Goal: Information Seeking & Learning: Check status

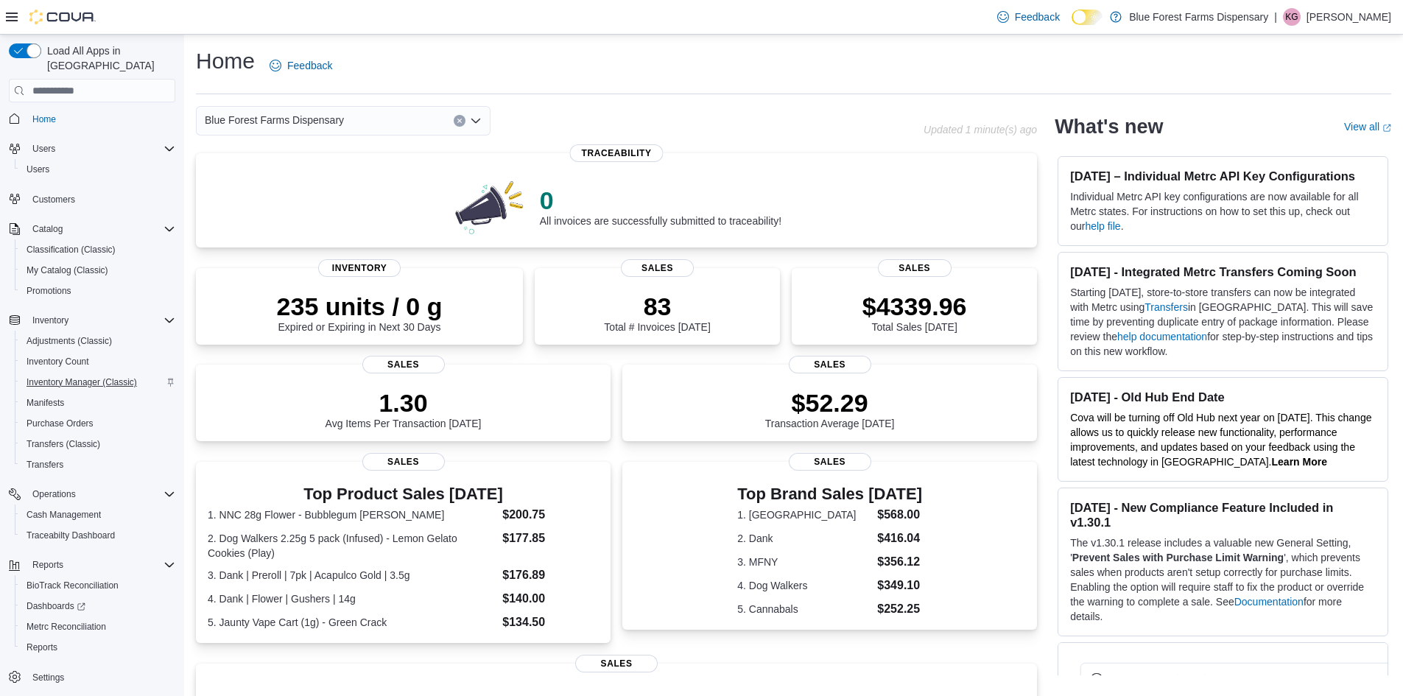
scroll to position [5, 0]
click at [42, 640] on span "Reports" at bounding box center [42, 646] width 31 height 12
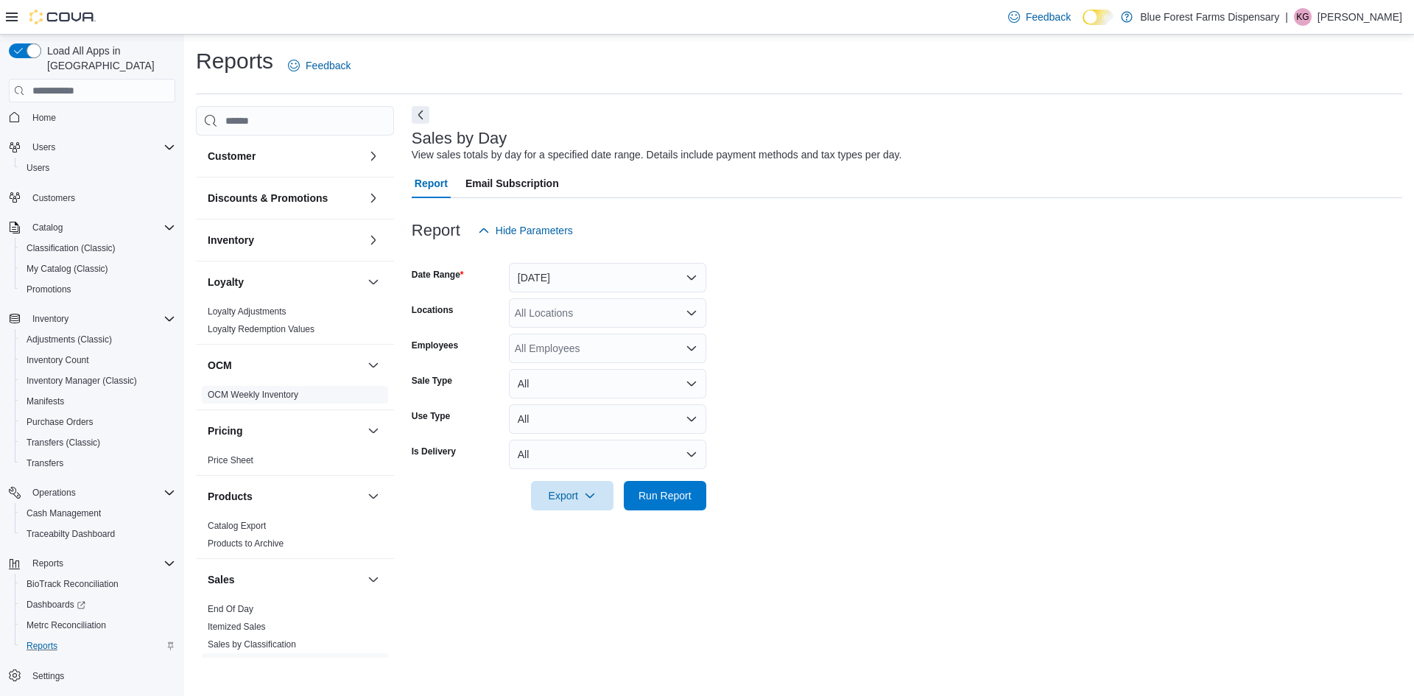
click at [271, 400] on link "OCM Weekly Inventory" at bounding box center [253, 395] width 91 height 10
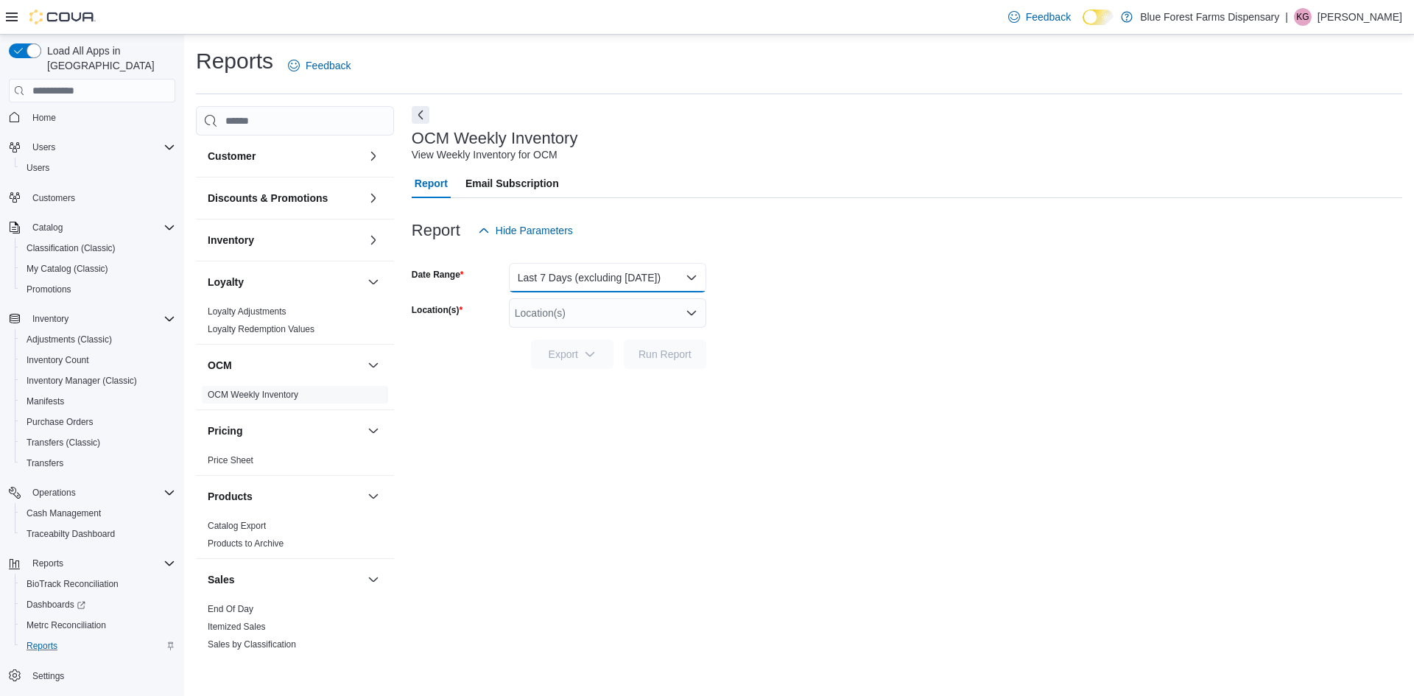
click at [604, 289] on button "Last 7 Days (excluding [DATE])" at bounding box center [607, 277] width 197 height 29
click at [627, 251] on div at bounding box center [907, 254] width 991 height 18
click at [595, 317] on div "Location(s)" at bounding box center [607, 312] width 197 height 29
click at [557, 367] on button "[STREET_ADDRESS][US_STATE]" at bounding box center [607, 359] width 197 height 21
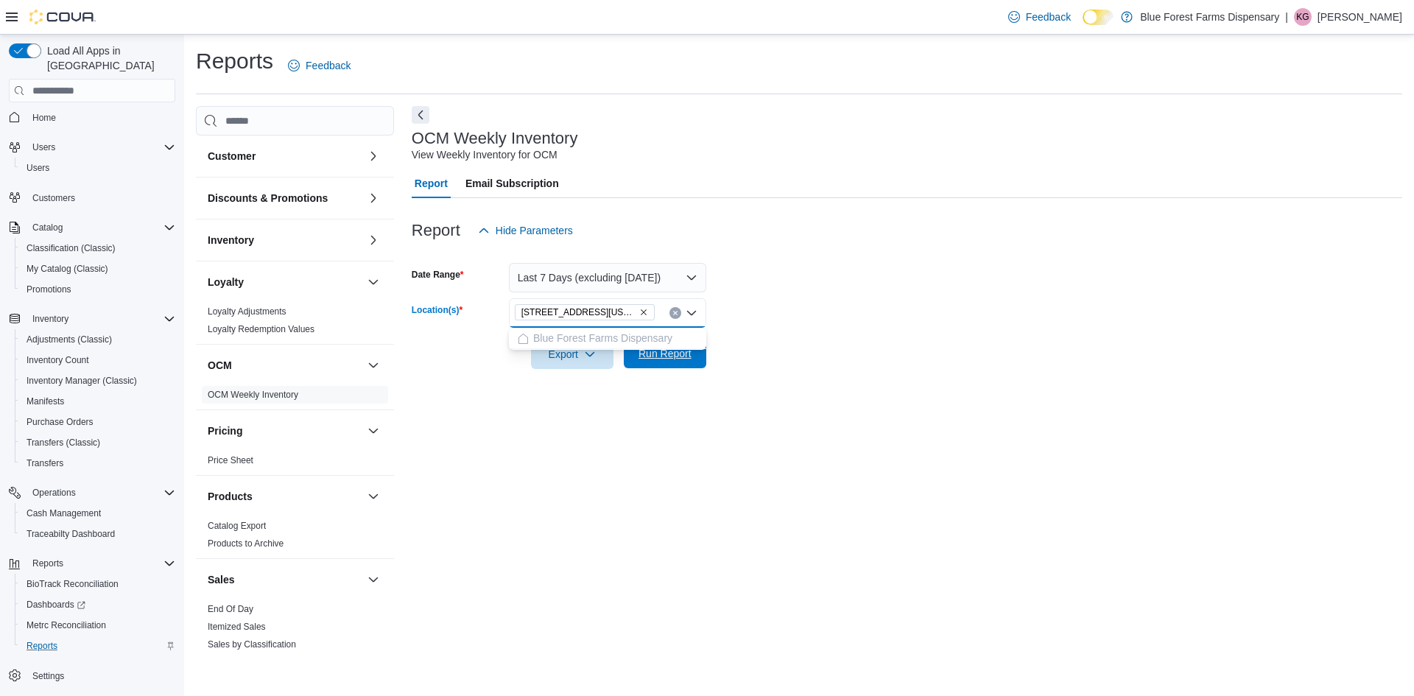
click at [647, 353] on span "Run Report" at bounding box center [665, 353] width 53 height 15
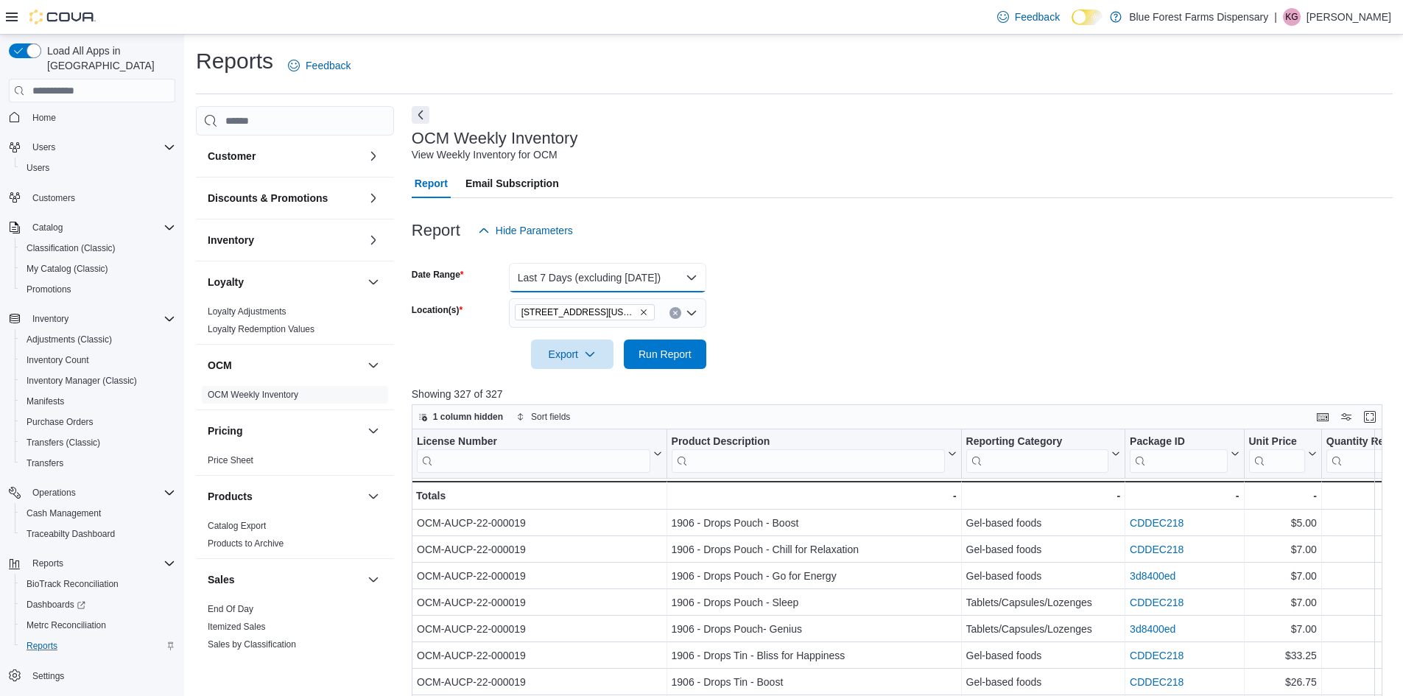
click at [620, 276] on button "Last 7 Days (excluding [DATE])" at bounding box center [607, 277] width 197 height 29
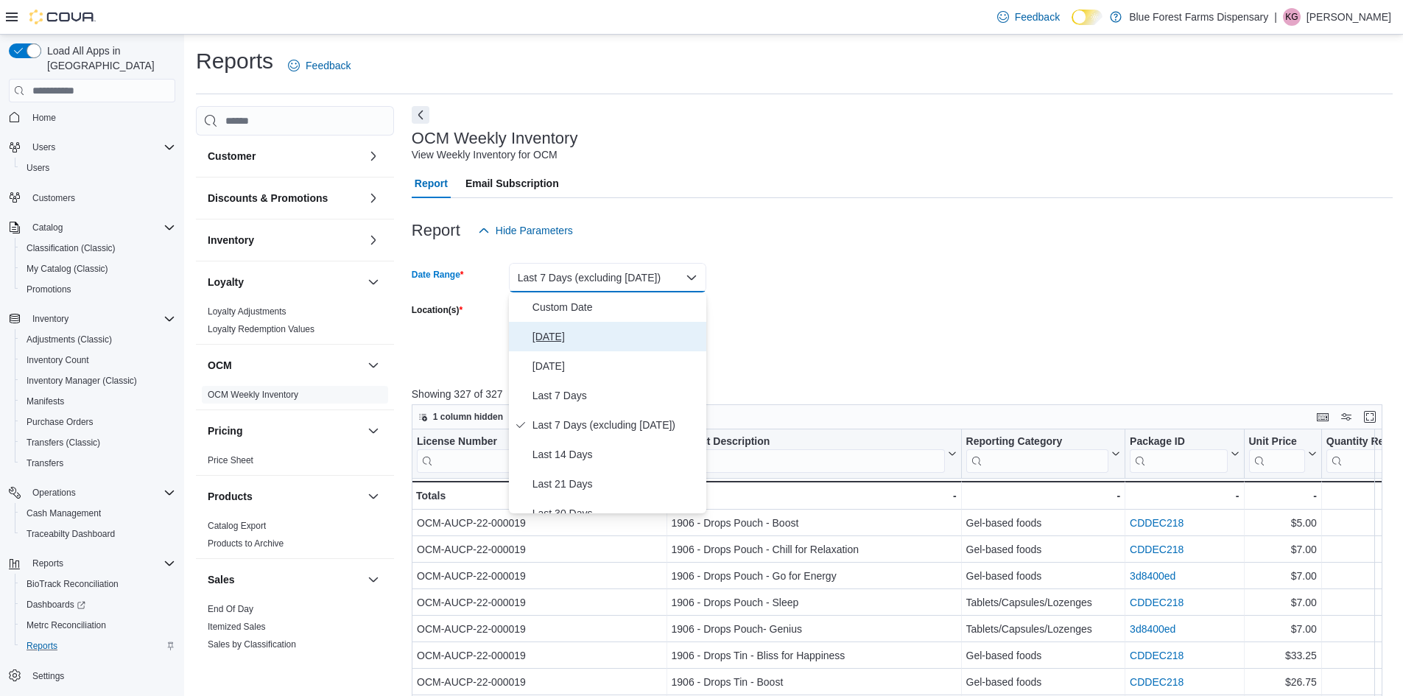
click at [562, 333] on span "[DATE]" at bounding box center [617, 337] width 168 height 18
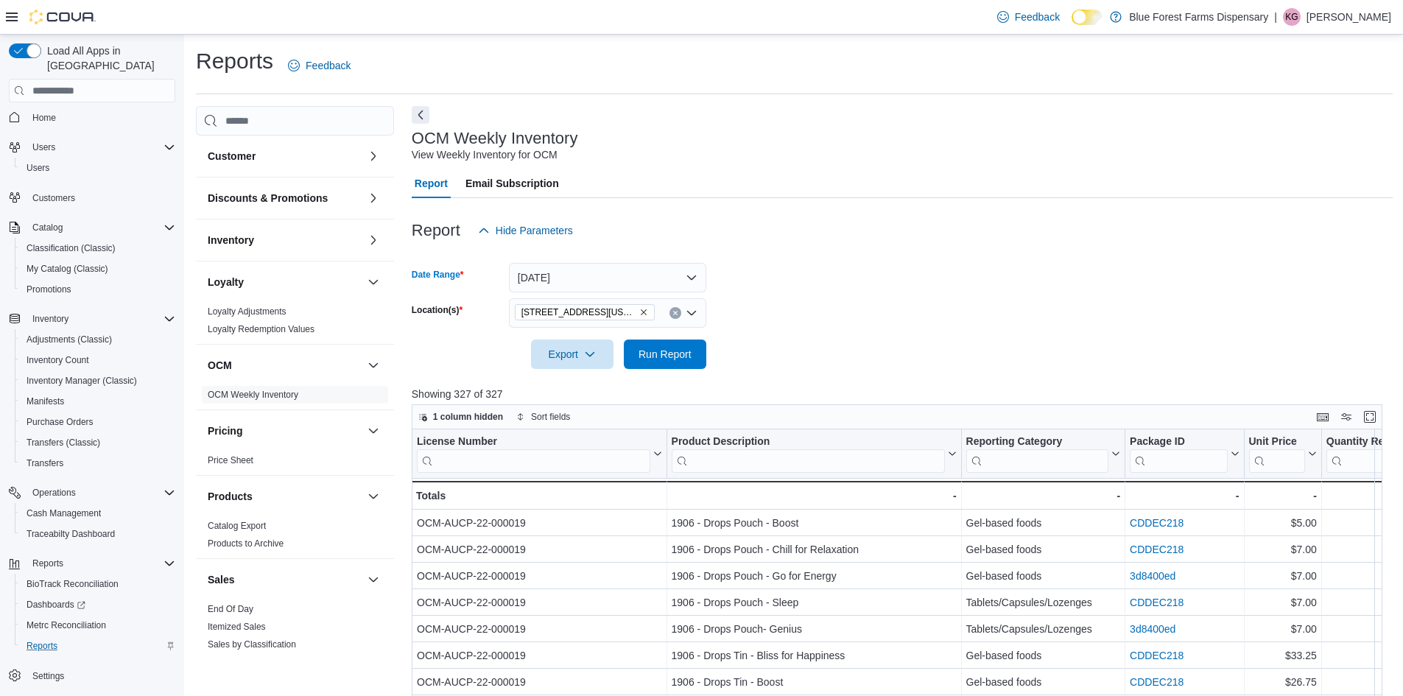
click at [642, 336] on div at bounding box center [902, 334] width 981 height 12
click at [652, 357] on span "Run Report" at bounding box center [665, 353] width 53 height 15
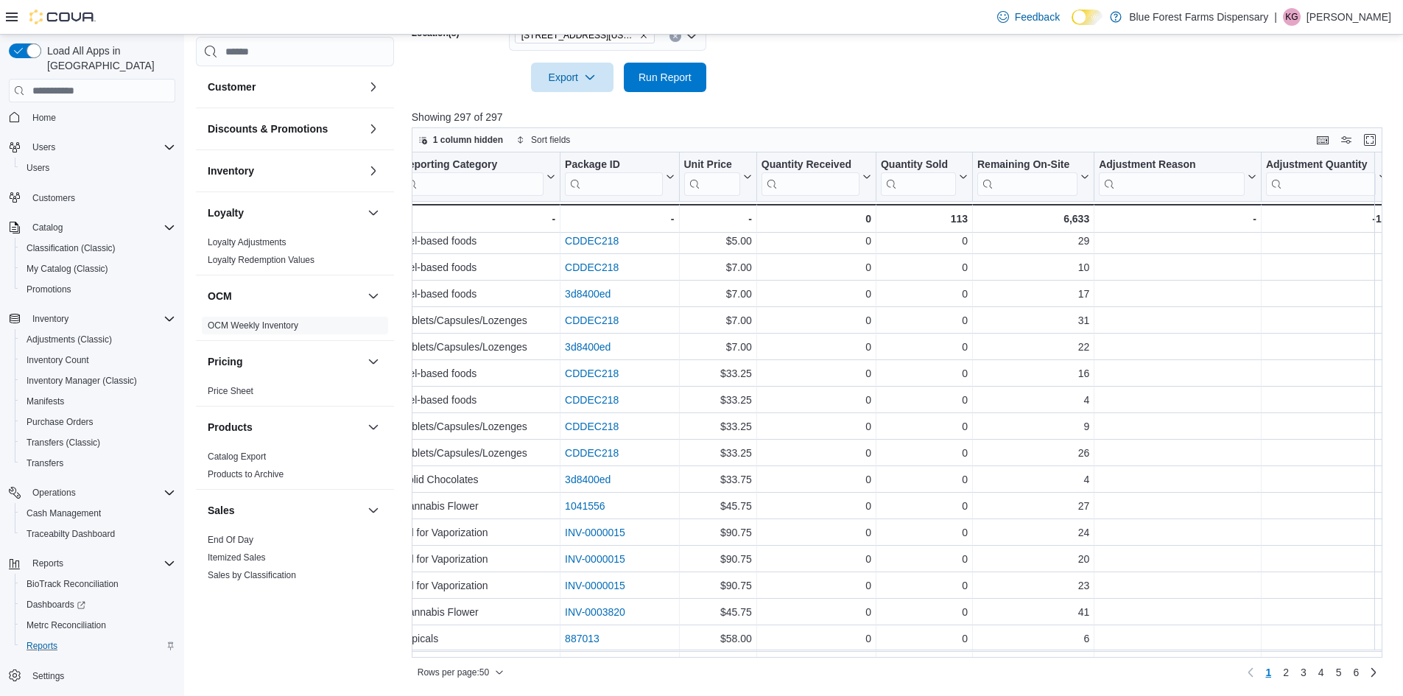
scroll to position [0, 572]
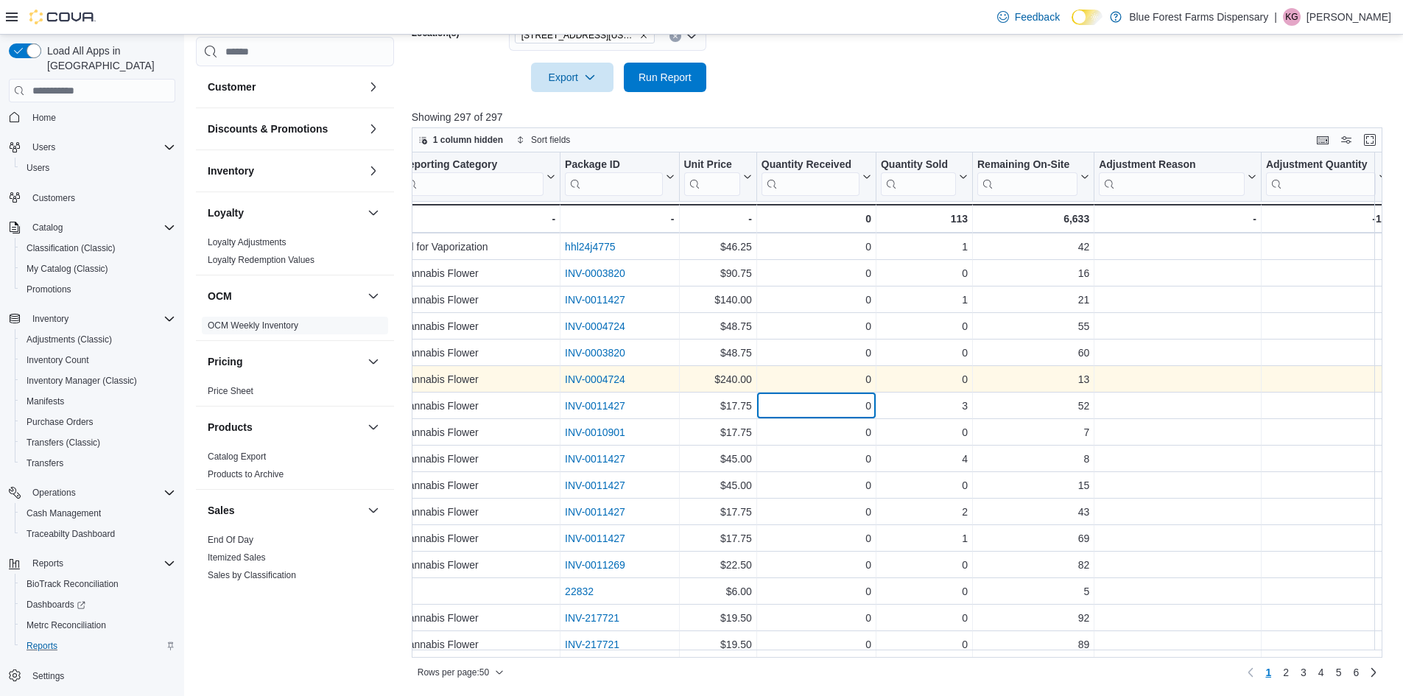
drag, startPoint x: 784, startPoint y: 405, endPoint x: 741, endPoint y: 383, distance: 48.1
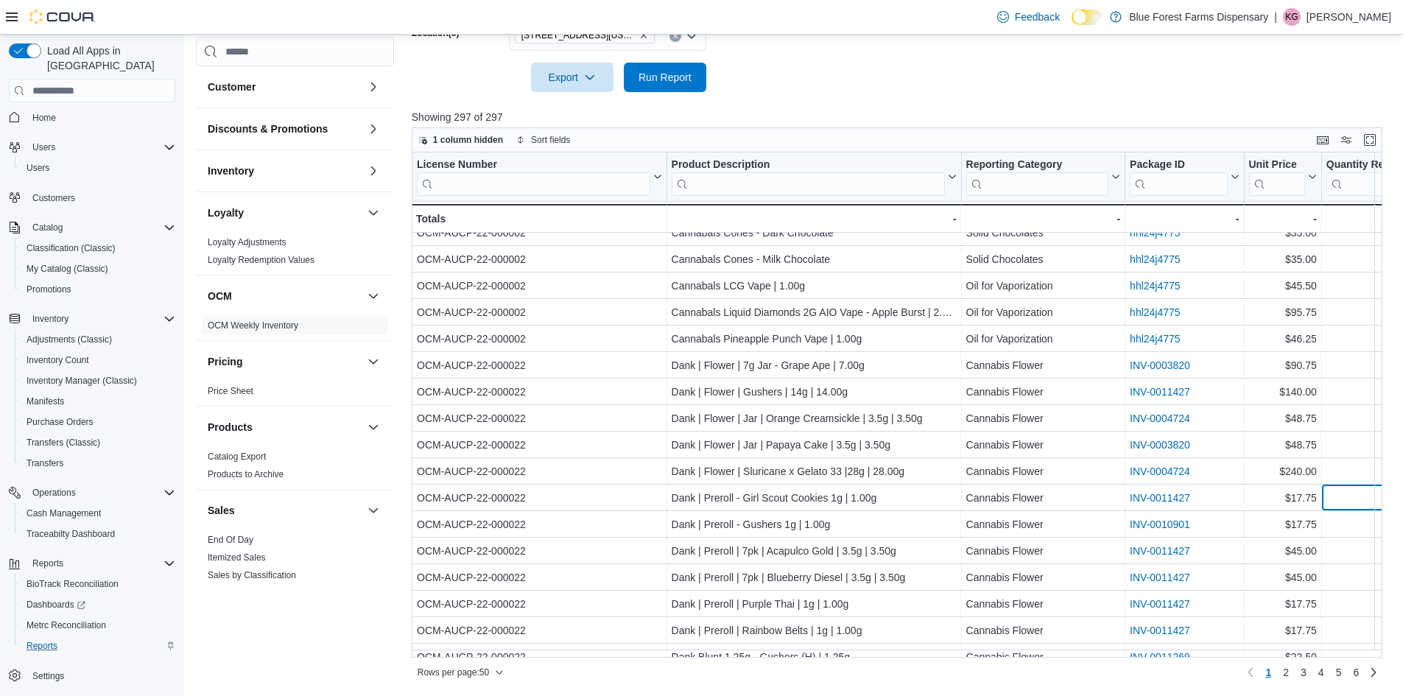
scroll to position [802, 0]
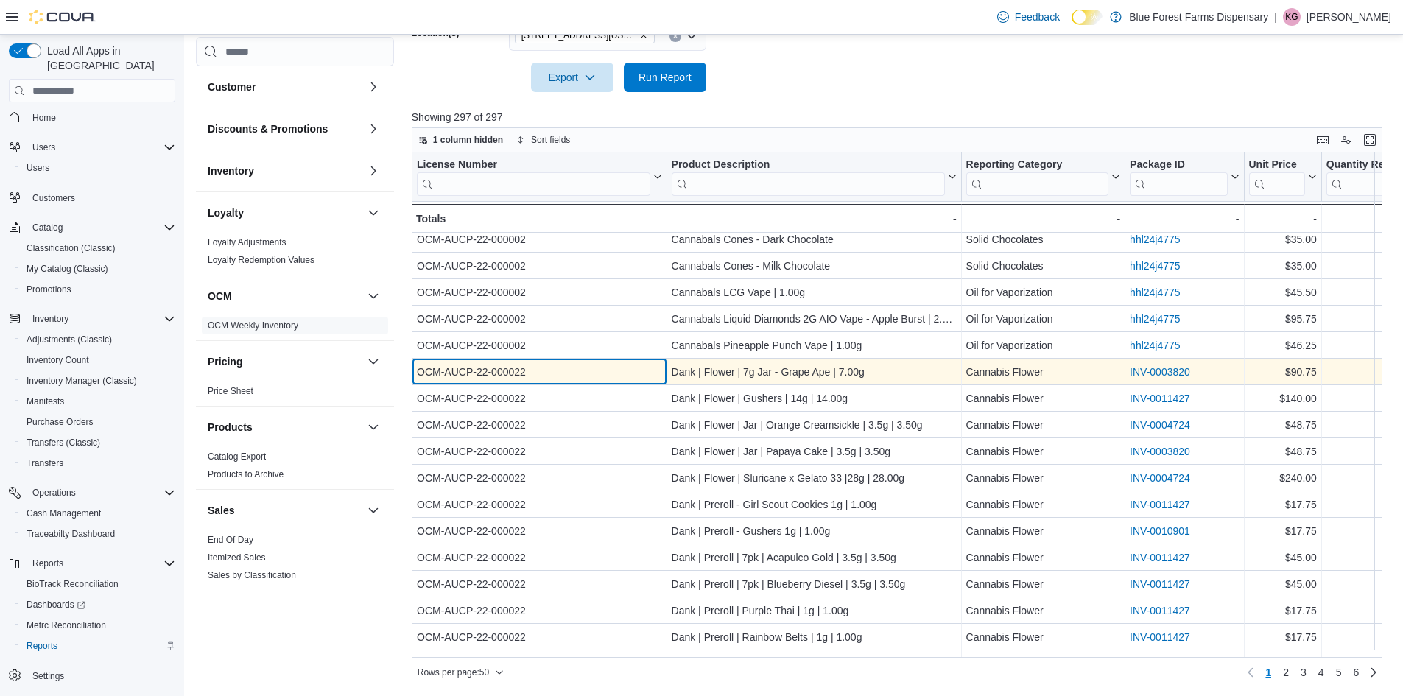
drag, startPoint x: 611, startPoint y: 365, endPoint x: 648, endPoint y: 360, distance: 37.2
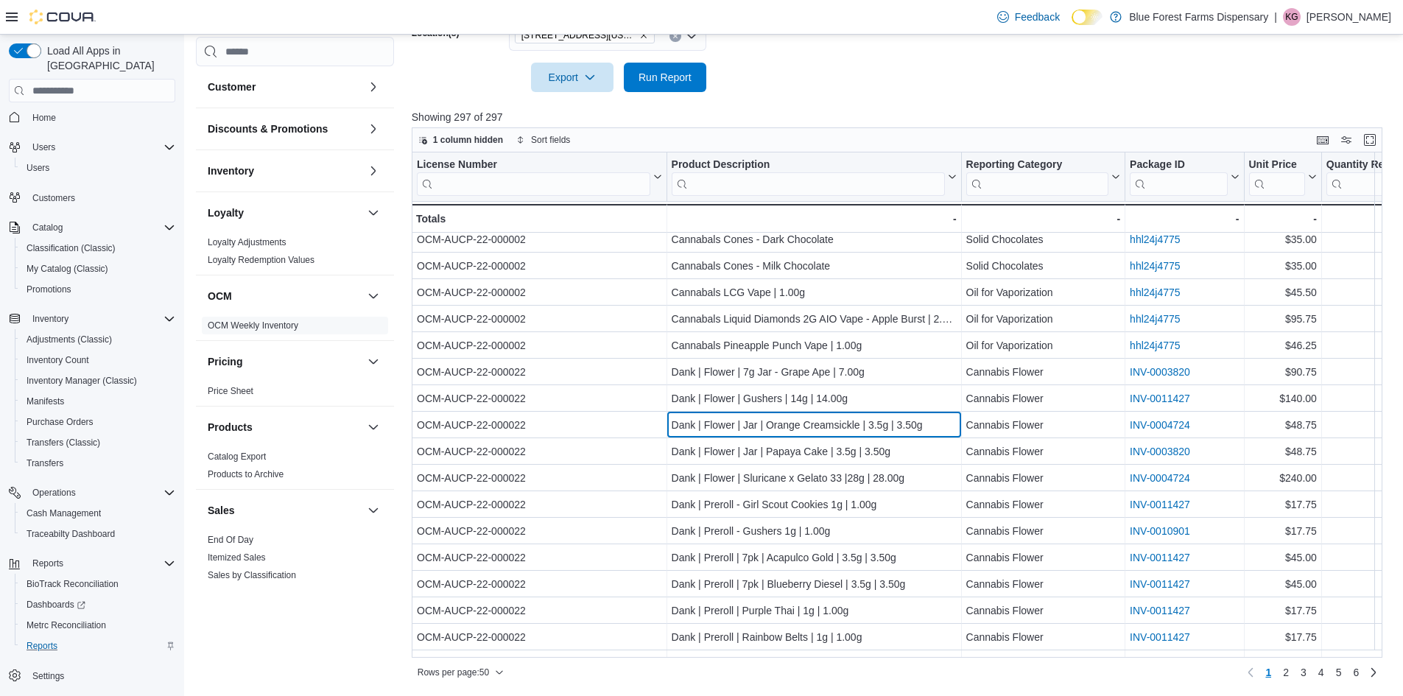
drag, startPoint x: 744, startPoint y: 437, endPoint x: 749, endPoint y: 374, distance: 62.8
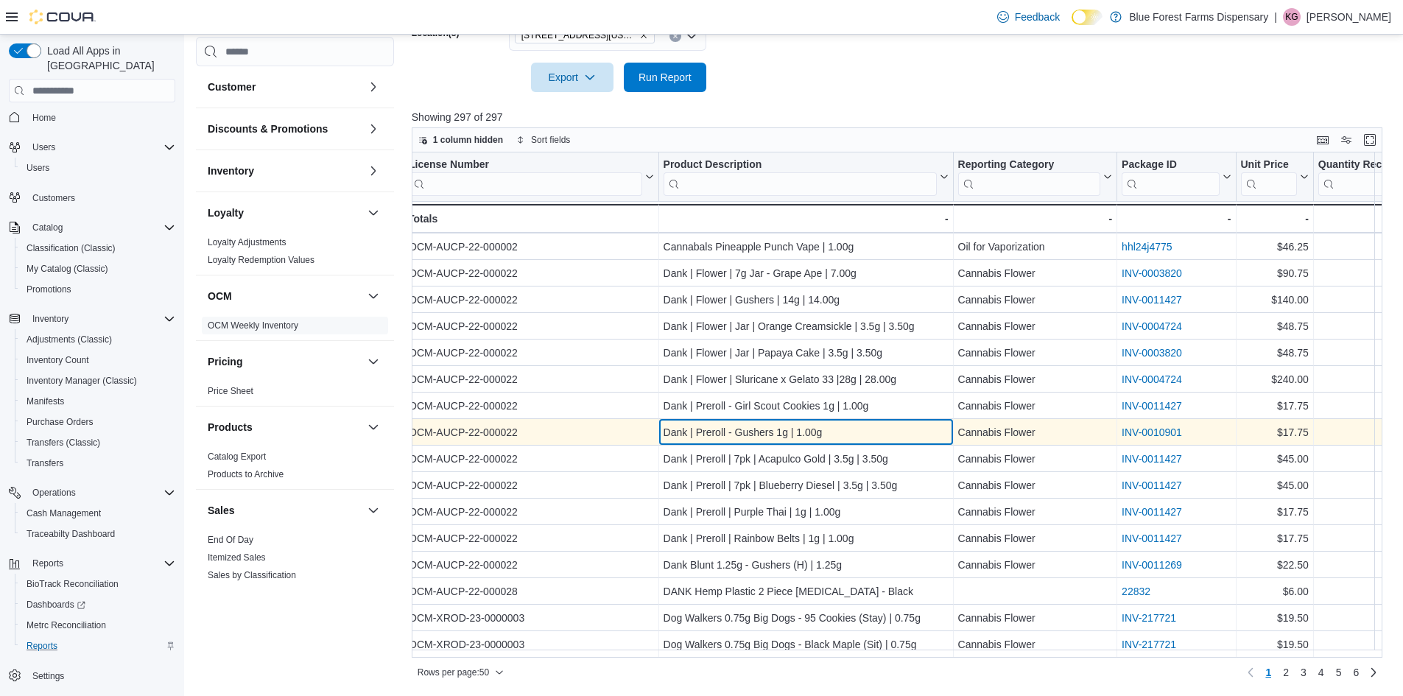
drag, startPoint x: 770, startPoint y: 421, endPoint x: 757, endPoint y: 335, distance: 86.4
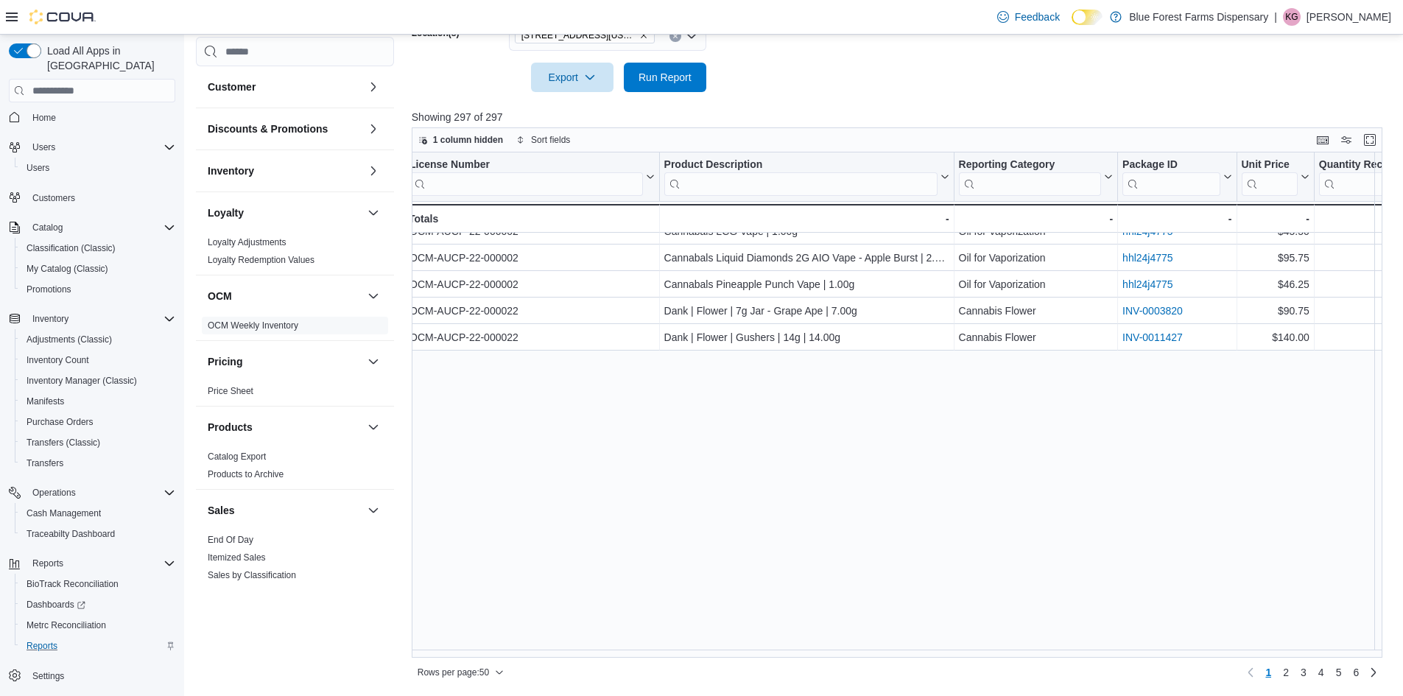
scroll to position [0, 0]
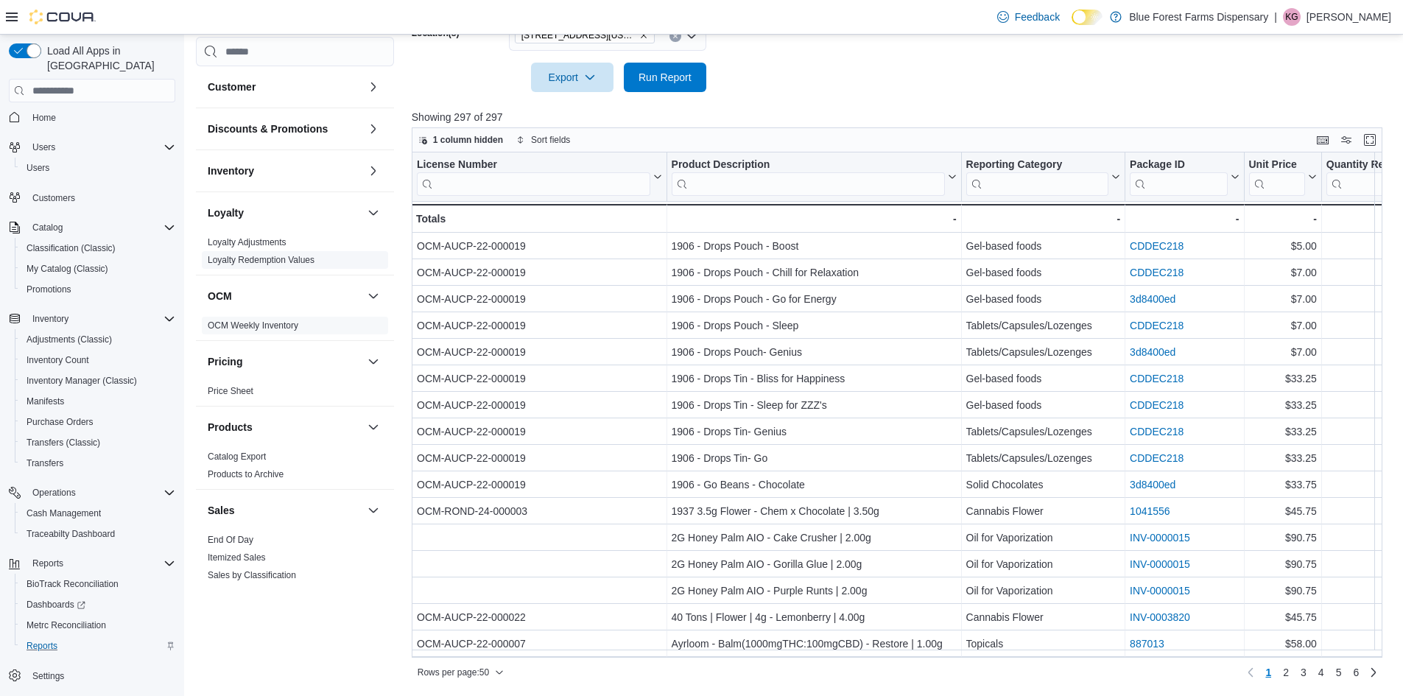
click at [266, 254] on span "Loyalty Redemption Values" at bounding box center [261, 260] width 107 height 12
click at [265, 257] on link "Loyalty Redemption Values" at bounding box center [261, 260] width 107 height 10
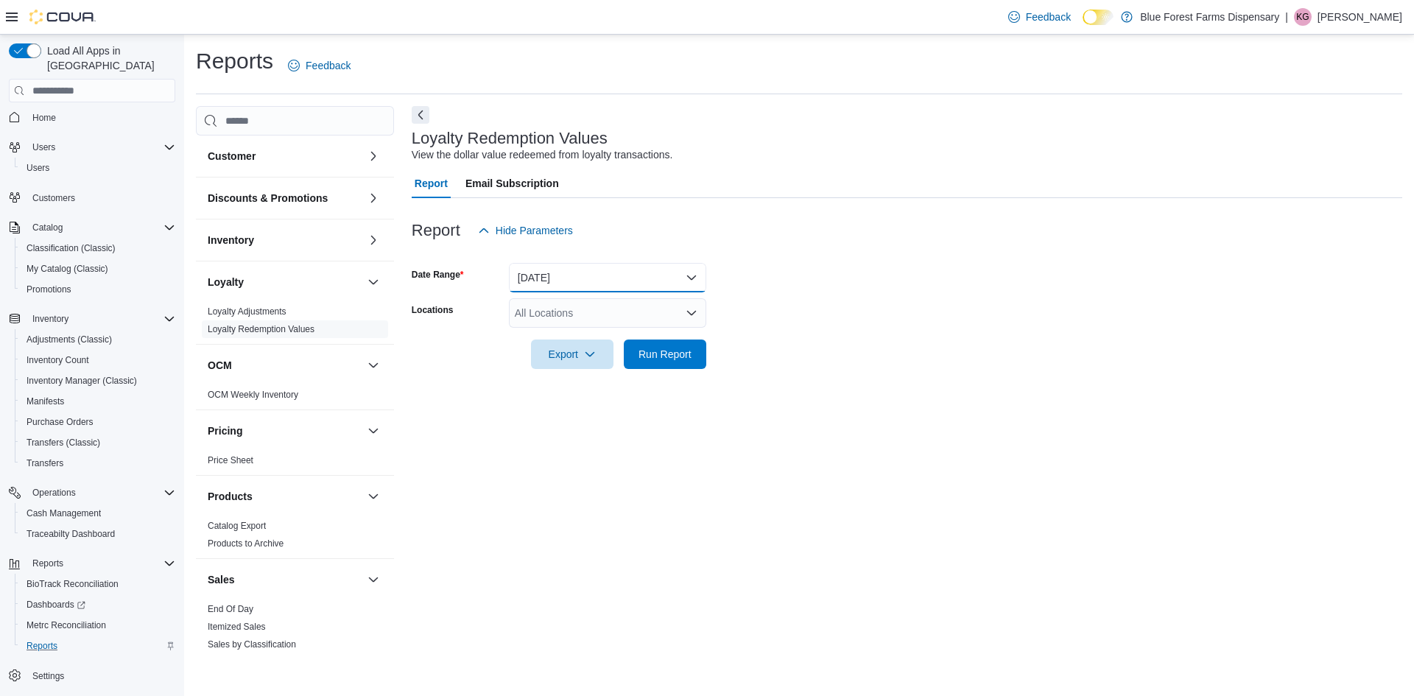
click at [571, 281] on button "[DATE]" at bounding box center [607, 277] width 197 height 29
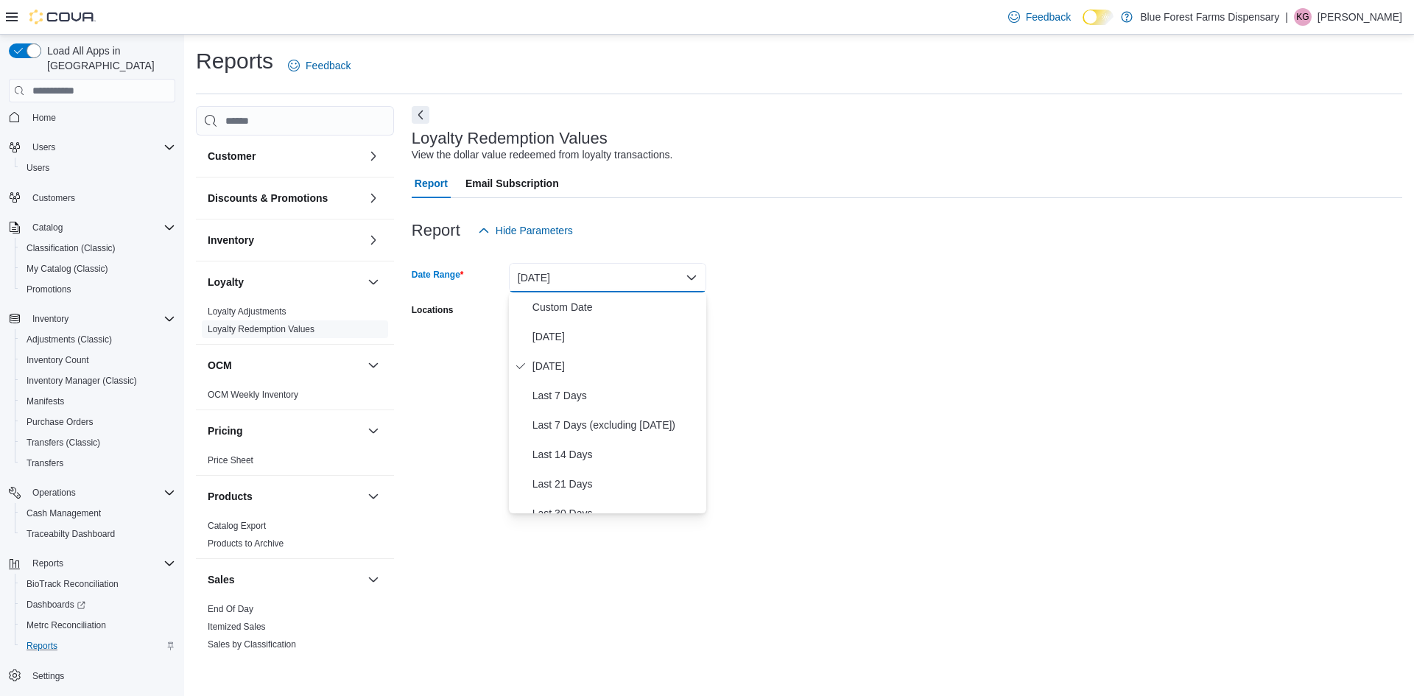
click at [816, 218] on div "Report Hide Parameters" at bounding box center [907, 230] width 991 height 29
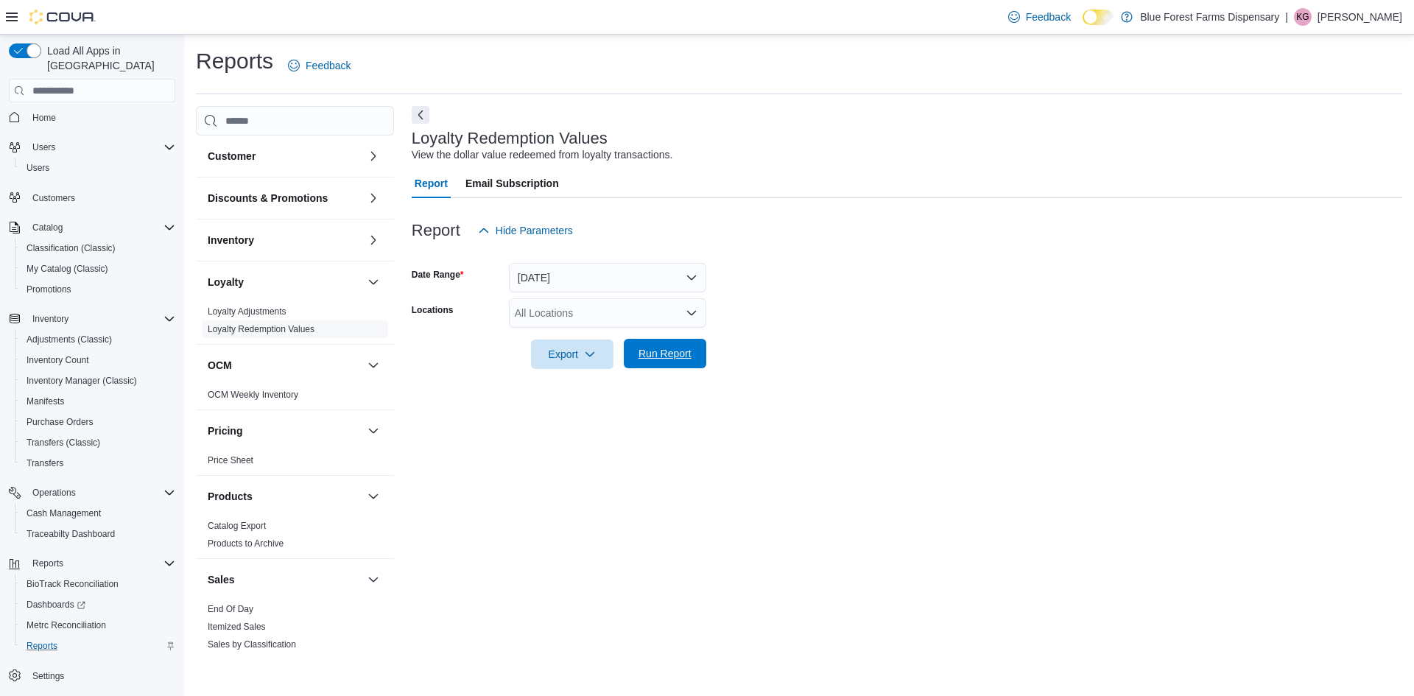
click at [636, 365] on span "Run Report" at bounding box center [665, 353] width 65 height 29
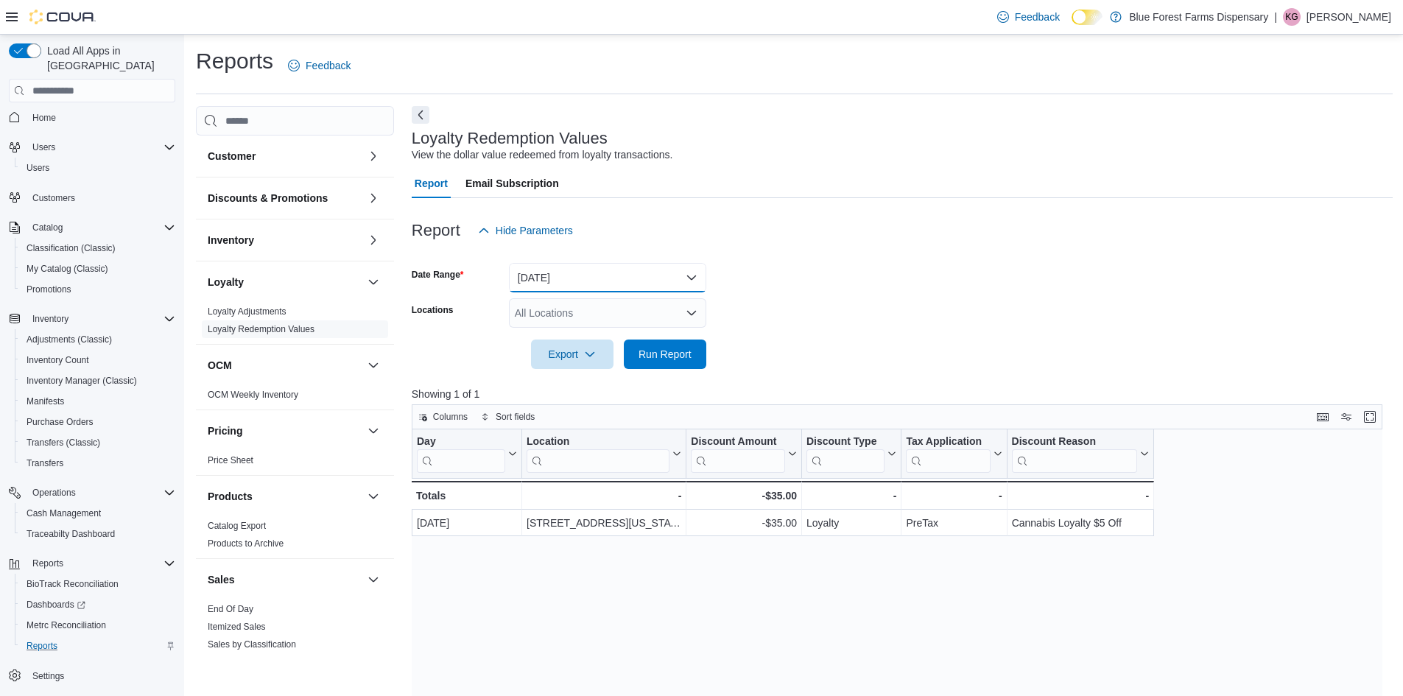
click at [576, 280] on button "[DATE]" at bounding box center [607, 277] width 197 height 29
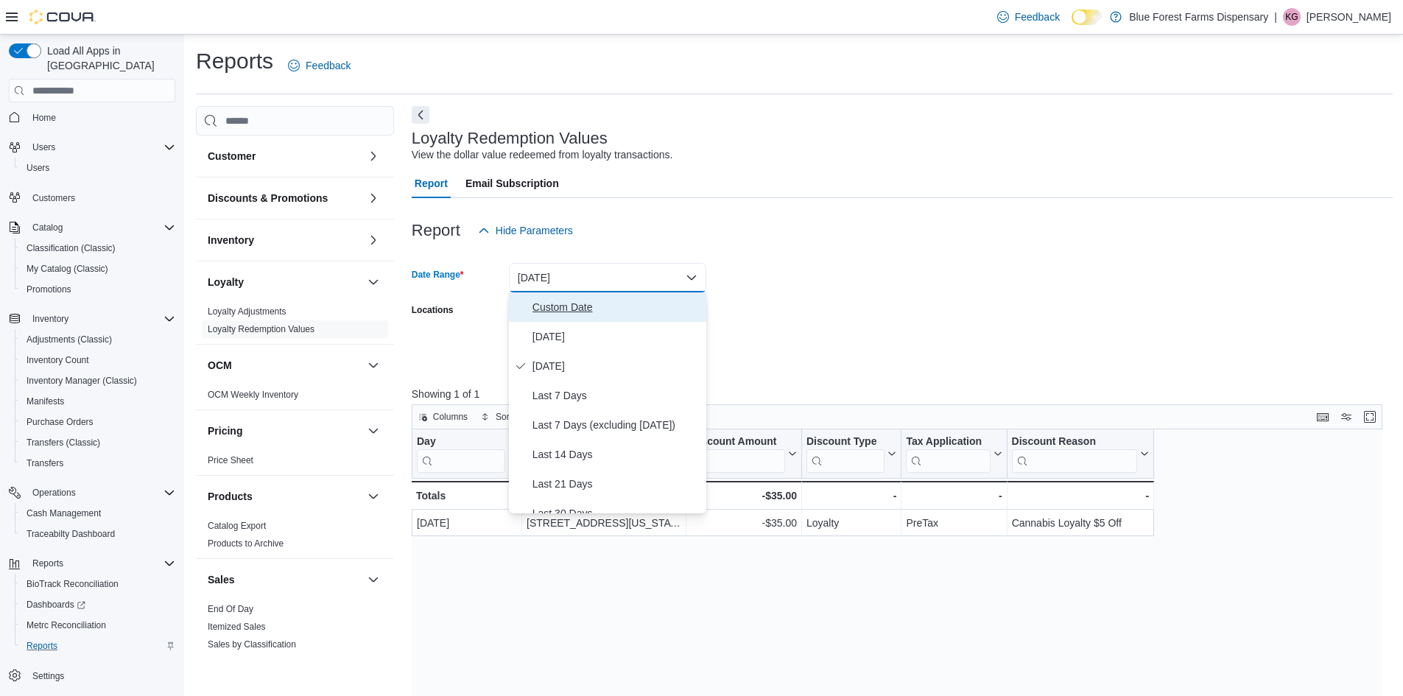
click at [555, 306] on span "Custom Date" at bounding box center [617, 307] width 168 height 18
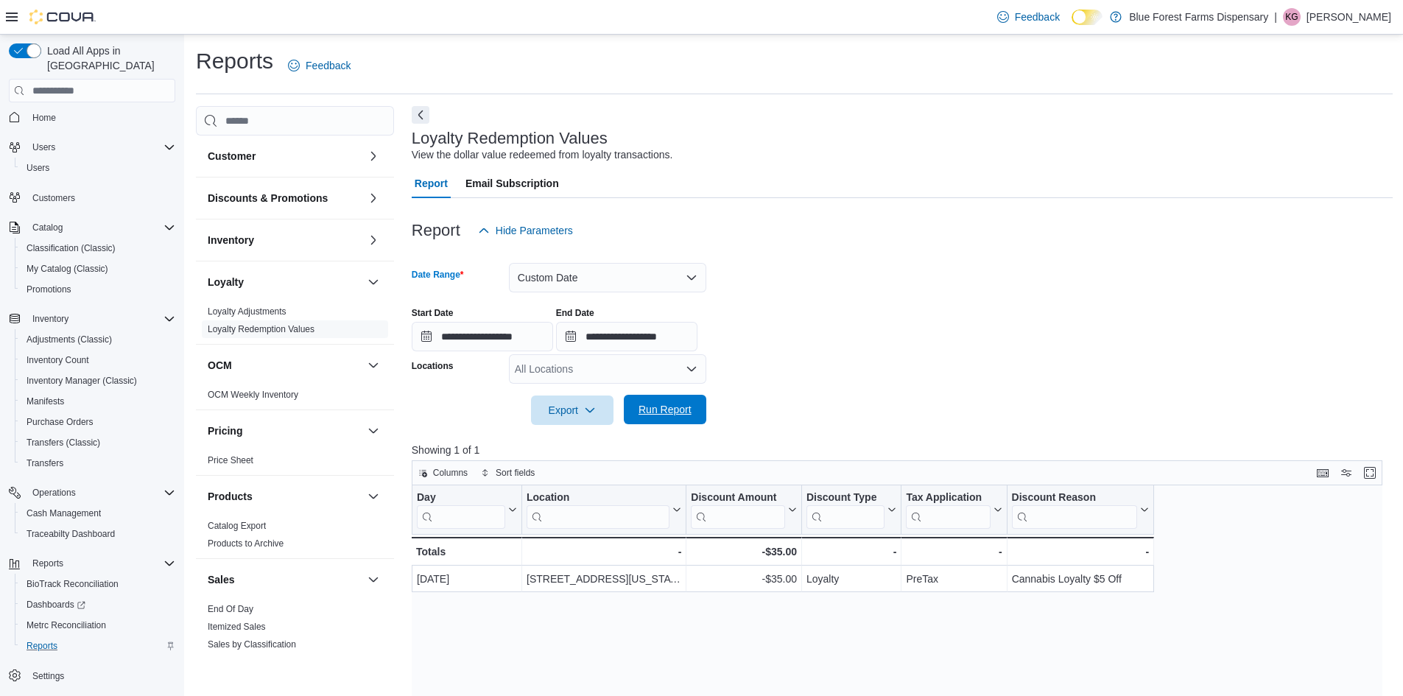
click at [655, 404] on span "Run Report" at bounding box center [665, 409] width 53 height 15
click at [561, 291] on button "Custom Date" at bounding box center [607, 277] width 197 height 29
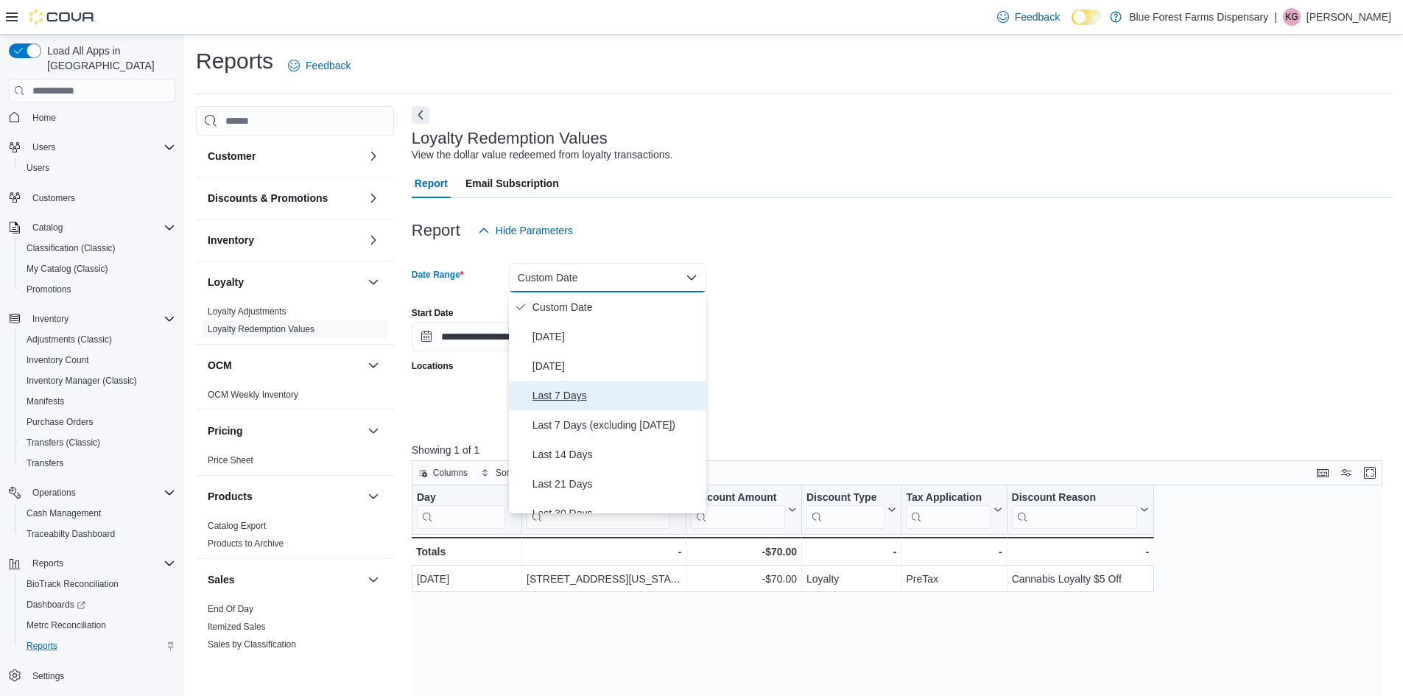
click at [553, 395] on span "Last 7 Days" at bounding box center [617, 396] width 168 height 18
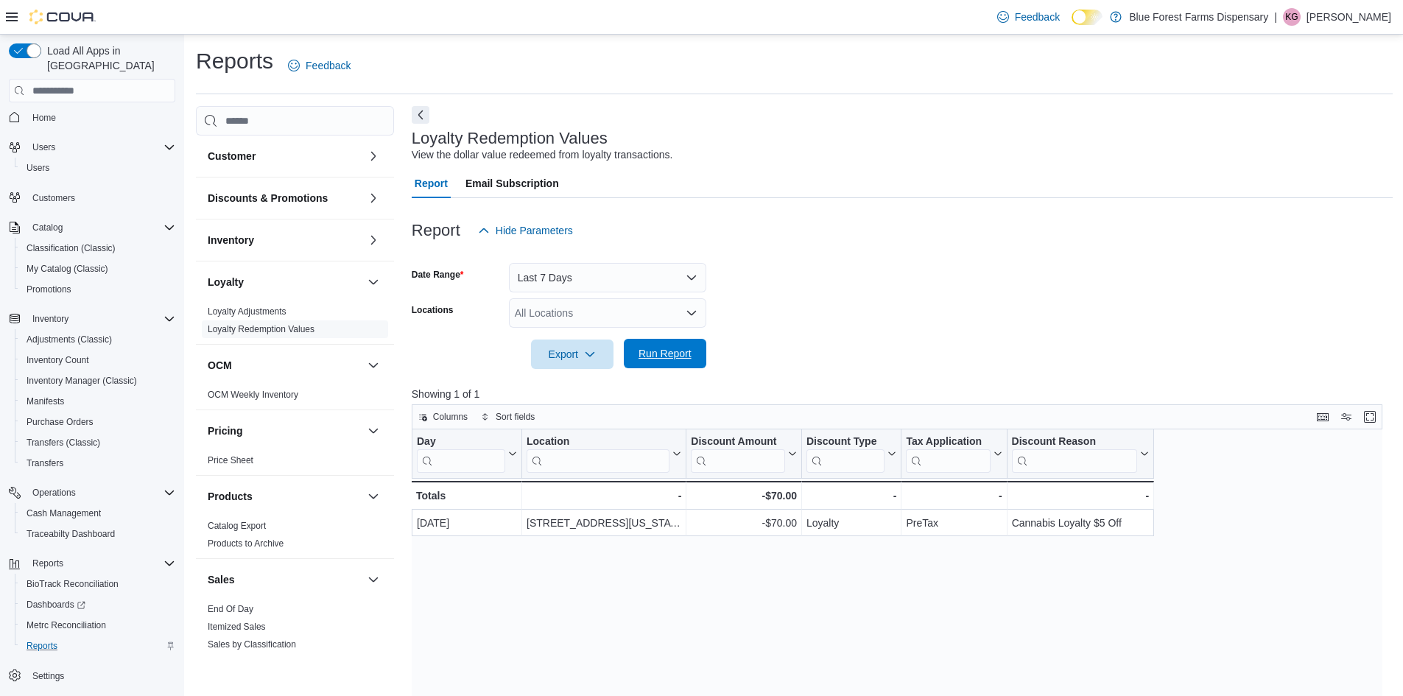
click at [667, 357] on span "Run Report" at bounding box center [665, 353] width 53 height 15
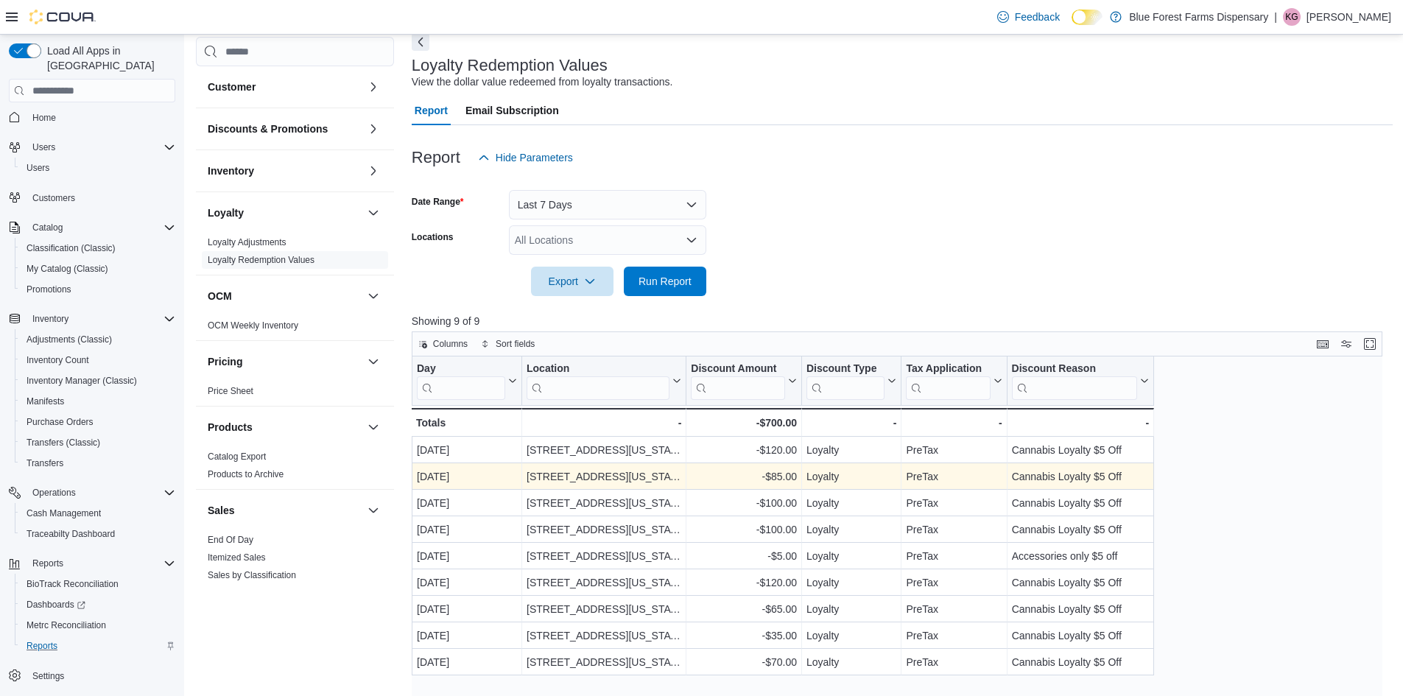
scroll to position [277, 0]
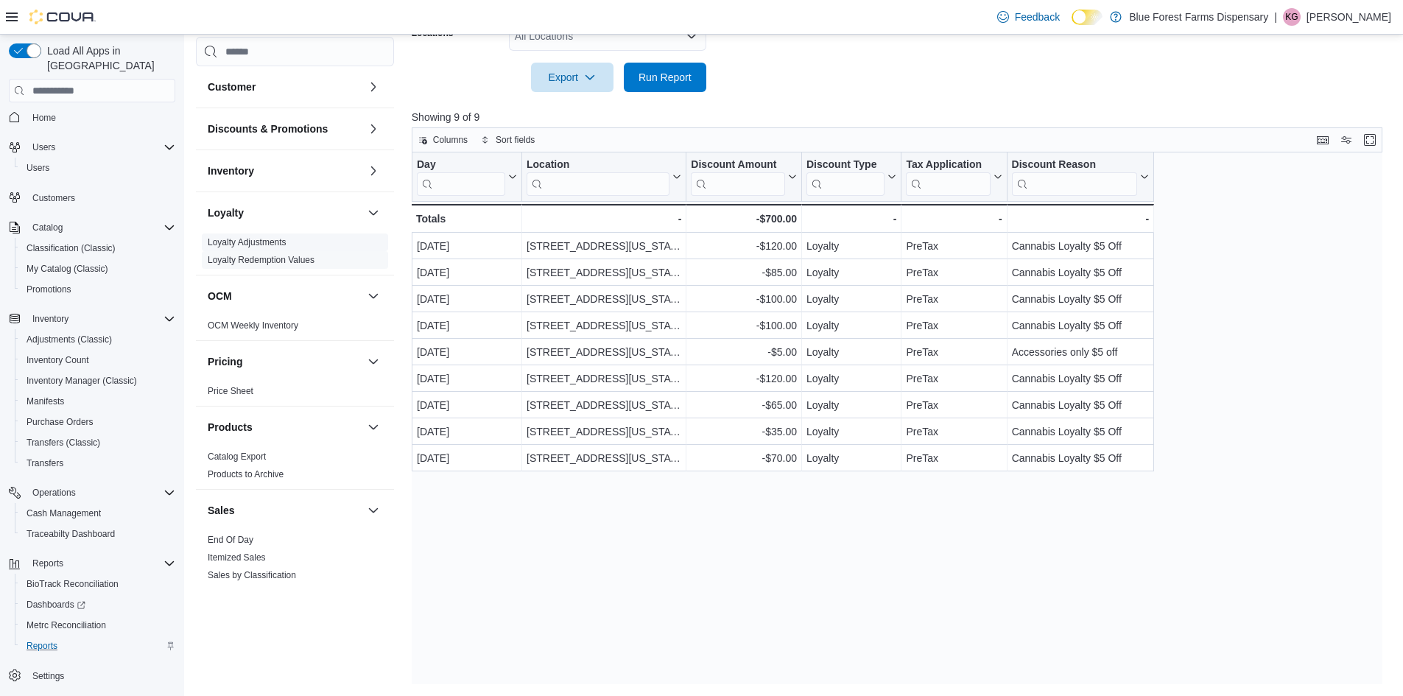
click at [287, 239] on span "Loyalty Adjustments" at bounding box center [295, 243] width 186 height 18
click at [273, 242] on link "Loyalty Adjustments" at bounding box center [247, 242] width 79 height 10
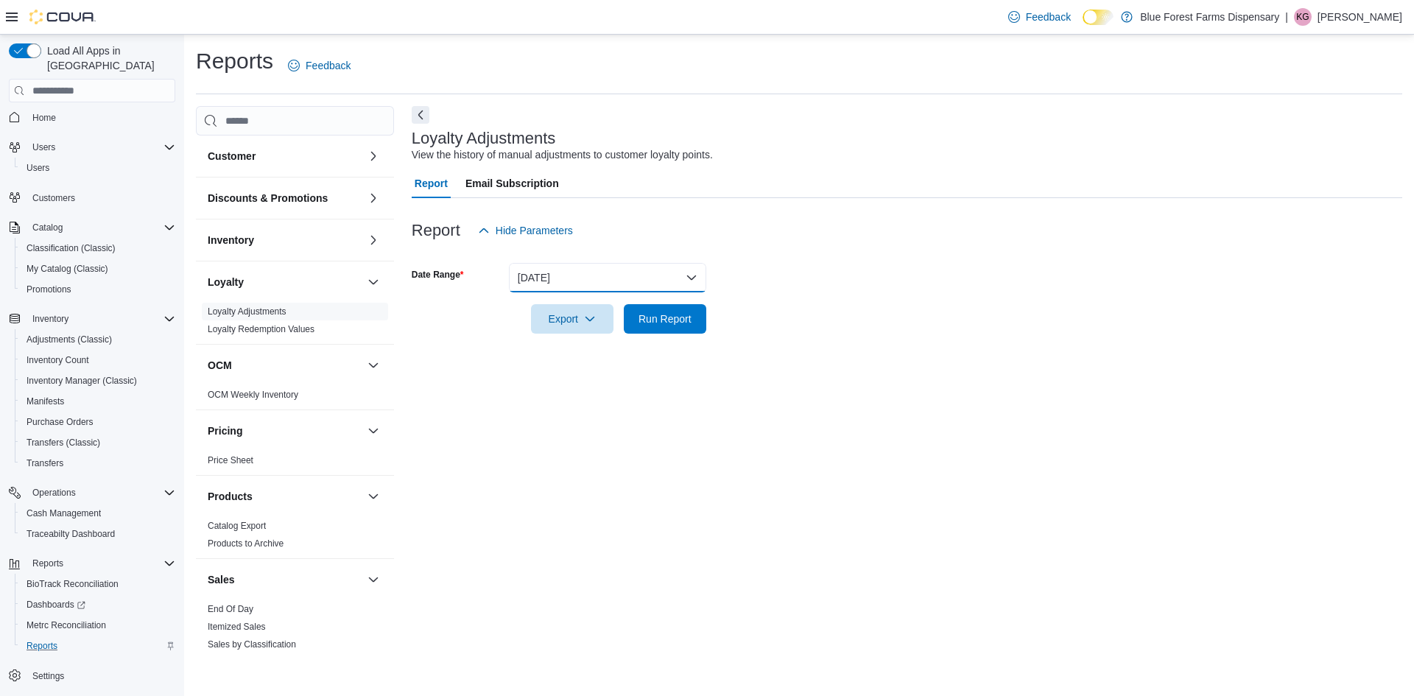
click at [621, 281] on button "[DATE]" at bounding box center [607, 277] width 197 height 29
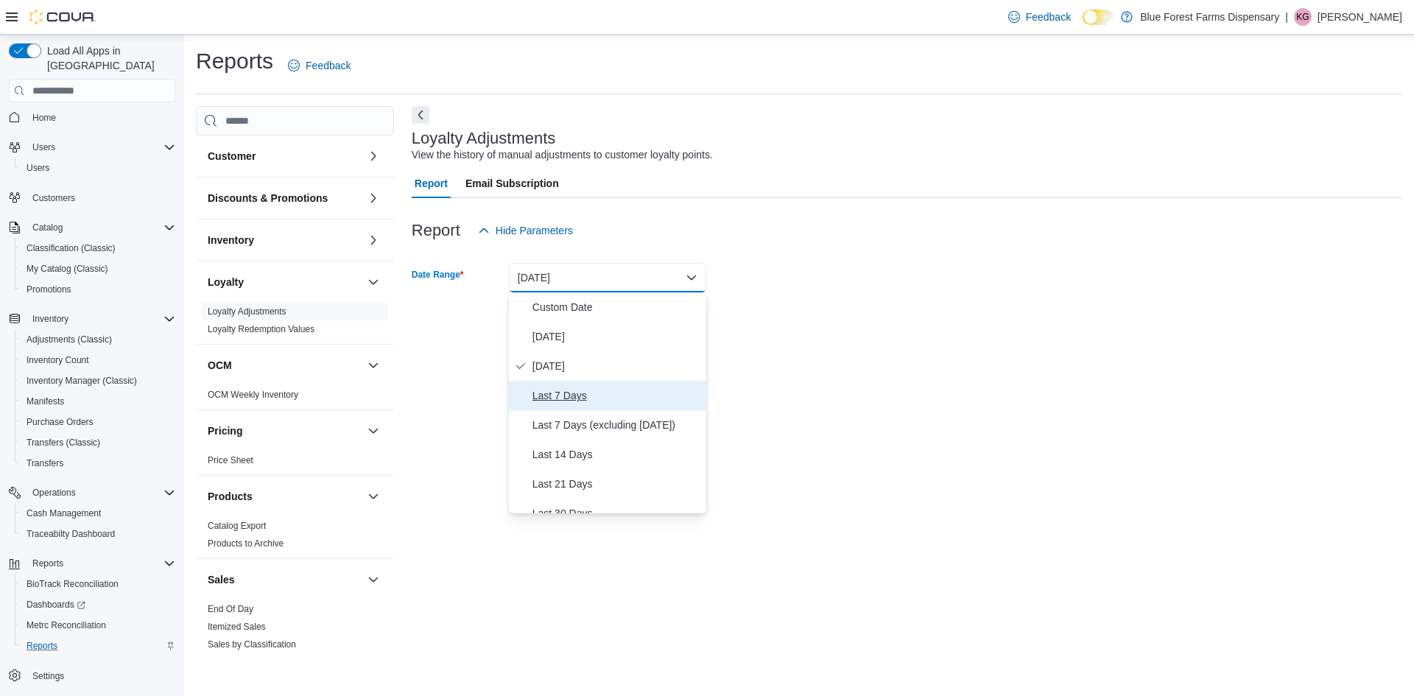
click at [555, 390] on span "Last 7 Days" at bounding box center [617, 396] width 168 height 18
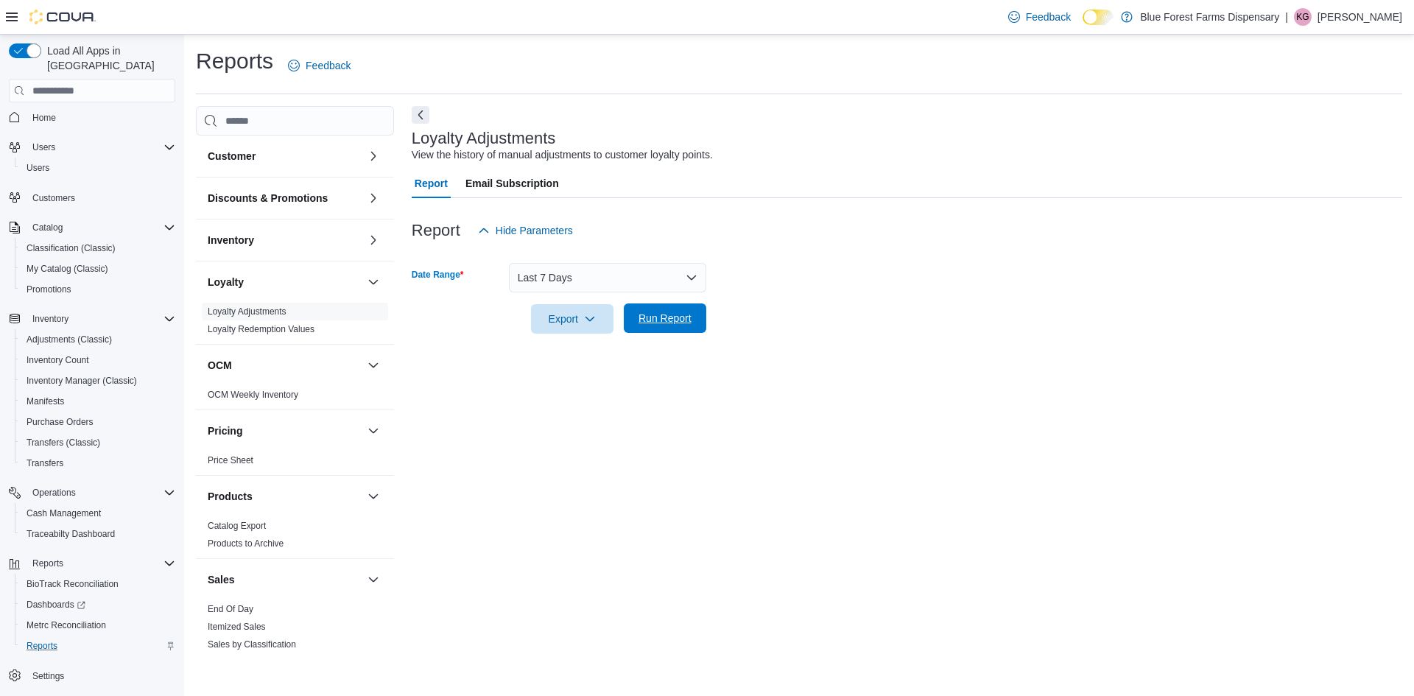
click at [651, 323] on span "Run Report" at bounding box center [665, 318] width 53 height 15
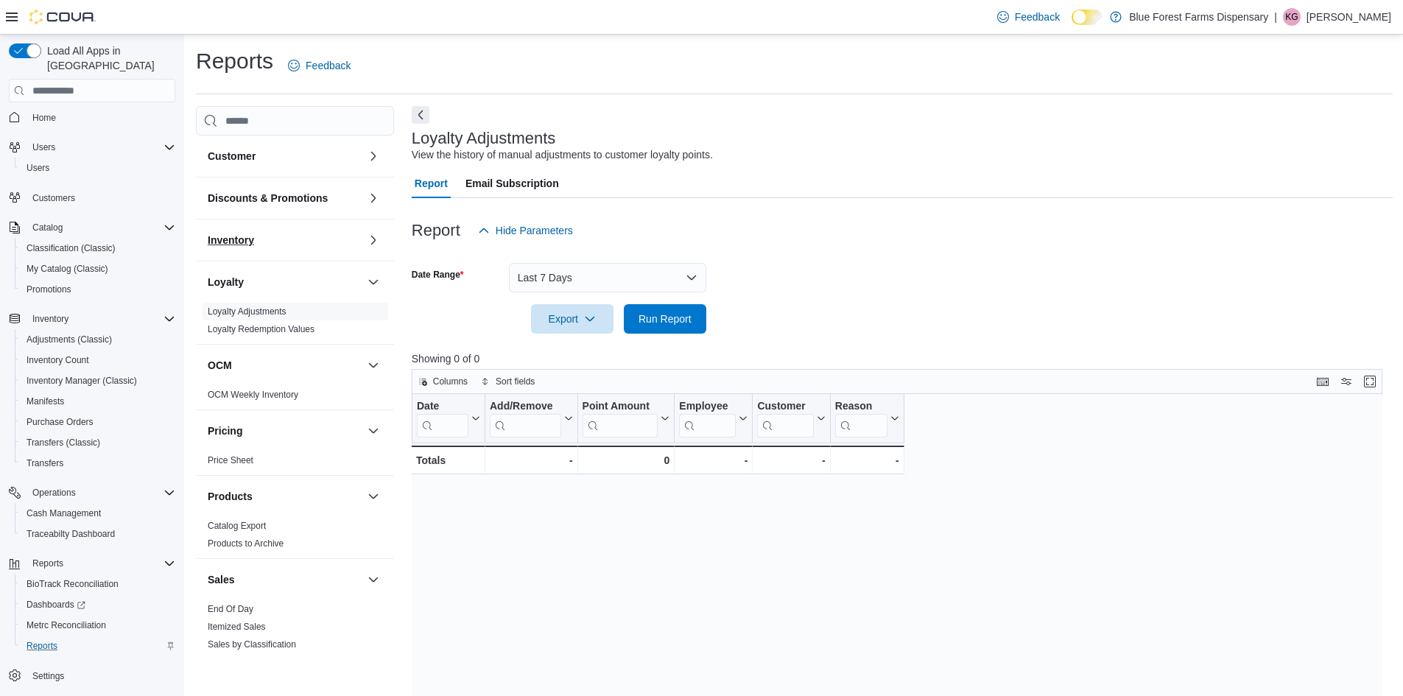
click at [279, 243] on button "Inventory" at bounding box center [285, 240] width 154 height 15
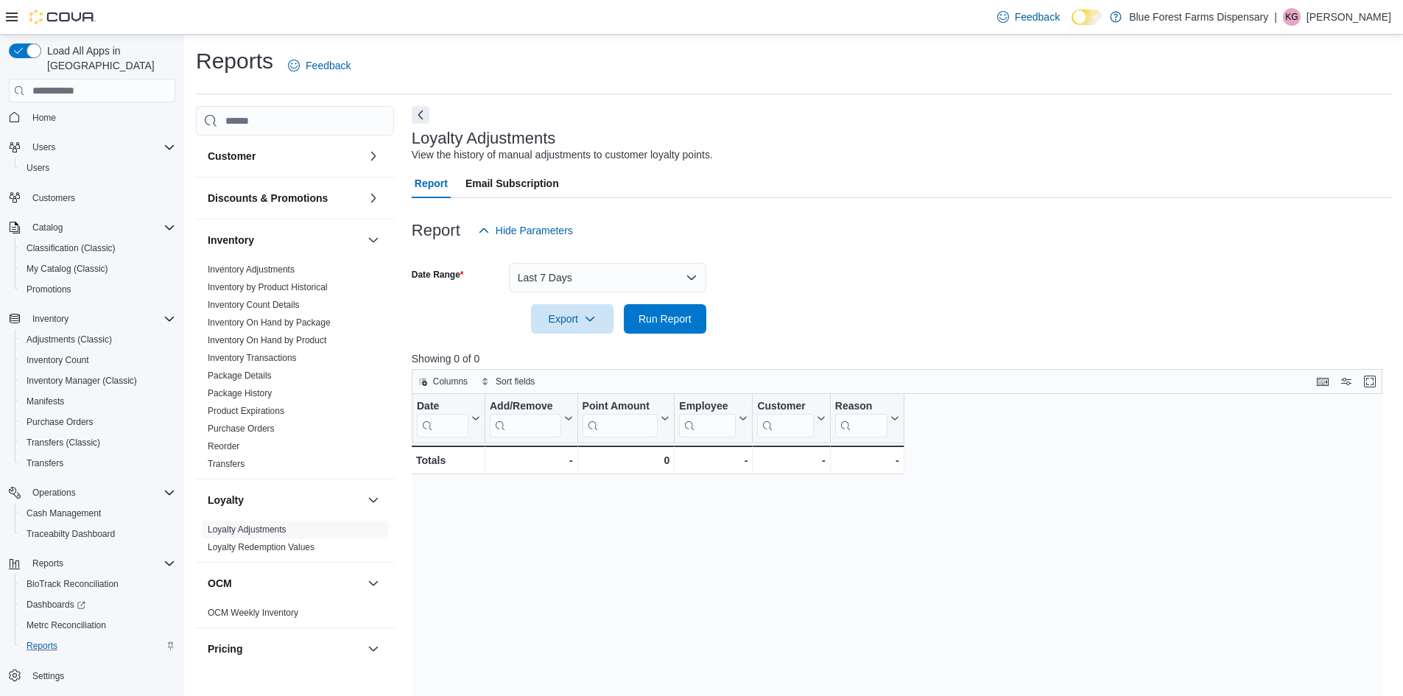
click at [294, 221] on div "Inventory" at bounding box center [295, 240] width 198 height 41
click at [295, 194] on h3 "Discounts & Promotions" at bounding box center [268, 198] width 120 height 15
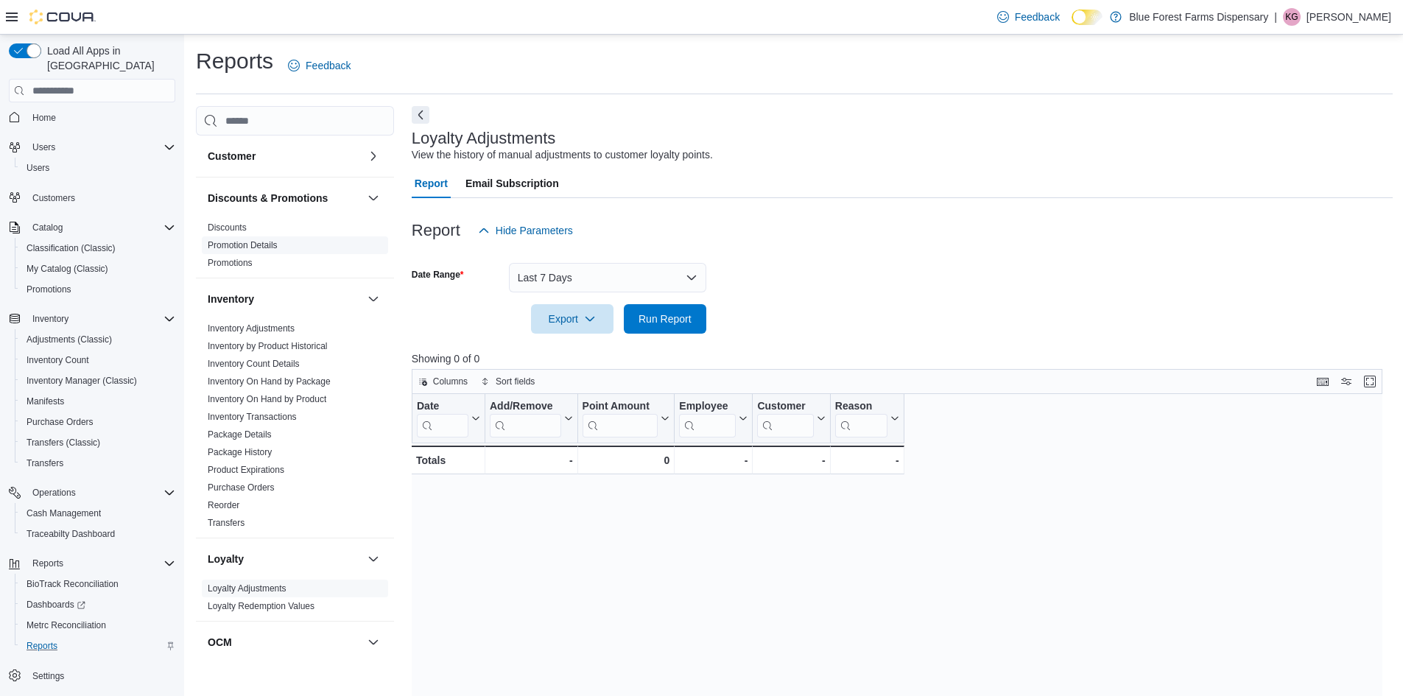
click at [230, 253] on span "Promotion Details" at bounding box center [295, 245] width 186 height 18
click at [230, 260] on link "Promotions" at bounding box center [230, 263] width 45 height 10
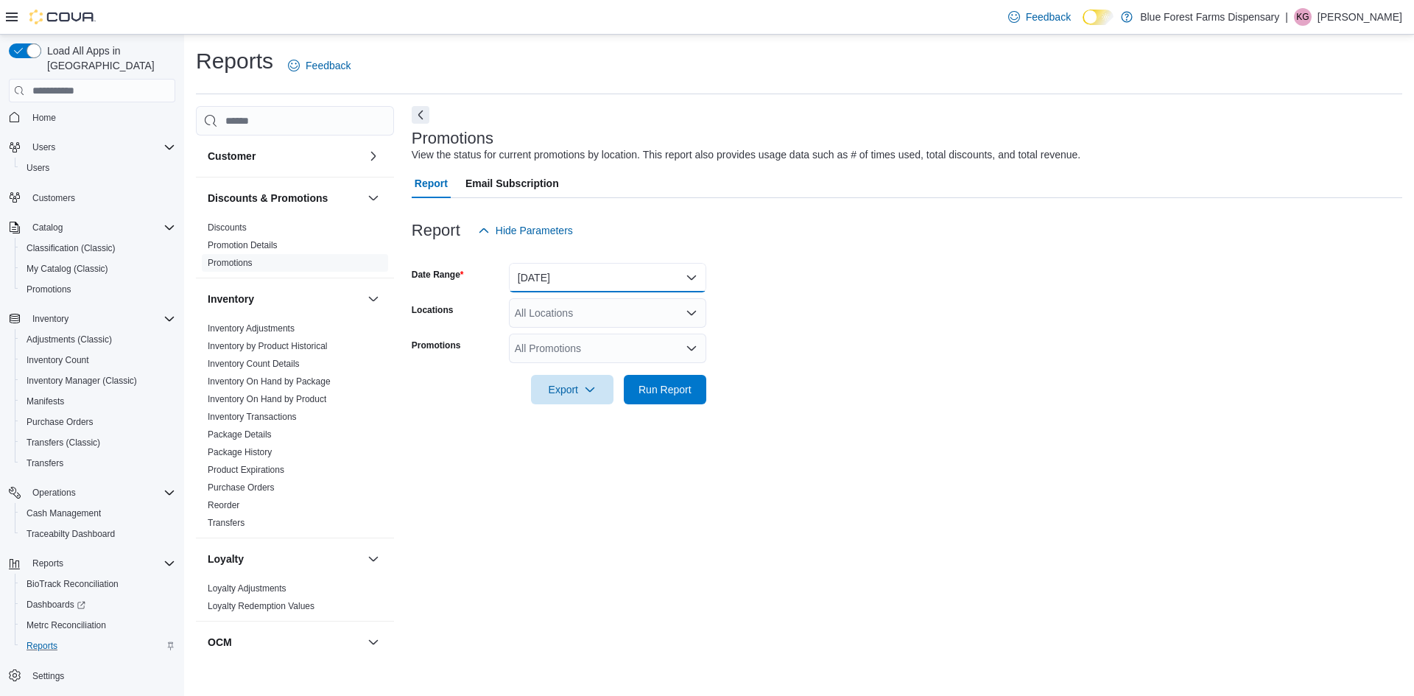
click at [537, 272] on button "[DATE]" at bounding box center [607, 277] width 197 height 29
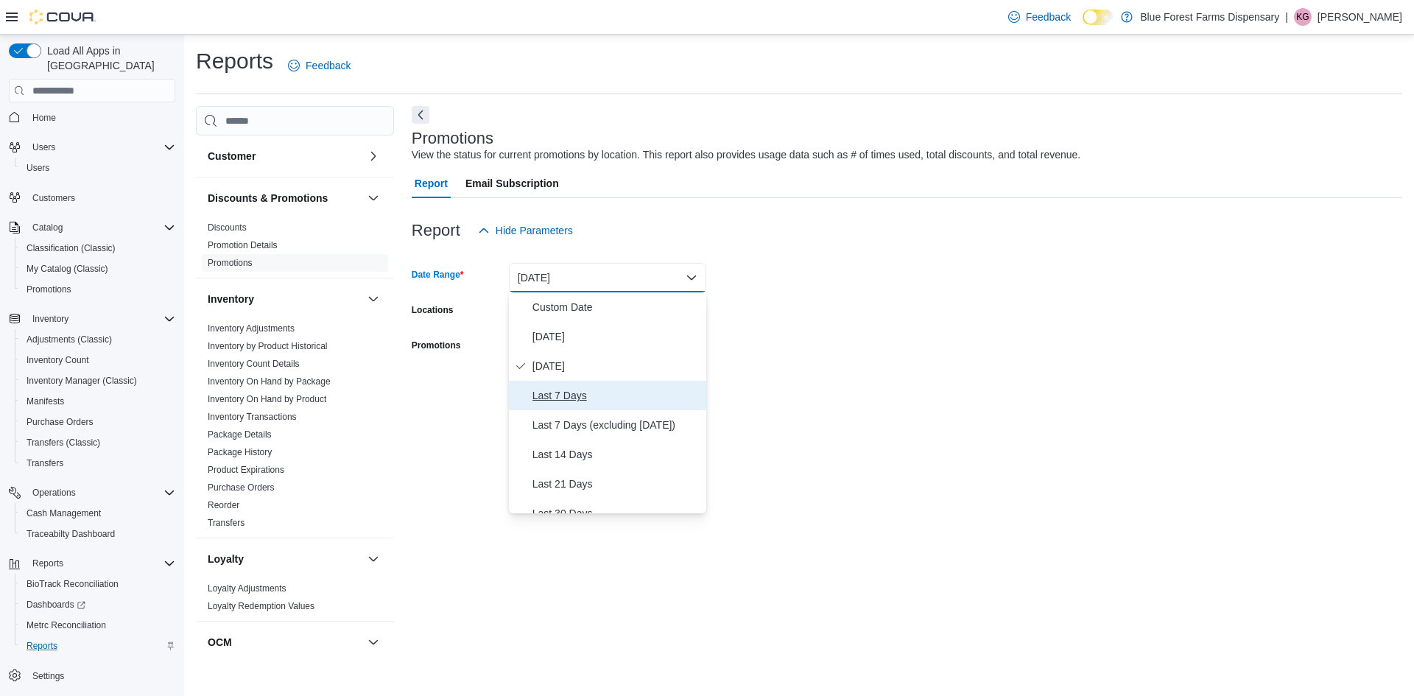
click at [555, 391] on span "Last 7 Days" at bounding box center [617, 396] width 168 height 18
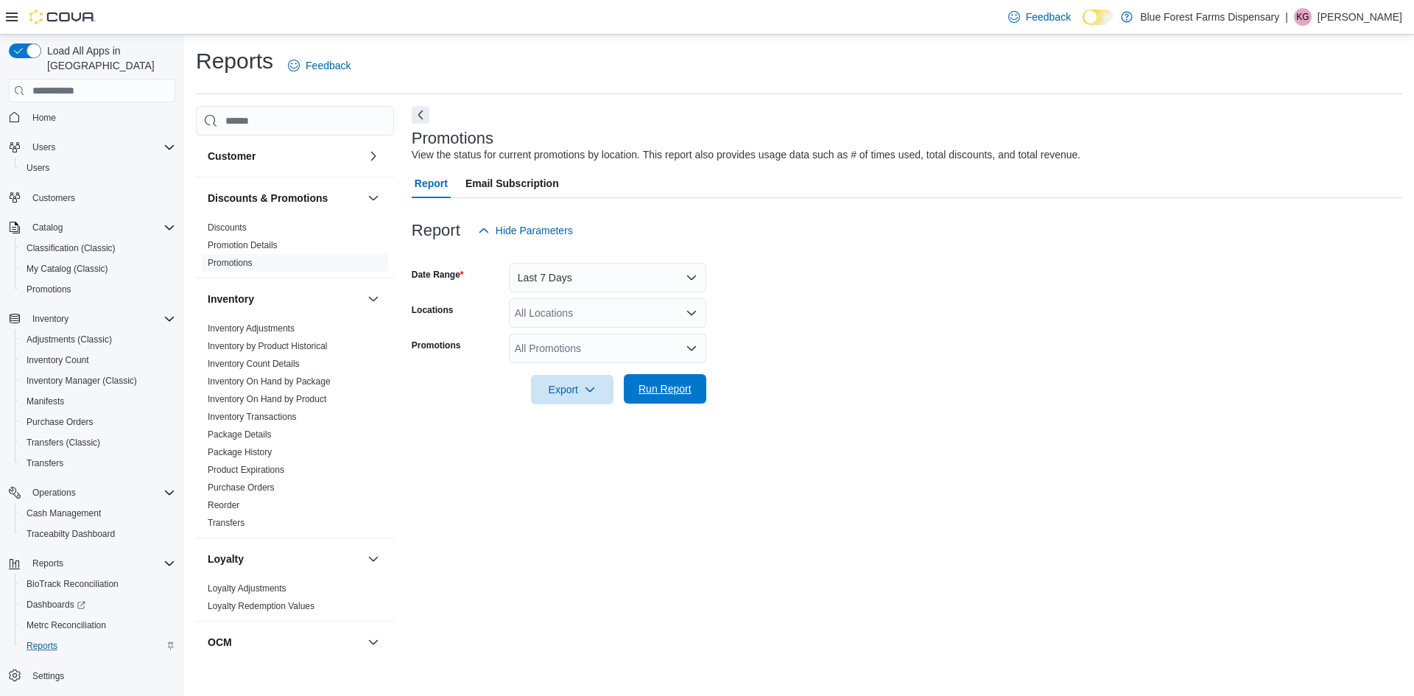
click at [683, 382] on span "Run Report" at bounding box center [665, 388] width 65 height 29
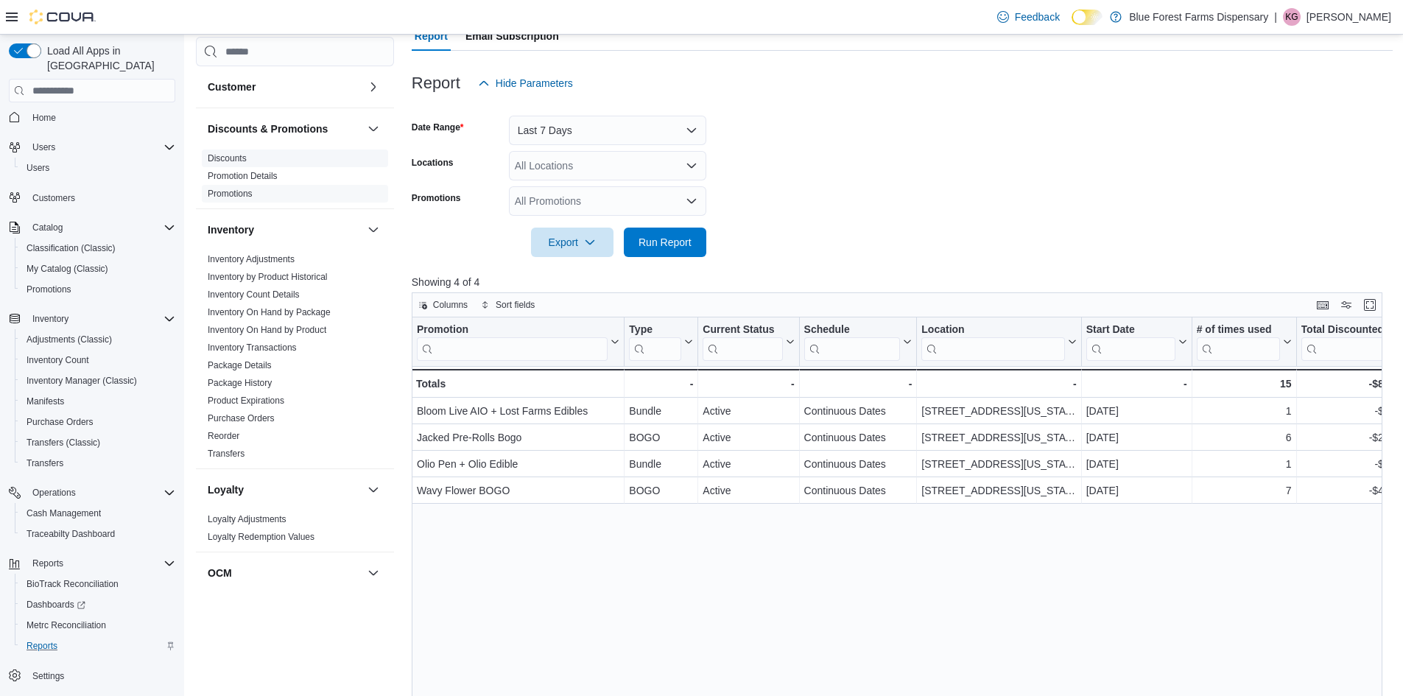
click at [247, 158] on span "Discounts" at bounding box center [295, 159] width 186 height 18
click at [244, 157] on link "Discounts" at bounding box center [227, 158] width 39 height 10
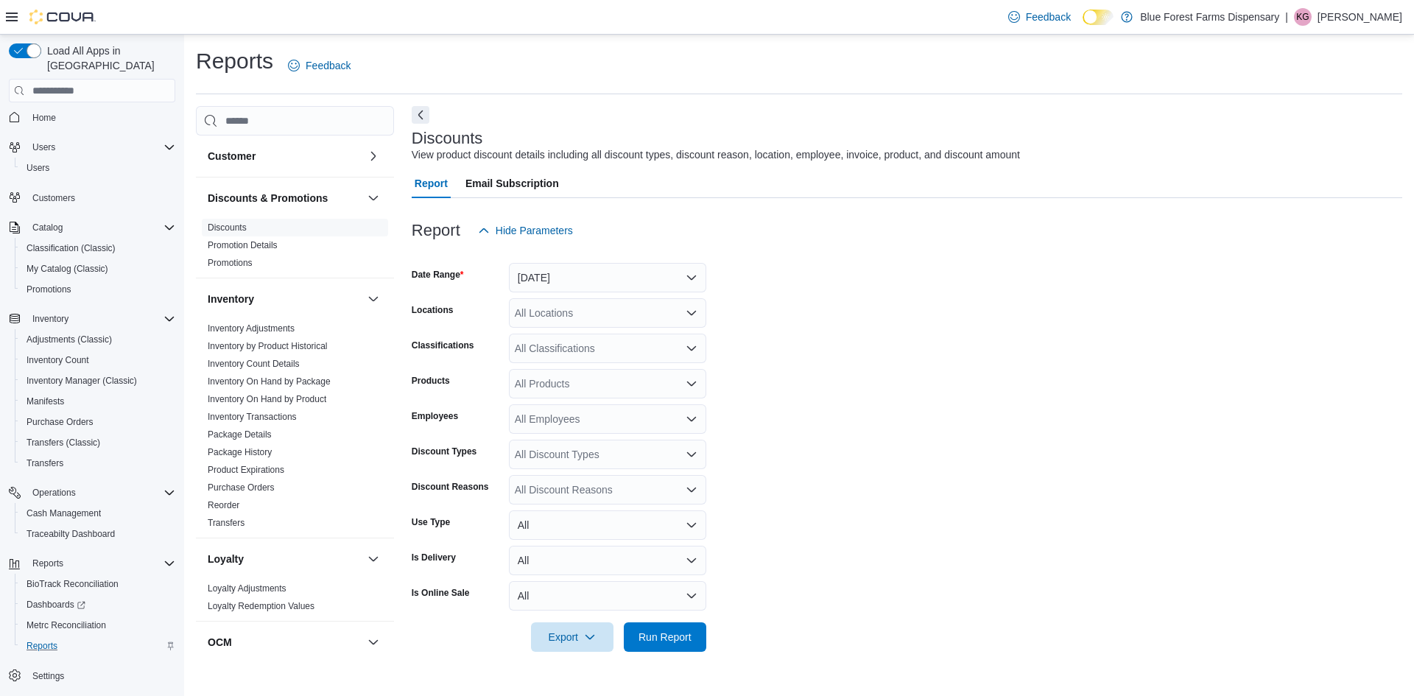
click at [533, 305] on div "All Locations" at bounding box center [607, 312] width 197 height 29
click at [564, 288] on button "[DATE]" at bounding box center [607, 277] width 197 height 29
click at [555, 380] on button "[DATE]" at bounding box center [607, 365] width 197 height 29
click at [653, 648] on span "Run Report" at bounding box center [665, 636] width 65 height 29
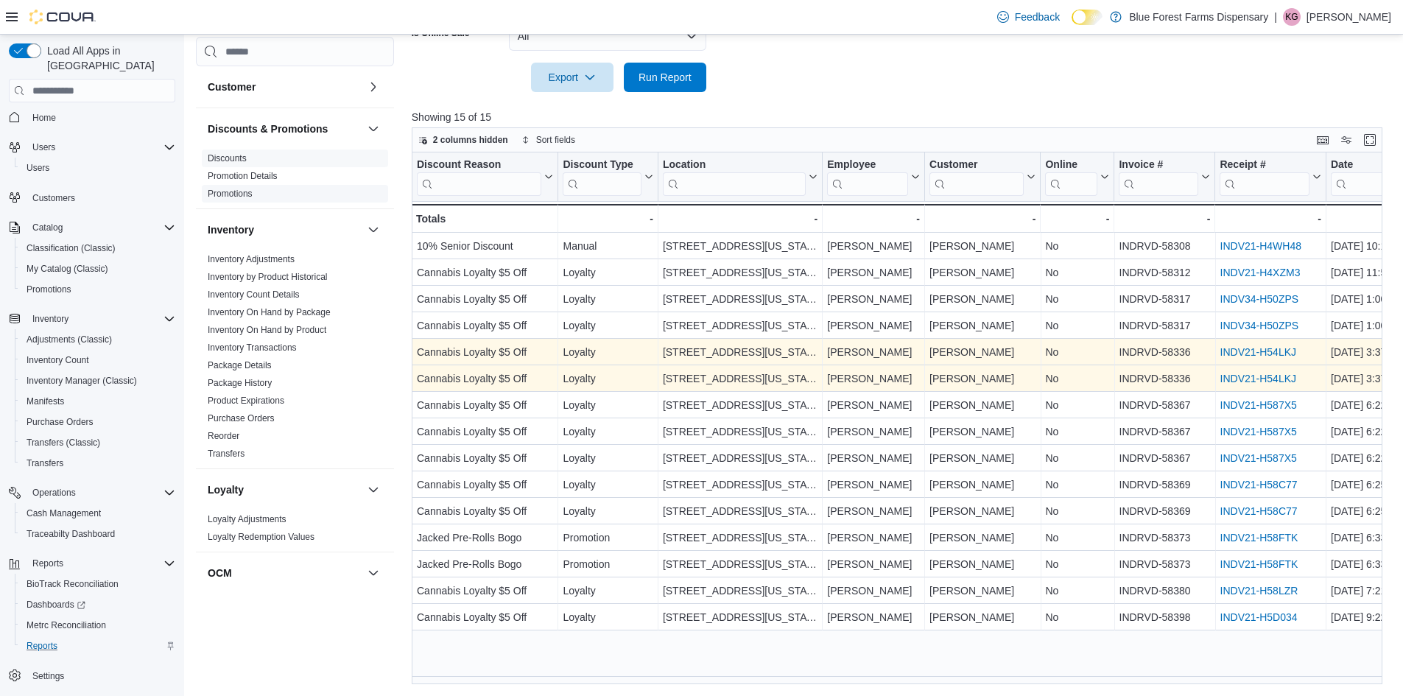
click at [240, 194] on link "Promotions" at bounding box center [230, 194] width 45 height 10
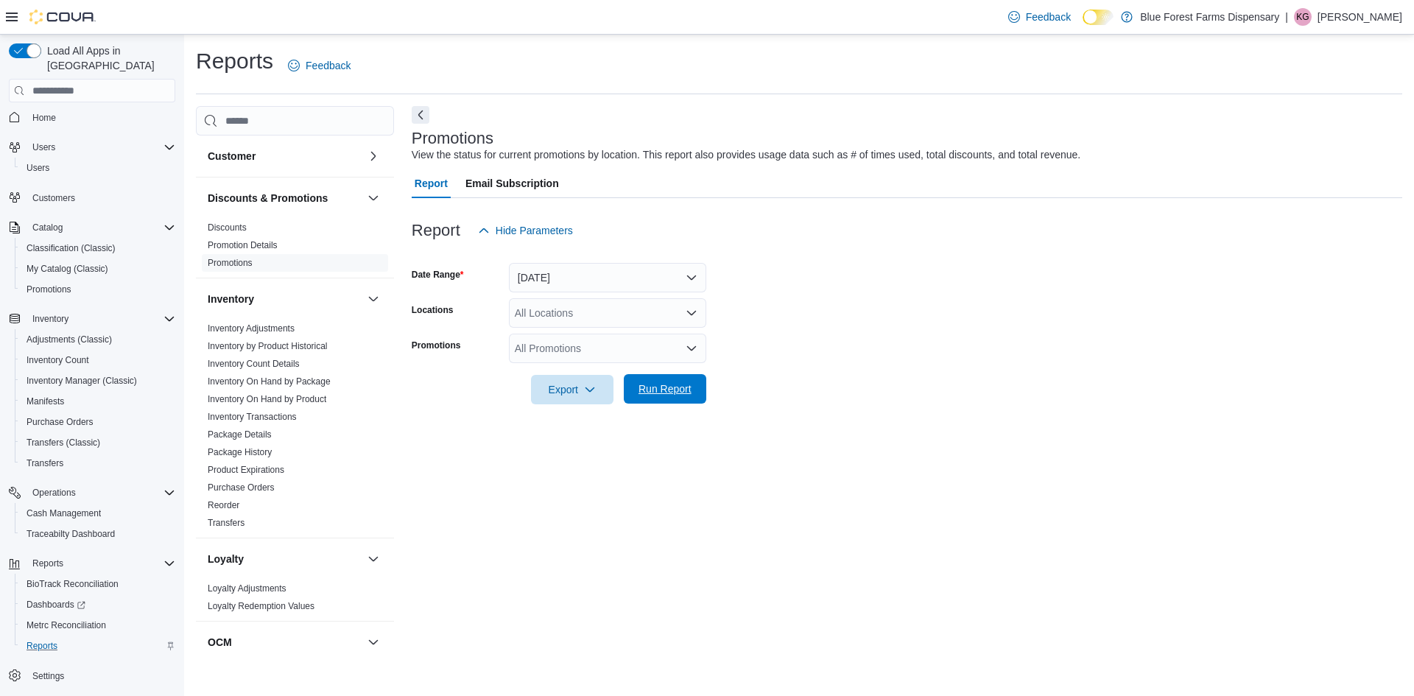
click at [635, 379] on span "Run Report" at bounding box center [665, 388] width 65 height 29
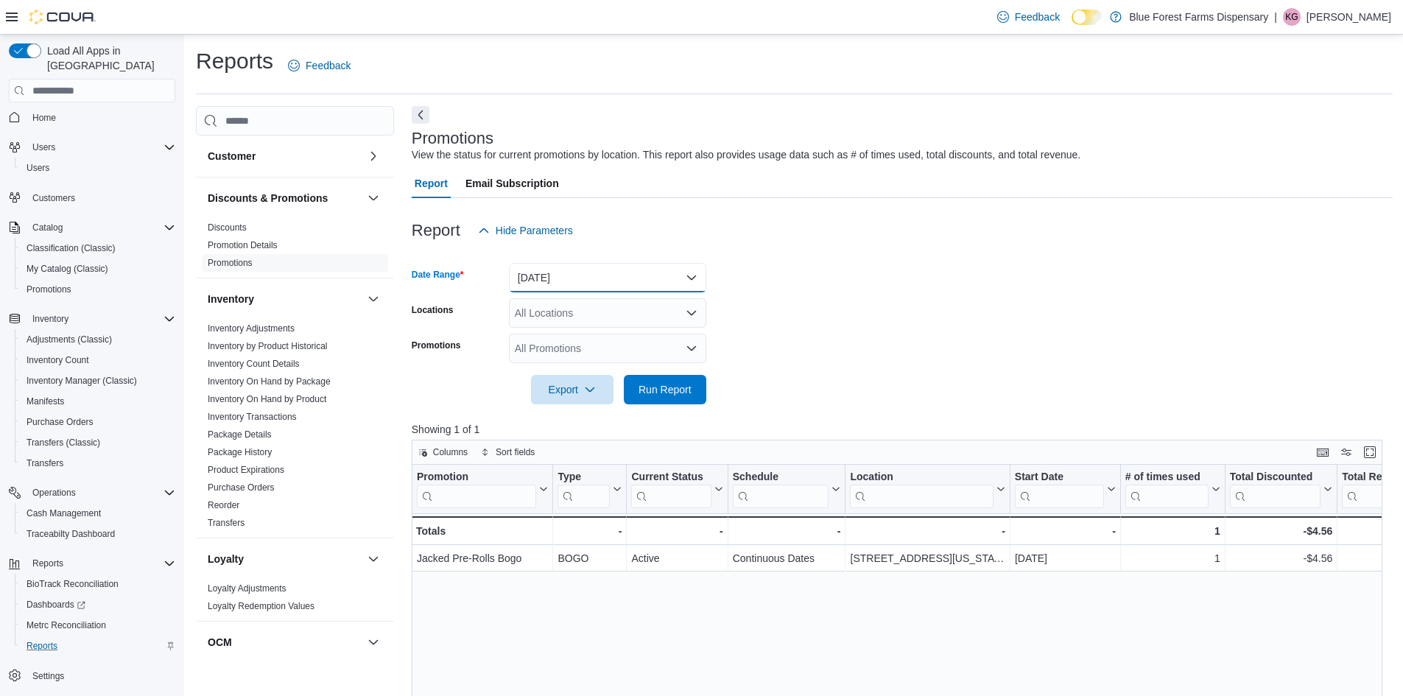
click at [592, 281] on button "[DATE]" at bounding box center [607, 277] width 197 height 29
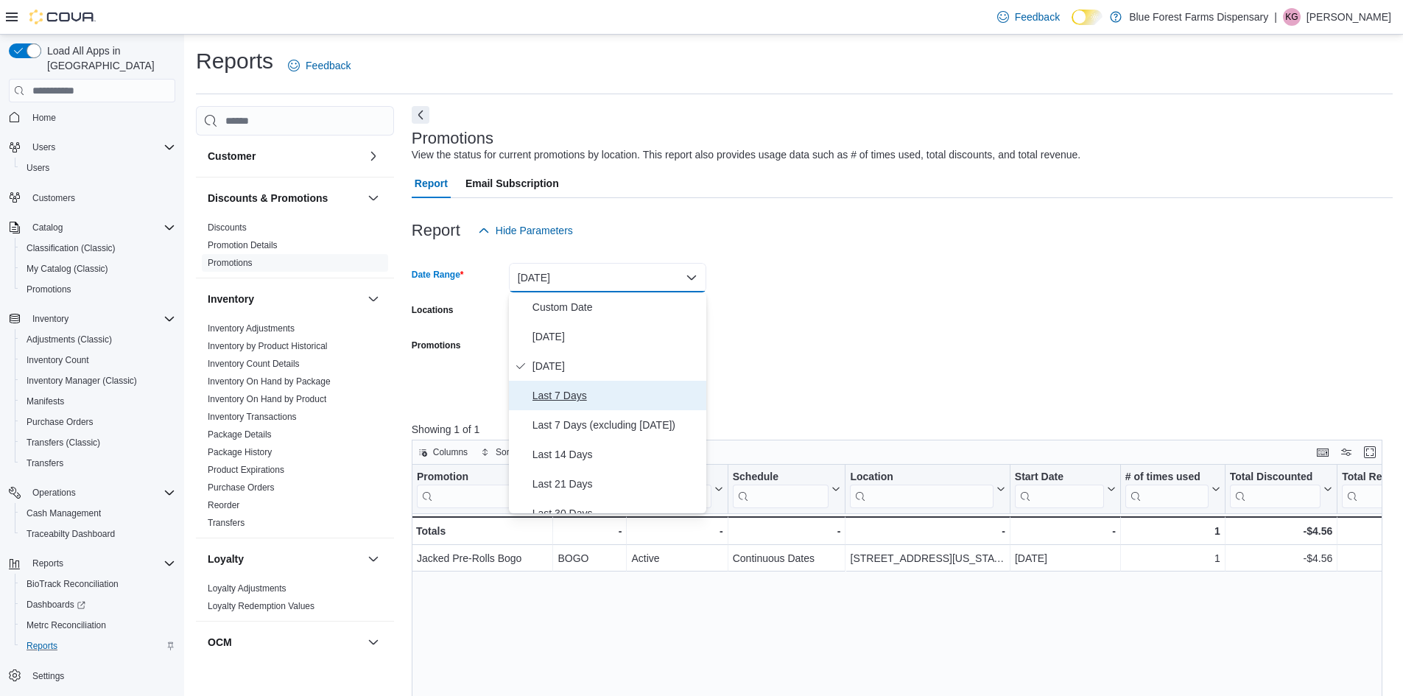
click at [575, 392] on span "Last 7 Days" at bounding box center [617, 396] width 168 height 18
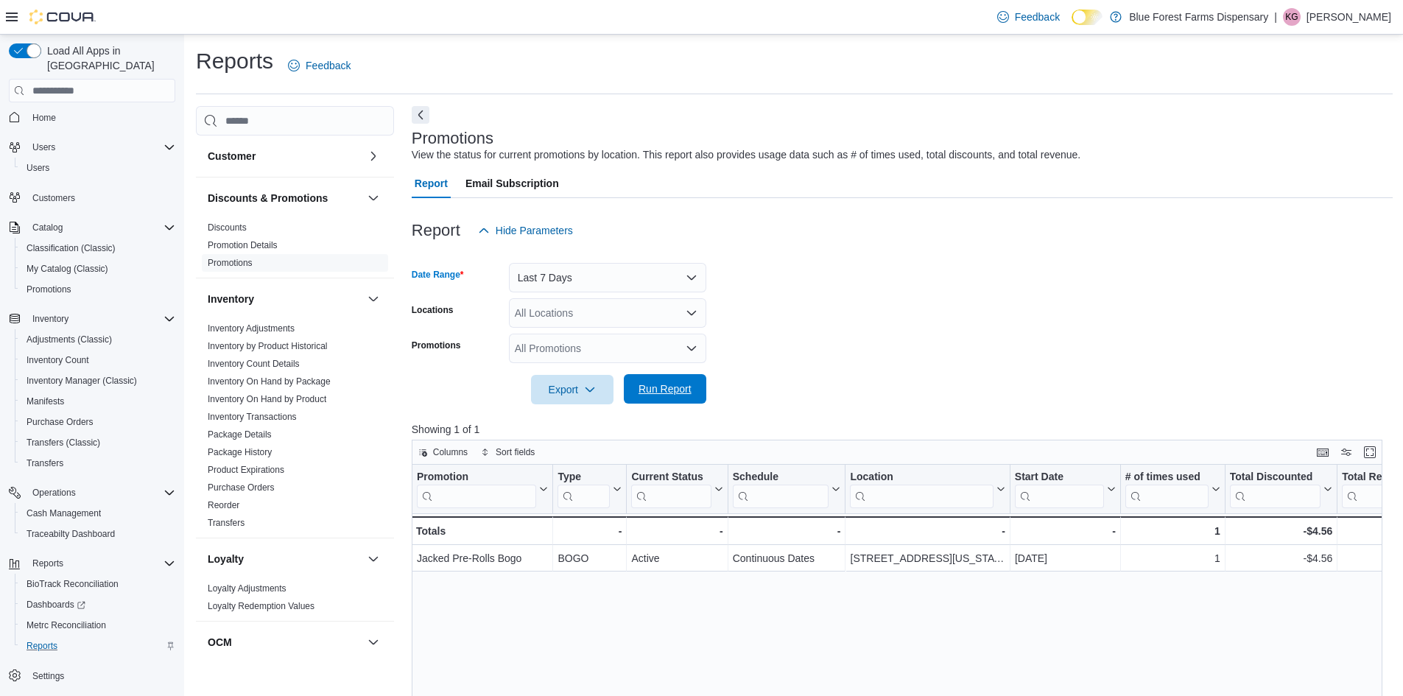
click at [675, 391] on span "Run Report" at bounding box center [665, 389] width 53 height 15
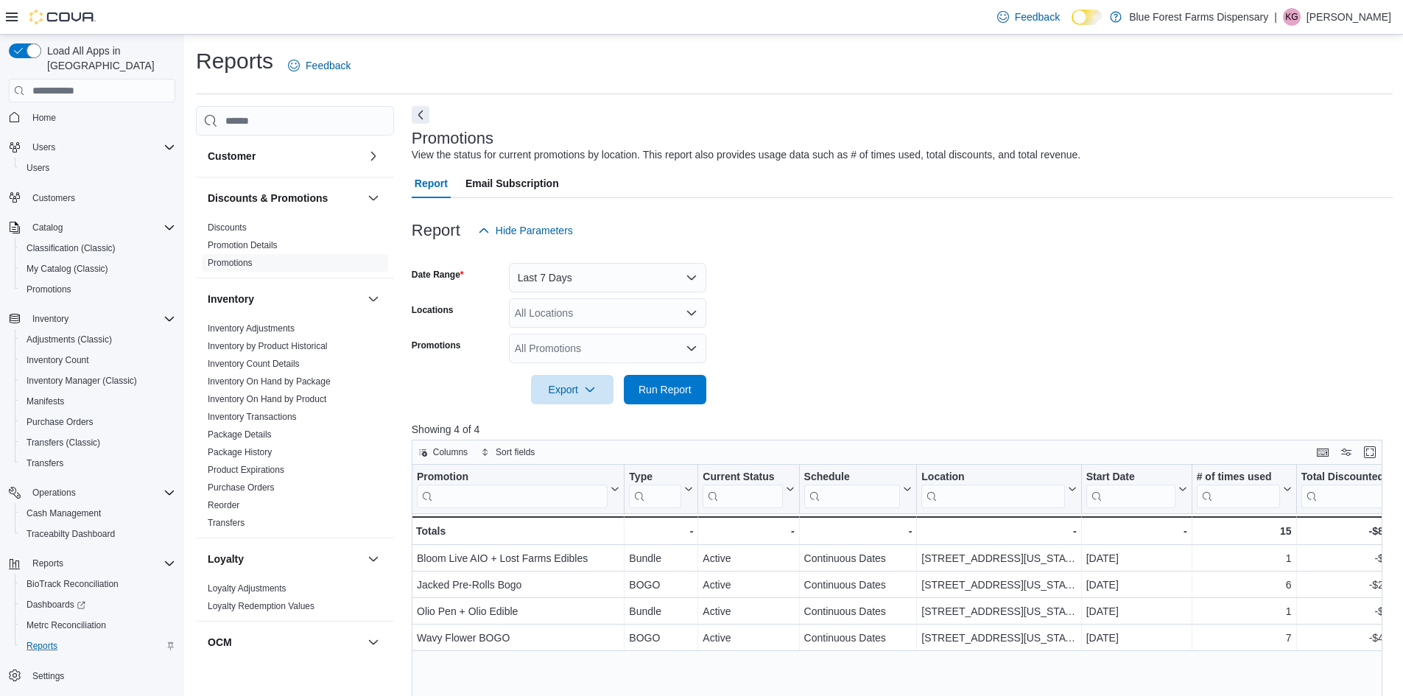
click at [297, 164] on div "Customer" at bounding box center [295, 156] width 198 height 41
click at [292, 161] on button "Customer" at bounding box center [285, 156] width 154 height 15
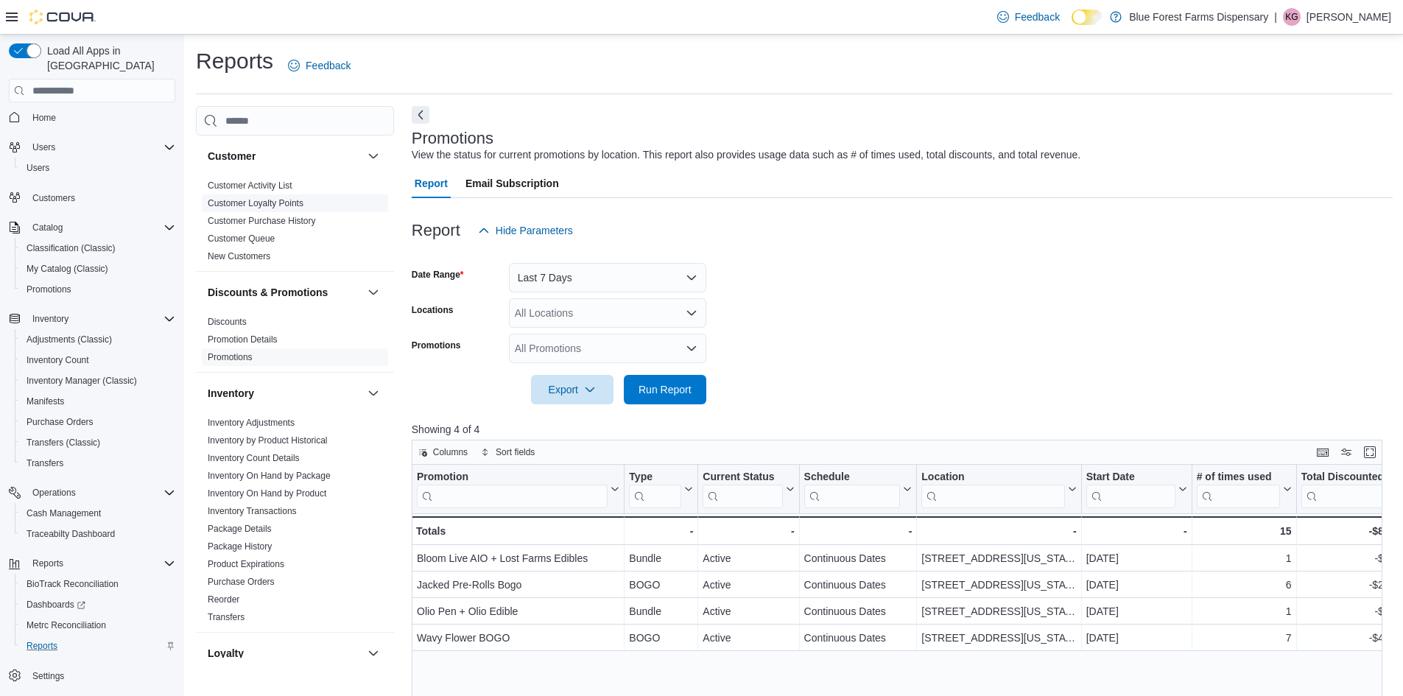
click at [315, 196] on span "Customer Loyalty Points" at bounding box center [295, 203] width 186 height 18
click at [300, 205] on link "Customer Loyalty Points" at bounding box center [256, 203] width 96 height 10
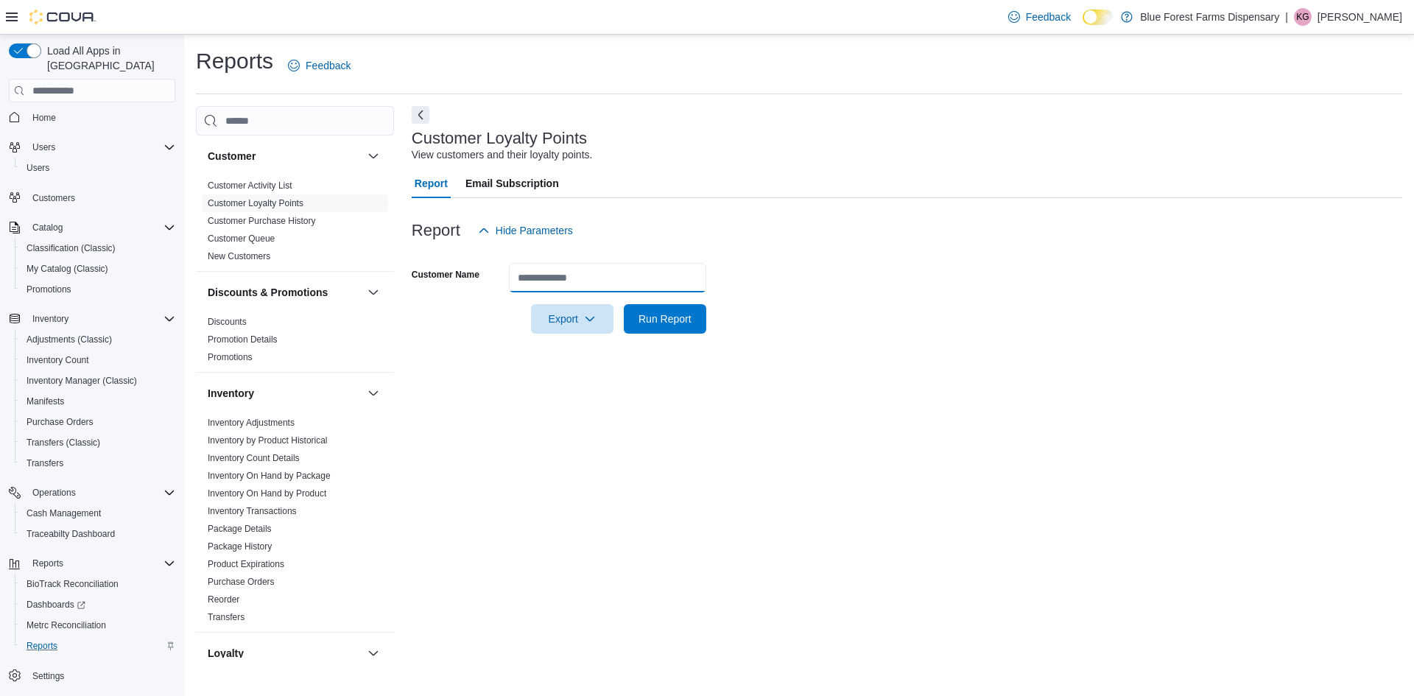
click at [519, 278] on input "Customer Name" at bounding box center [607, 277] width 197 height 29
click at [706, 329] on button "Run Report" at bounding box center [665, 318] width 83 height 29
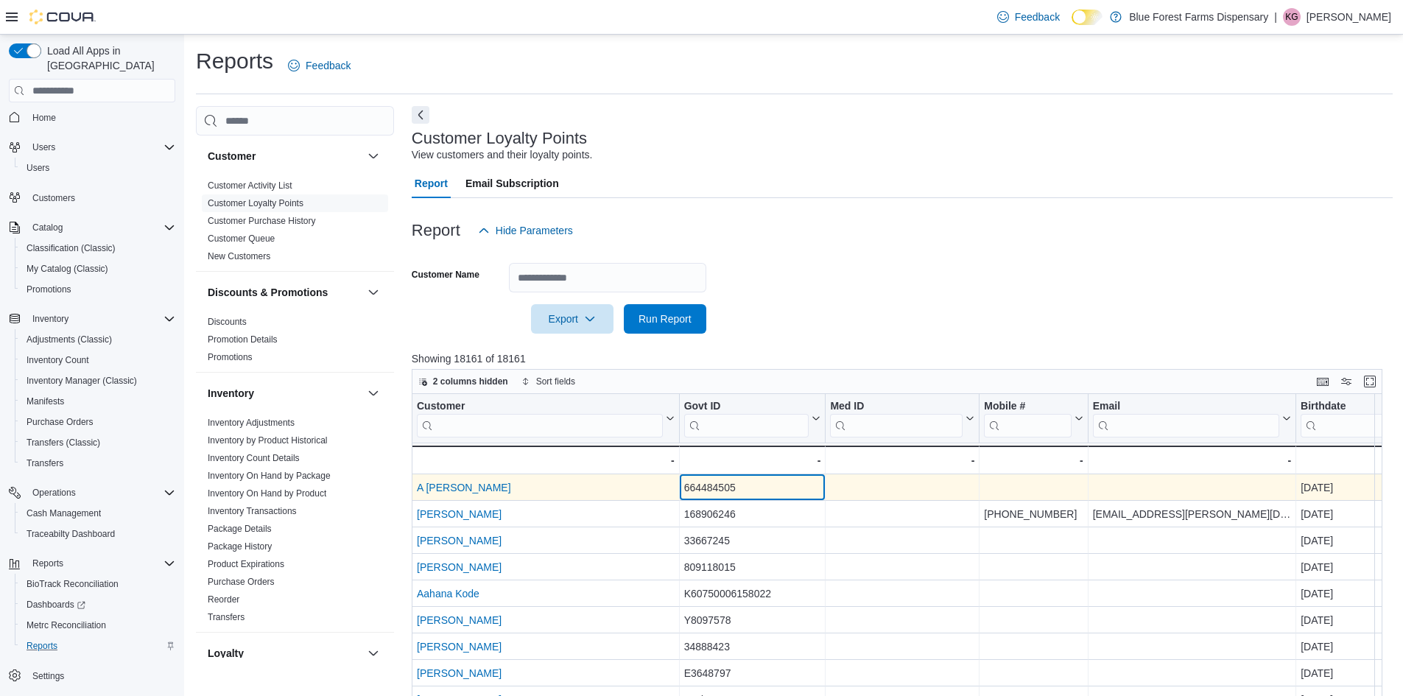
drag, startPoint x: 702, startPoint y: 492, endPoint x: 715, endPoint y: 491, distance: 12.5
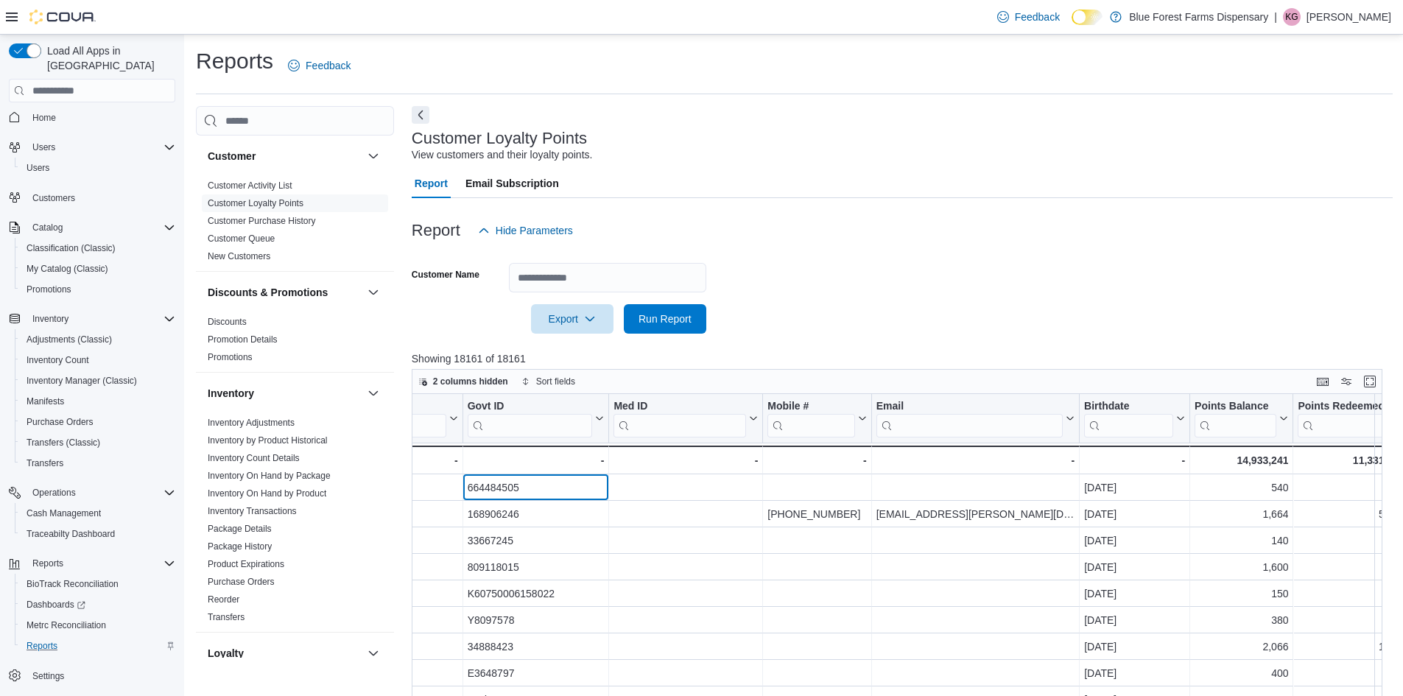
scroll to position [0, 344]
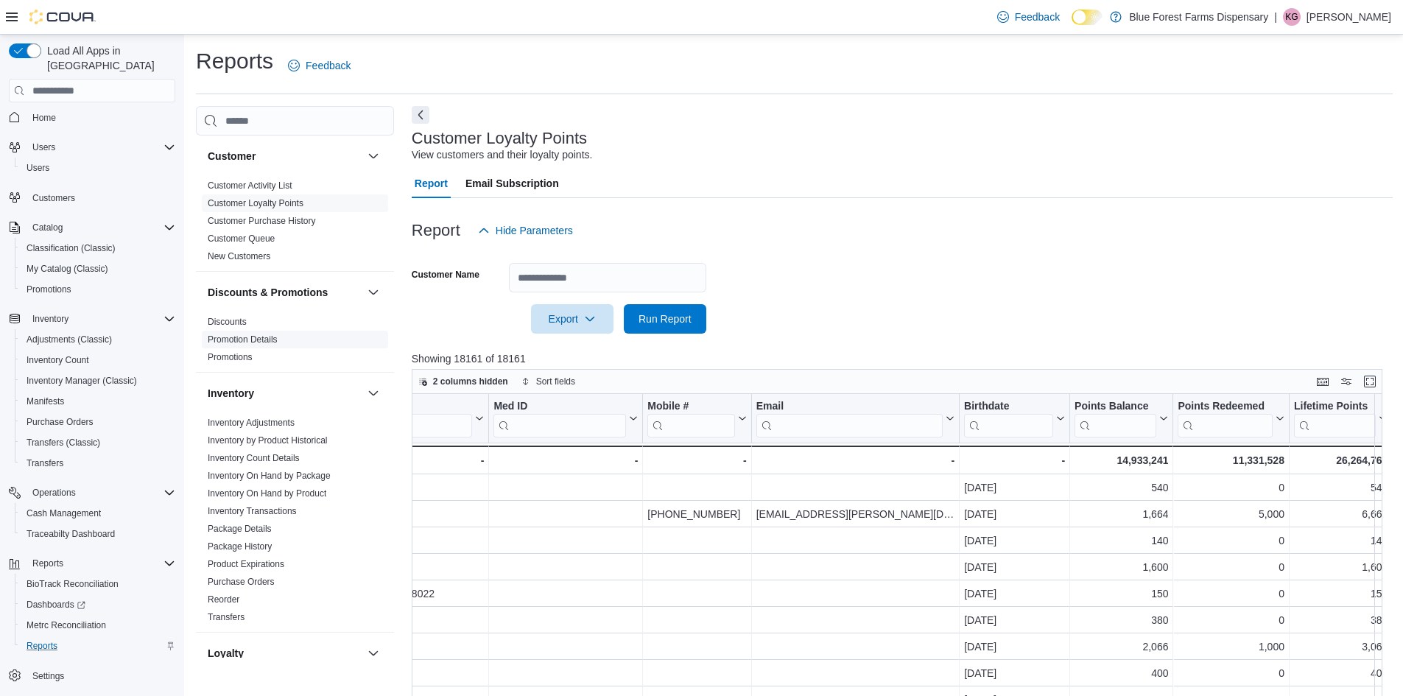
click at [258, 341] on link "Promotion Details" at bounding box center [243, 339] width 70 height 10
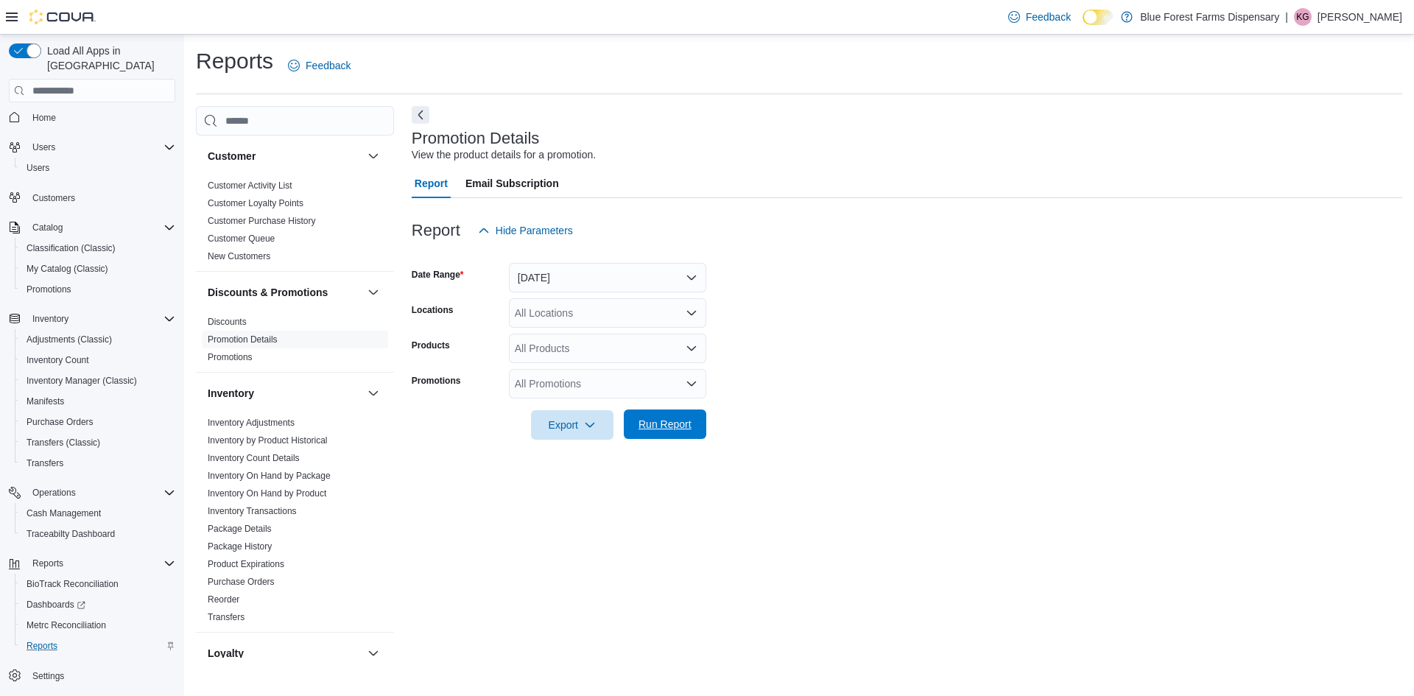
click at [677, 423] on span "Run Report" at bounding box center [665, 424] width 53 height 15
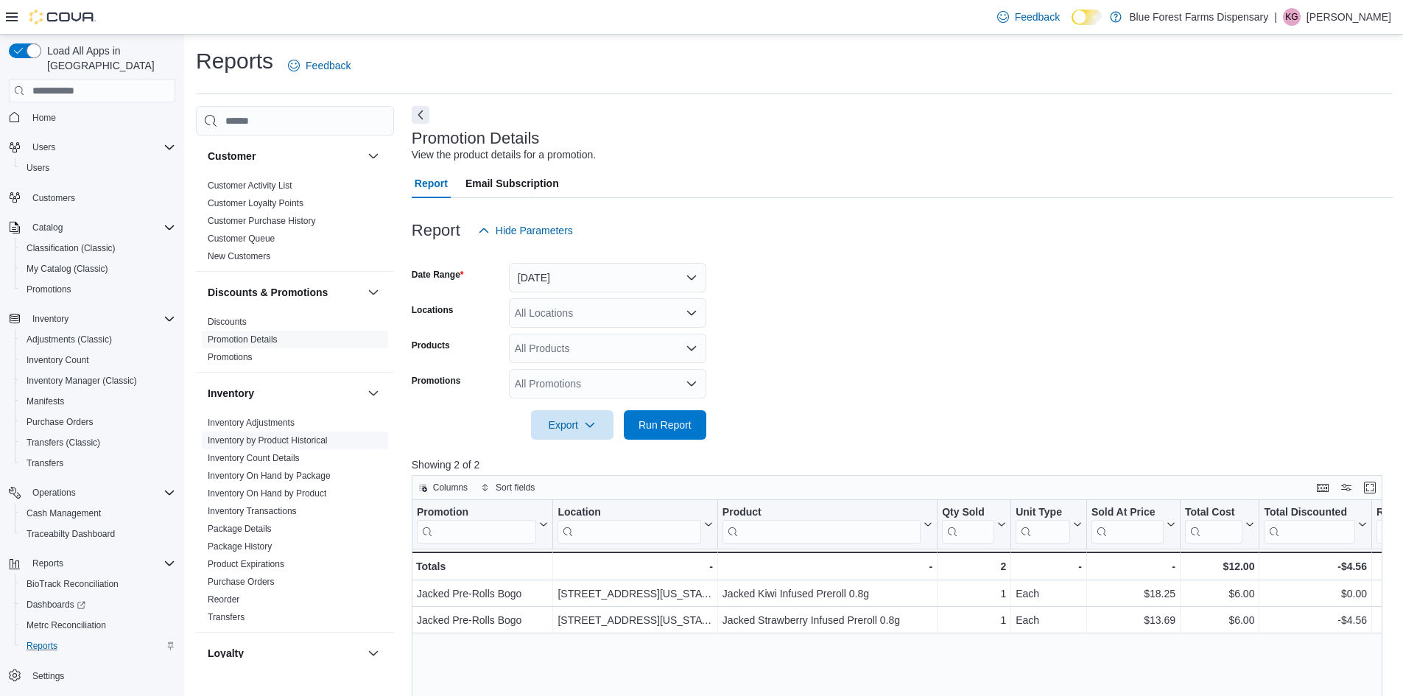
drag, startPoint x: 374, startPoint y: 437, endPoint x: 376, endPoint y: 446, distance: 9.1
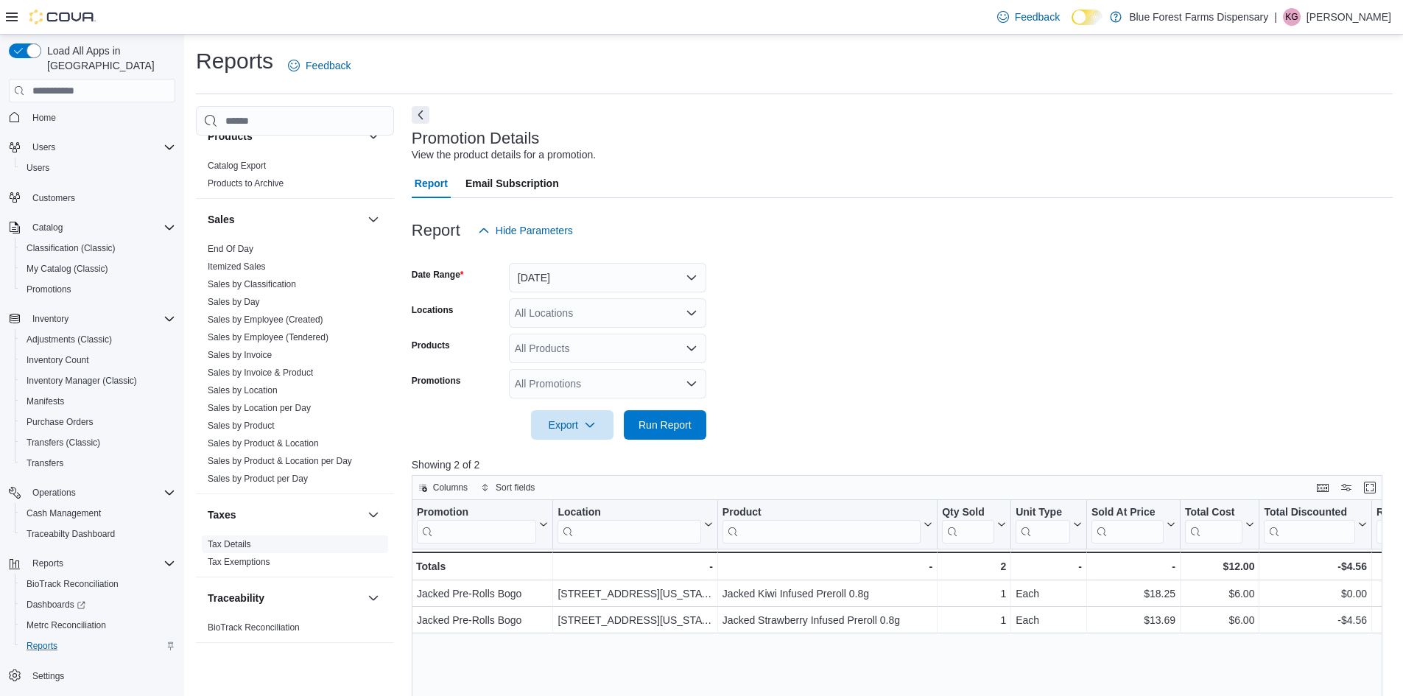
scroll to position [584, 0]
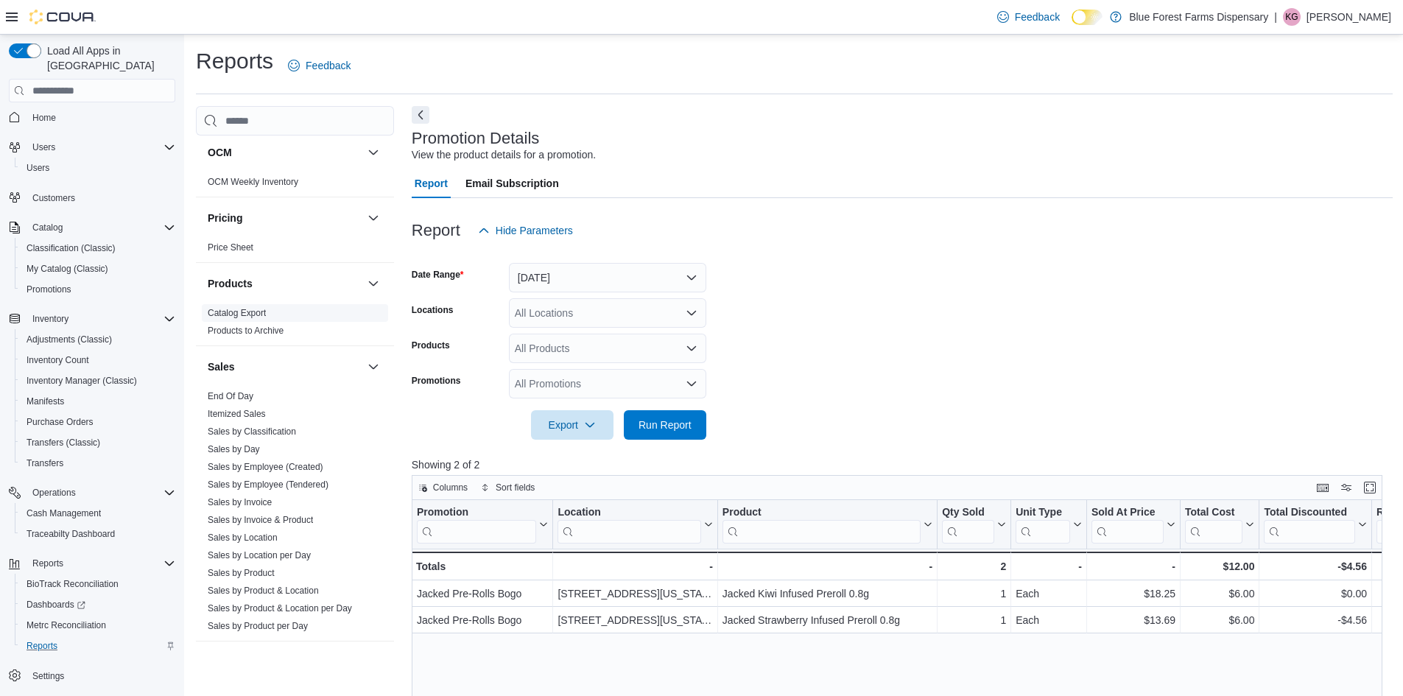
click at [270, 321] on span "Catalog Export" at bounding box center [295, 313] width 186 height 18
click at [266, 314] on link "Catalog Export" at bounding box center [237, 313] width 58 height 10
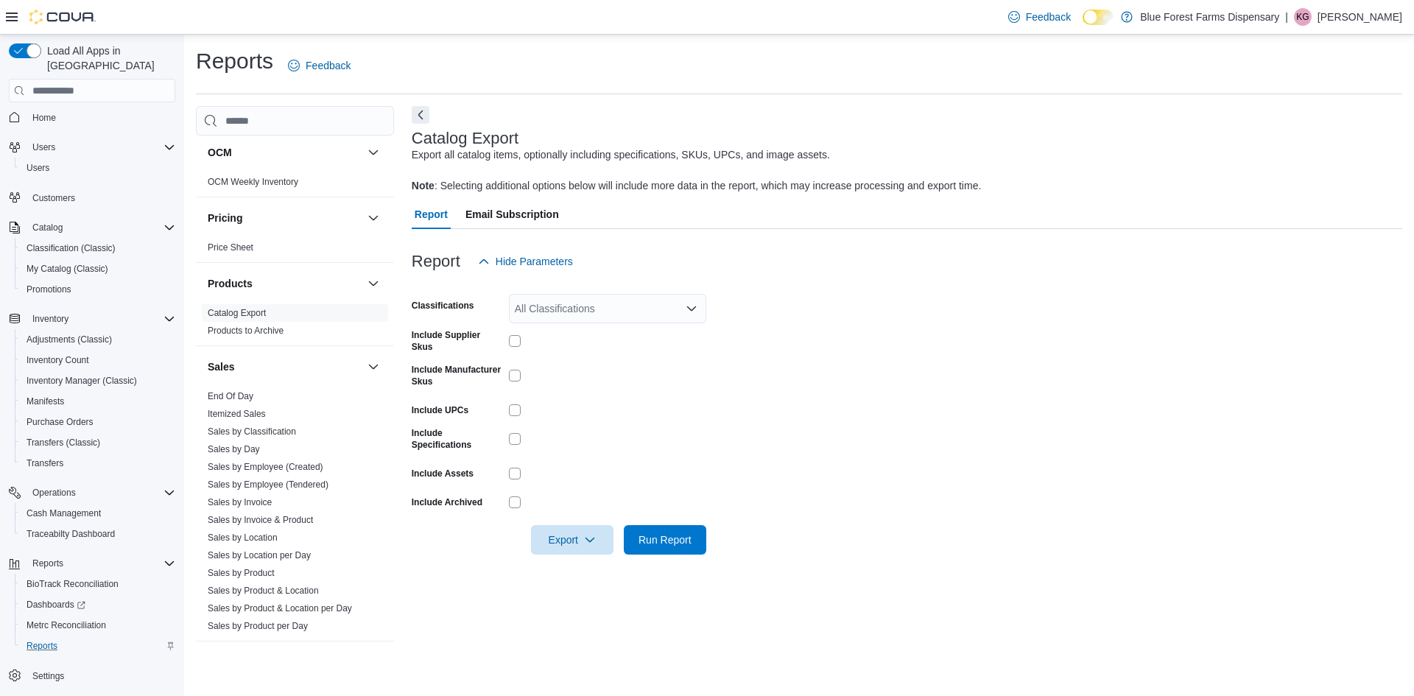
click at [564, 306] on div "All Classifications" at bounding box center [607, 308] width 197 height 29
click at [575, 353] on div "Flower" at bounding box center [608, 355] width 180 height 15
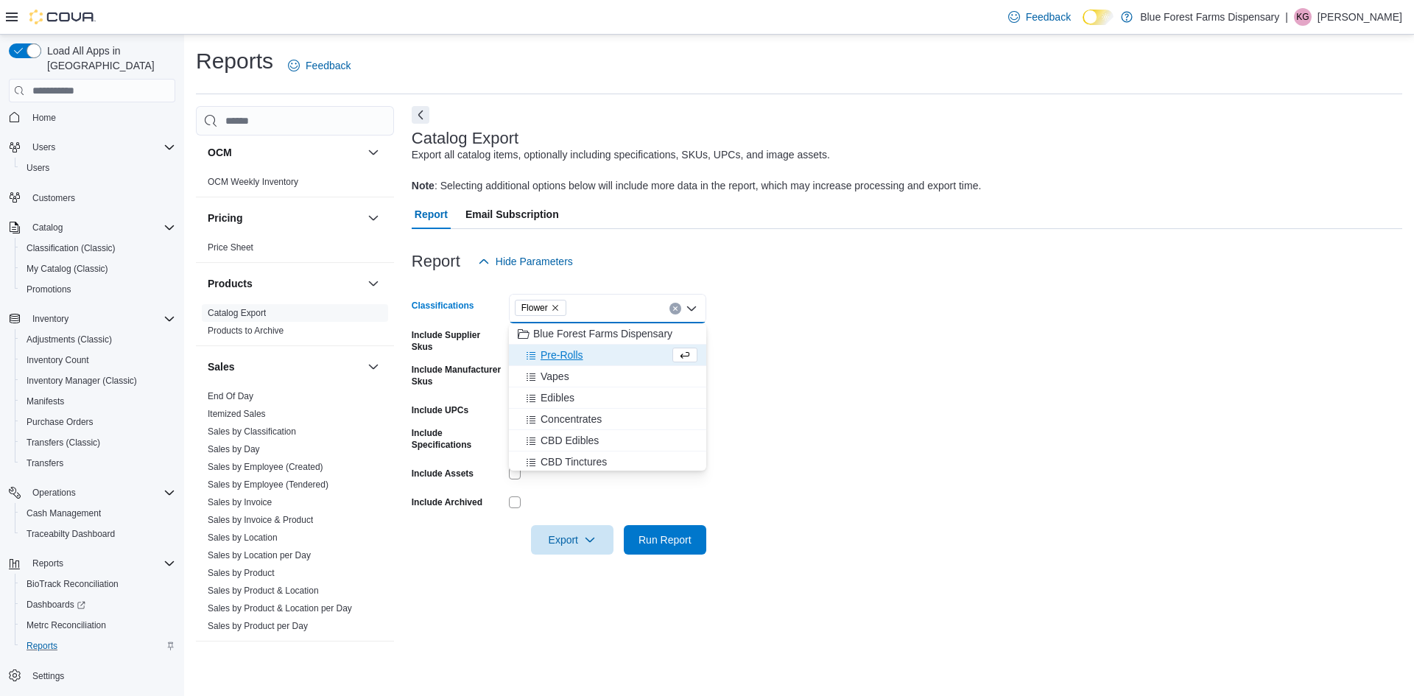
click at [908, 466] on form "Classifications Flower Combo box. Selected. Flower. Press Backspace to delete F…" at bounding box center [907, 415] width 991 height 278
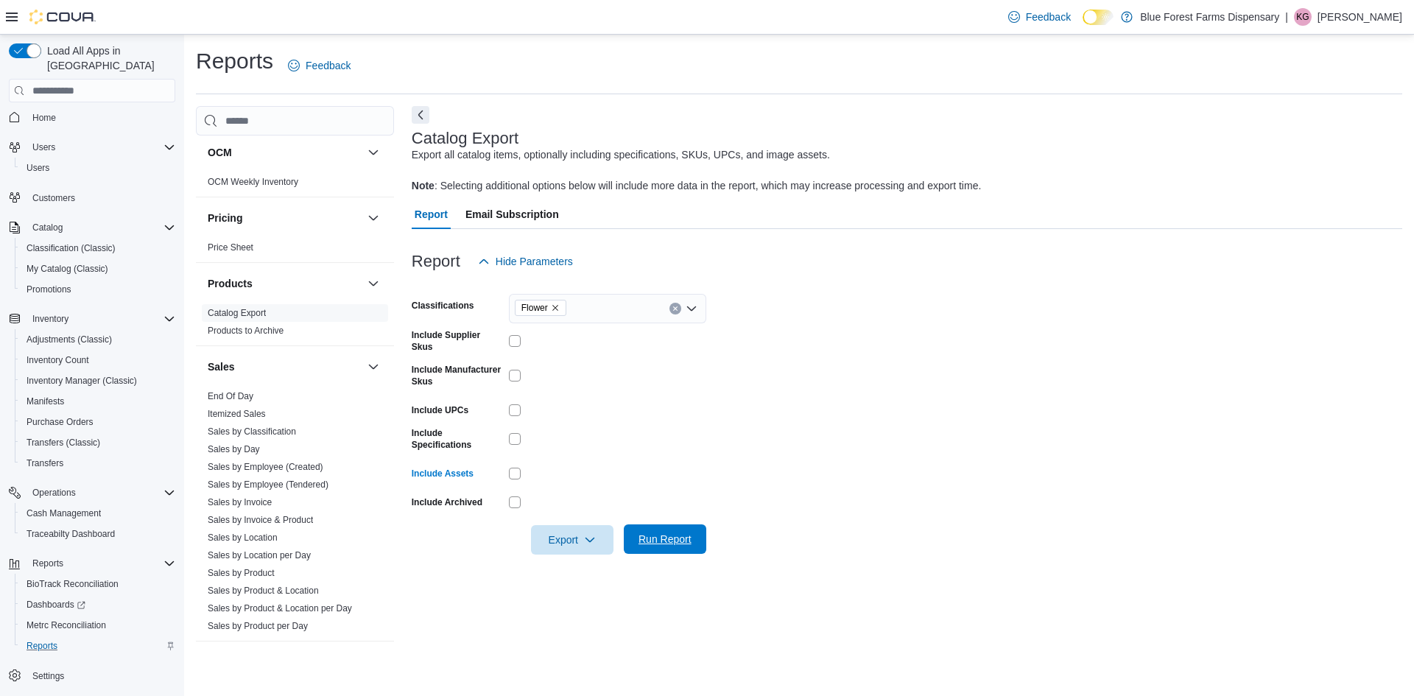
click at [650, 534] on span "Run Report" at bounding box center [665, 539] width 53 height 15
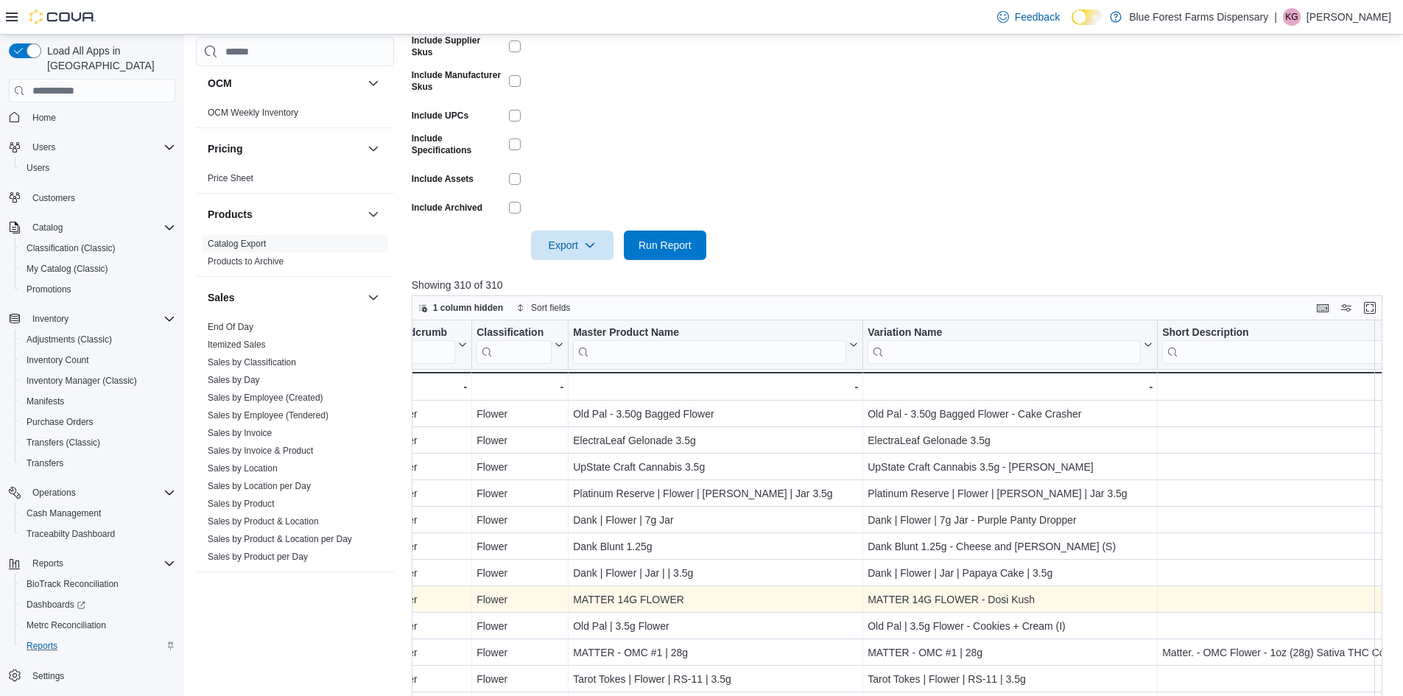
scroll to position [221, 0]
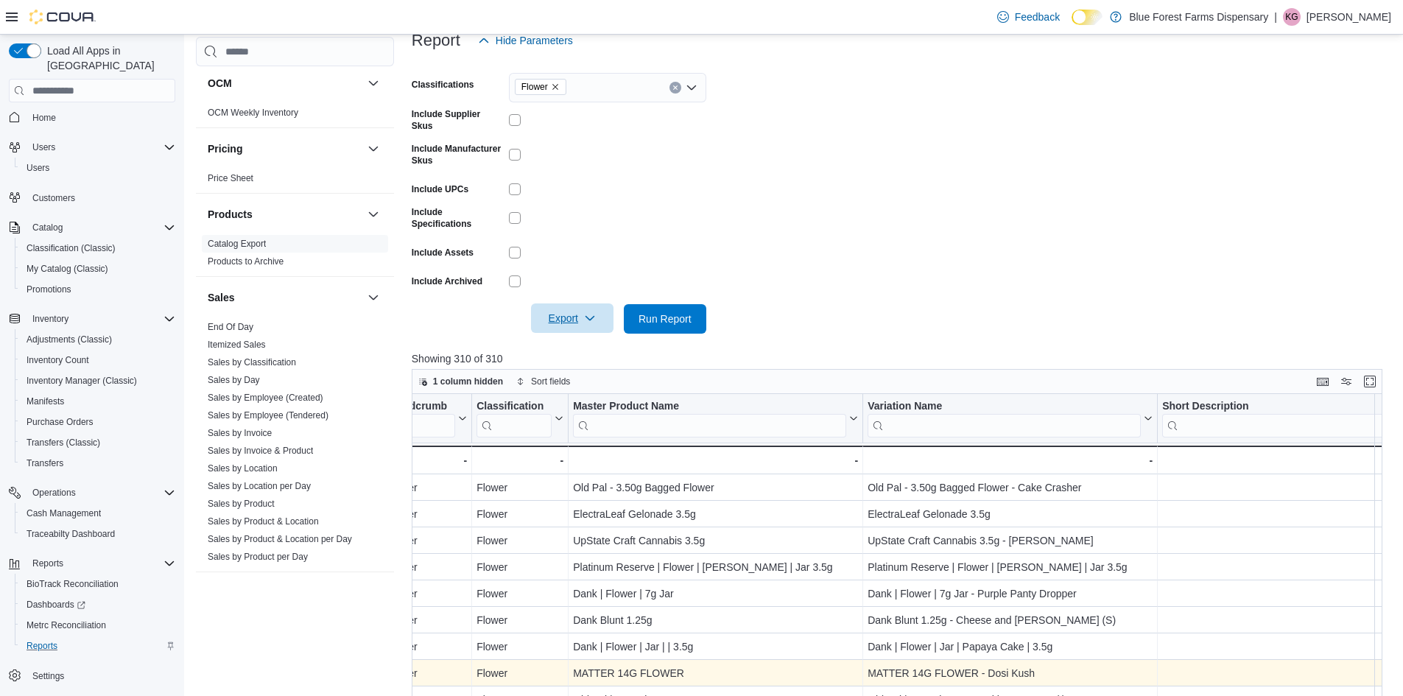
click at [569, 318] on span "Export" at bounding box center [572, 318] width 65 height 29
click at [547, 339] on button "Export to Excel" at bounding box center [575, 348] width 84 height 29
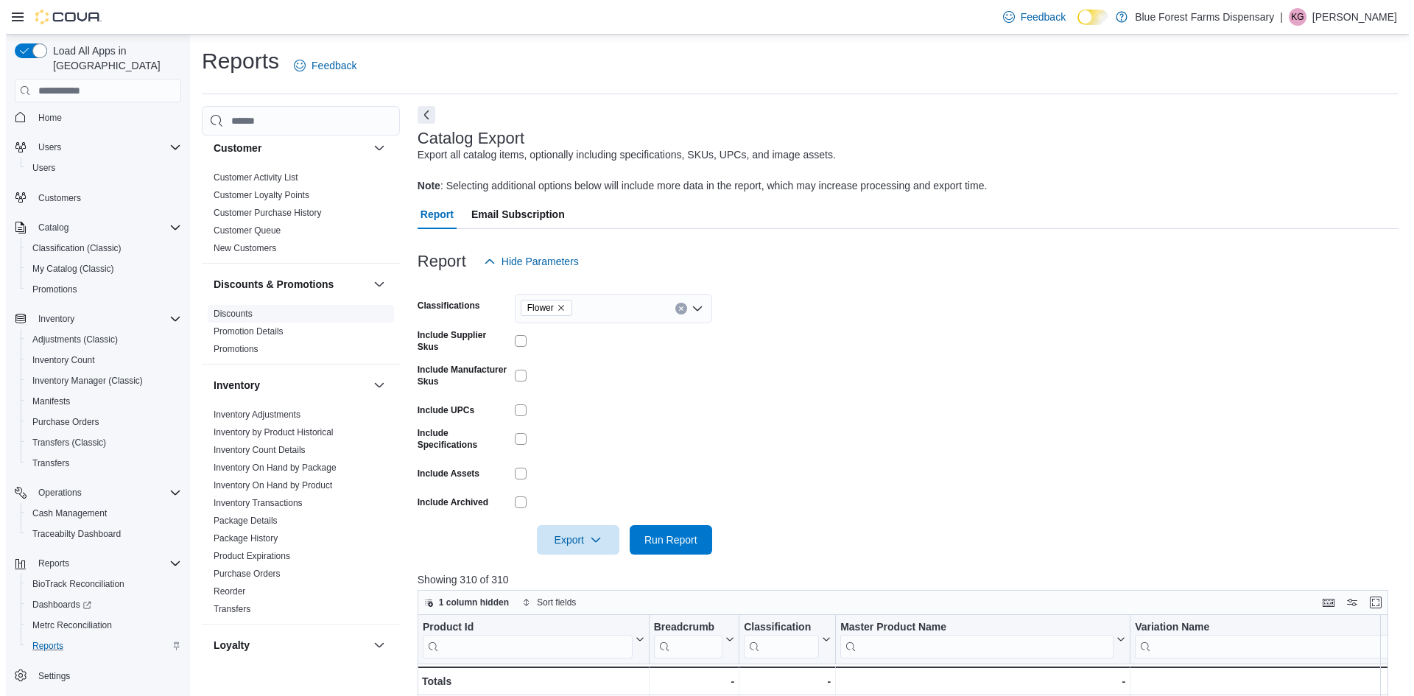
scroll to position [0, 0]
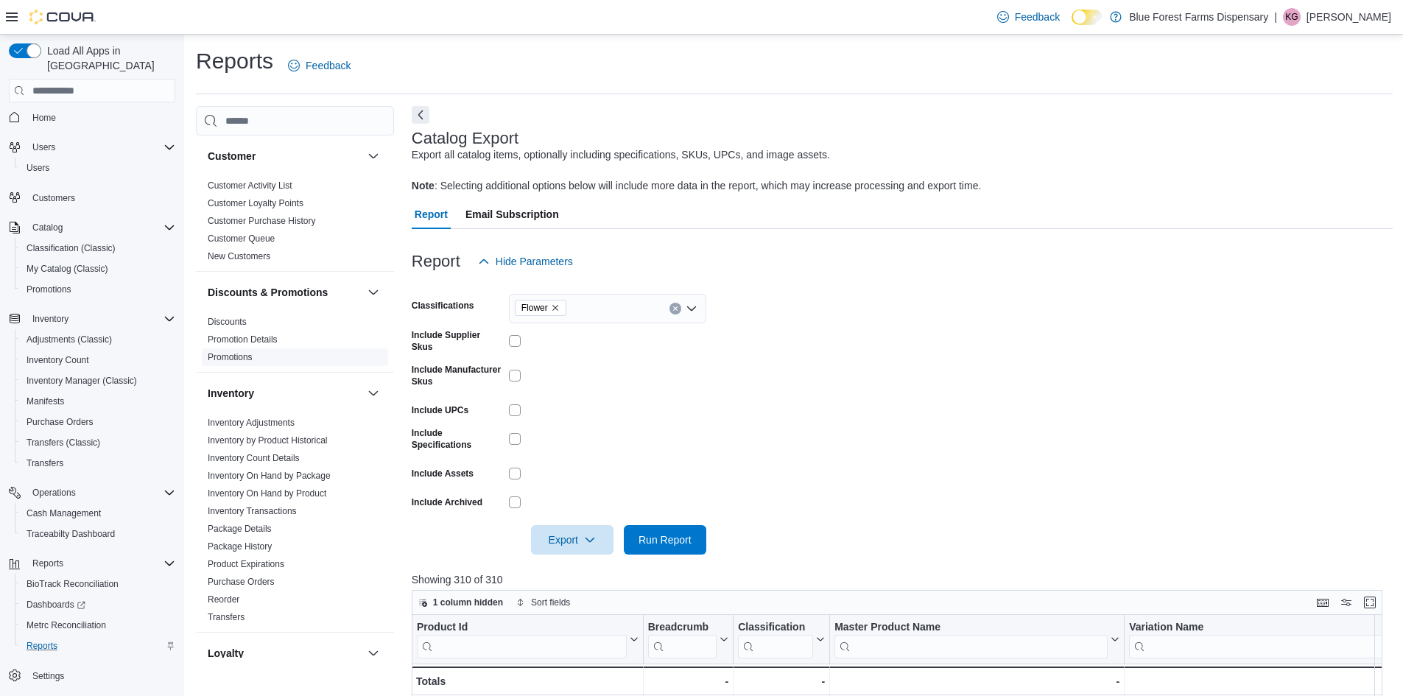
click at [258, 358] on span "Promotions" at bounding box center [295, 357] width 186 height 18
click at [228, 360] on link "Promotions" at bounding box center [230, 357] width 45 height 10
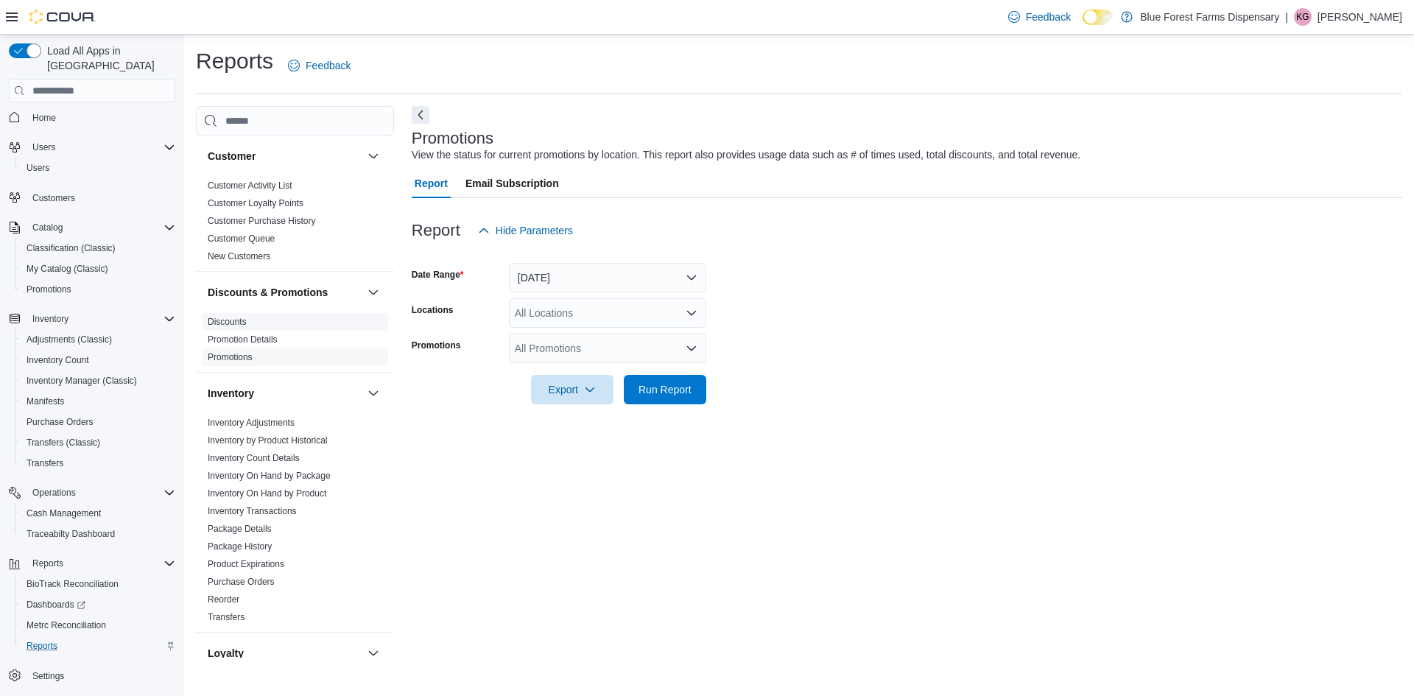
click at [239, 323] on link "Discounts" at bounding box center [227, 322] width 39 height 10
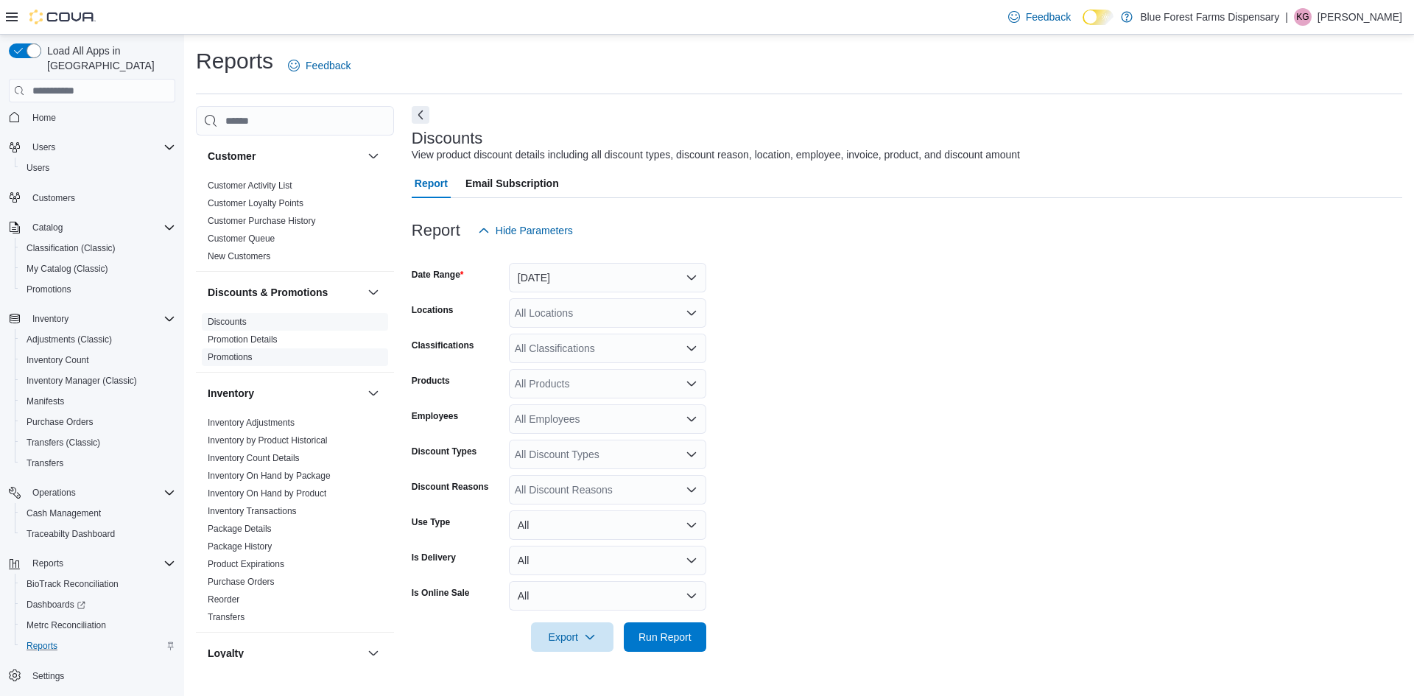
click at [226, 362] on link "Promotions" at bounding box center [230, 357] width 45 height 10
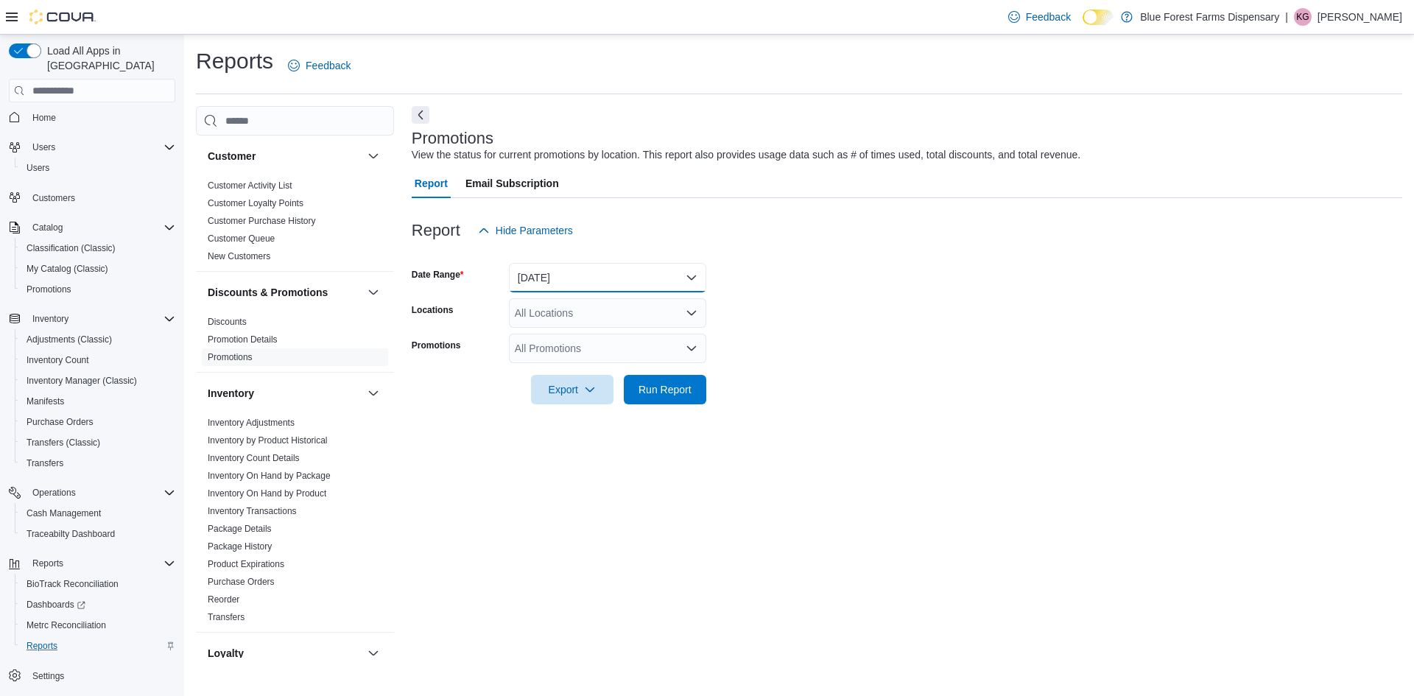
click at [542, 264] on button "[DATE]" at bounding box center [607, 277] width 197 height 29
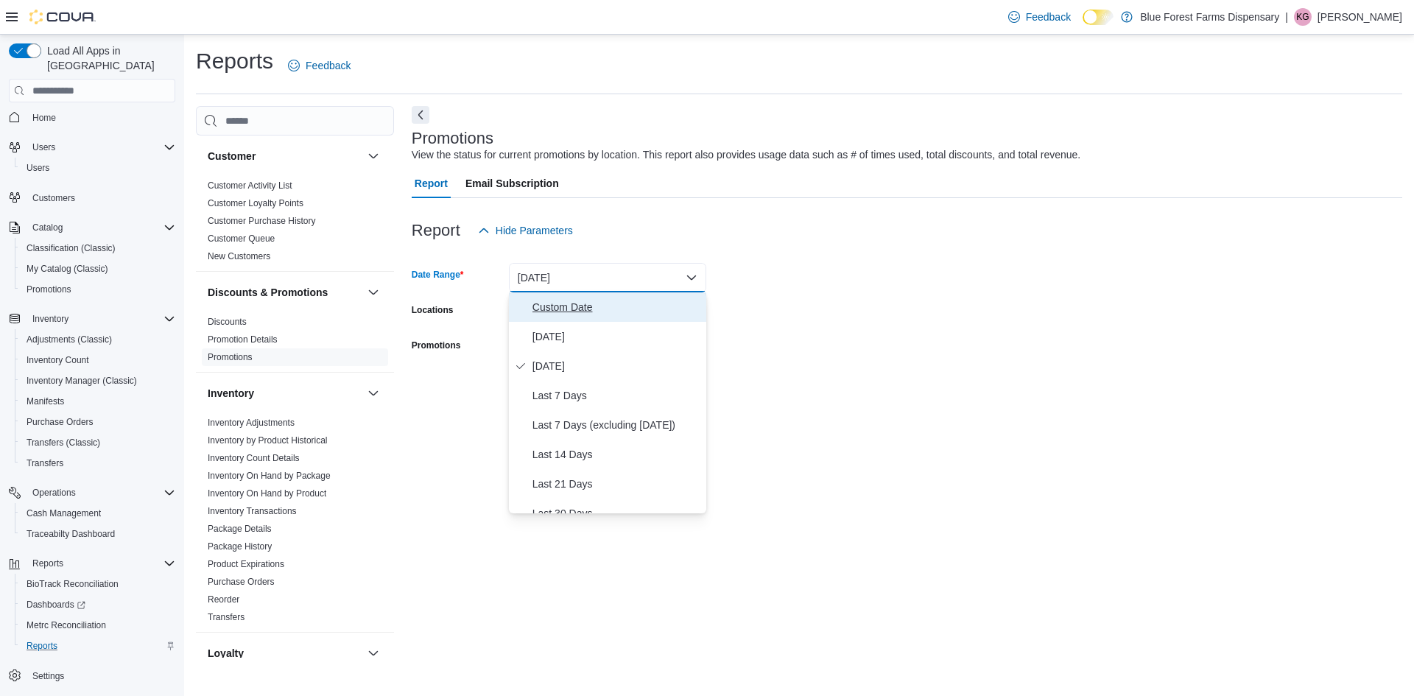
click at [563, 301] on span "Custom Date" at bounding box center [617, 307] width 168 height 18
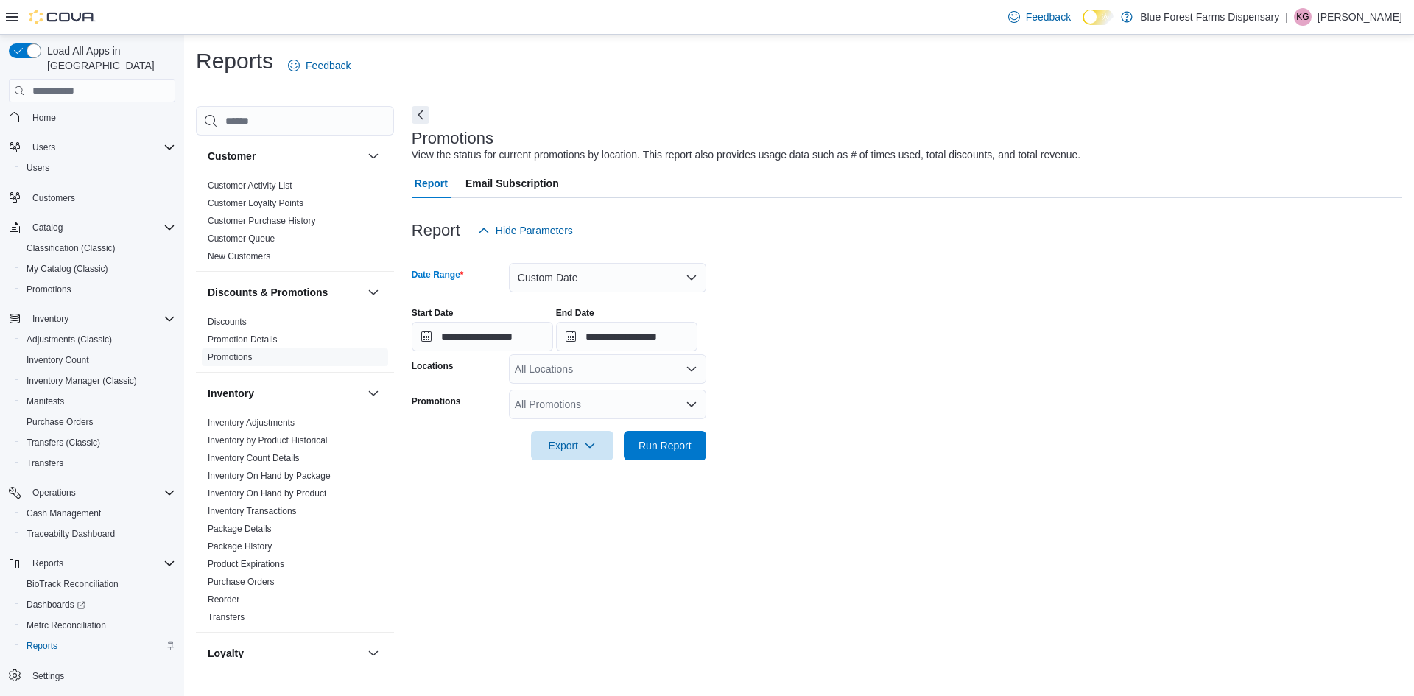
click at [436, 319] on label "Start Date" at bounding box center [433, 313] width 42 height 12
click at [436, 322] on input "**********" at bounding box center [482, 336] width 141 height 29
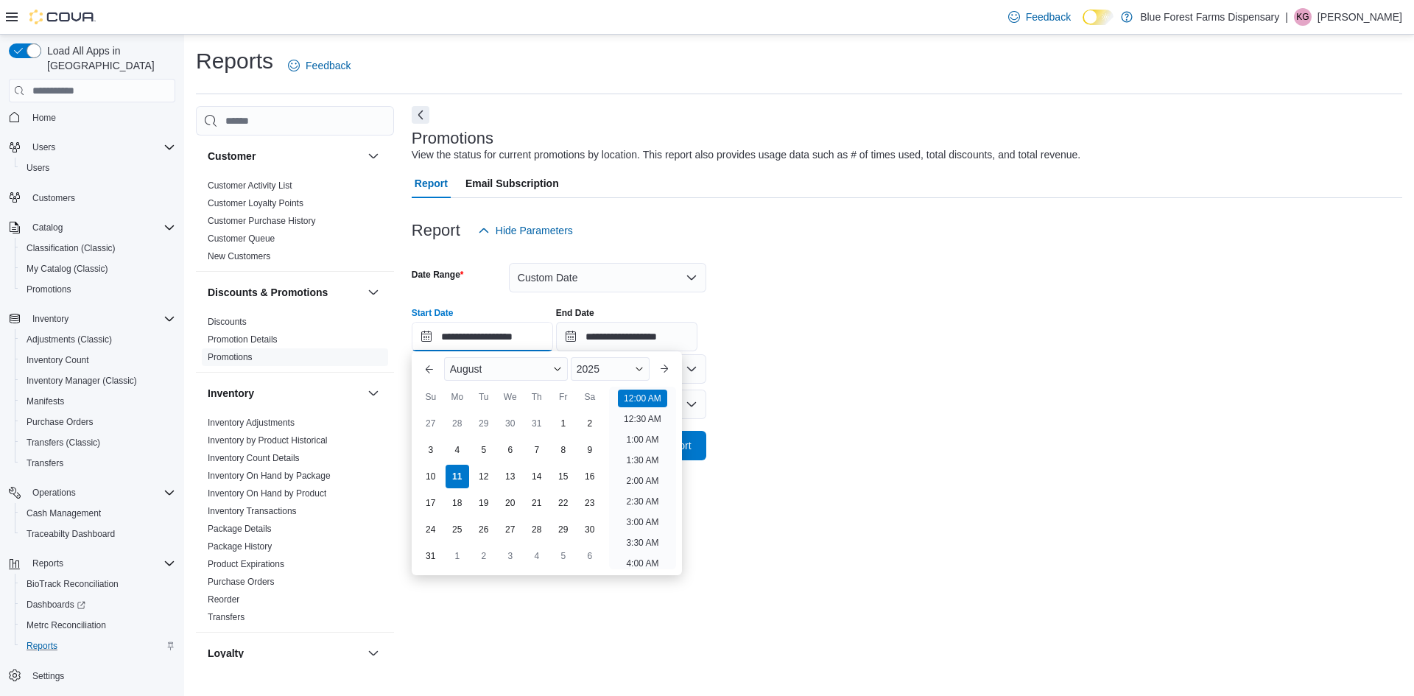
scroll to position [46, 0]
click at [446, 332] on input "**********" at bounding box center [482, 336] width 141 height 29
click at [426, 365] on button "Previous Month" at bounding box center [430, 369] width 24 height 24
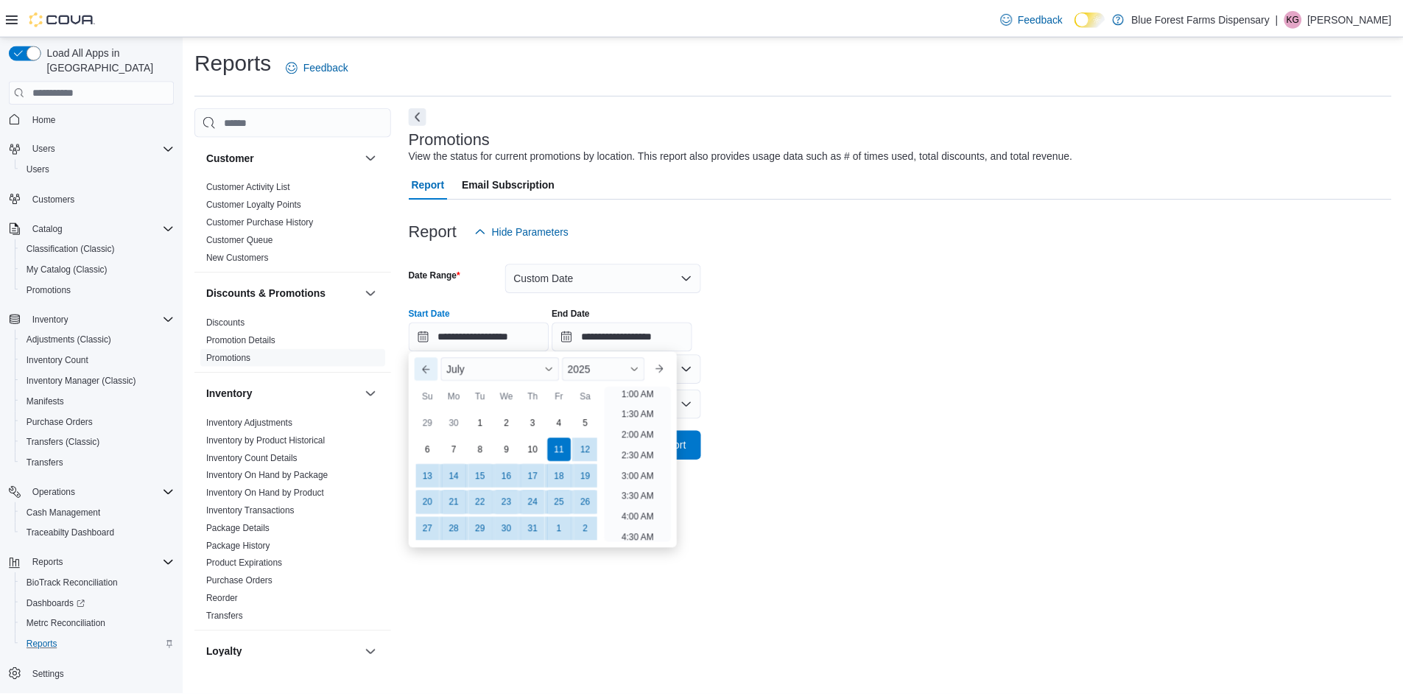
scroll to position [3, 0]
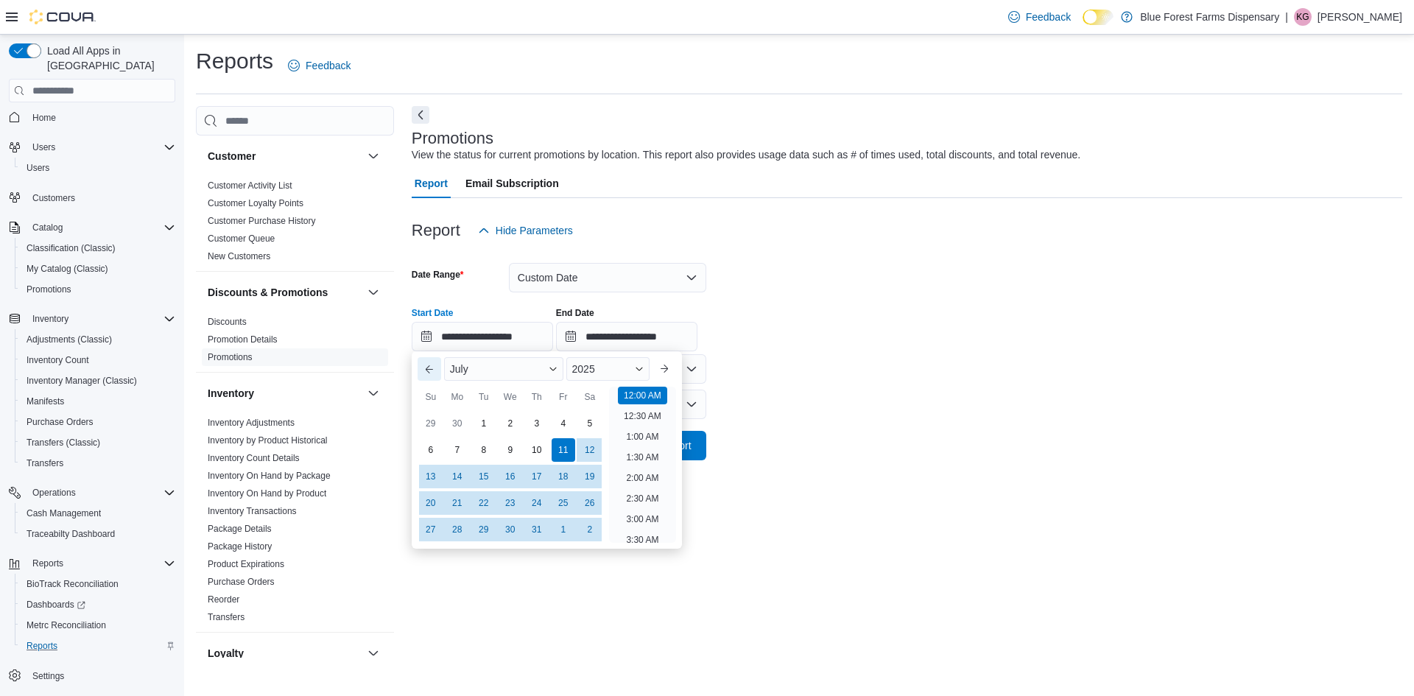
click at [426, 365] on button "Previous Month" at bounding box center [430, 369] width 24 height 24
click at [441, 420] on div "1" at bounding box center [431, 424] width 26 height 26
type input "**********"
click at [794, 336] on div "**********" at bounding box center [907, 323] width 991 height 56
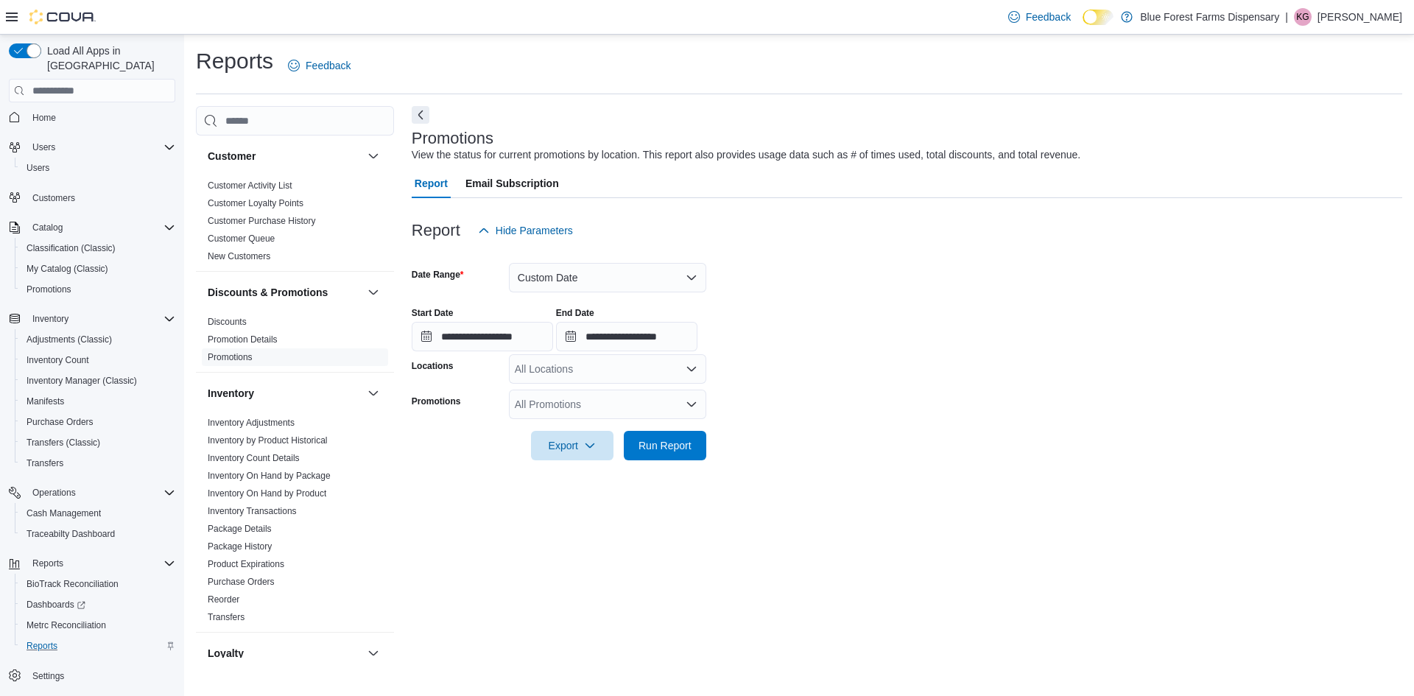
click at [640, 465] on div at bounding box center [907, 469] width 991 height 18
click at [650, 451] on span "Run Report" at bounding box center [665, 445] width 53 height 15
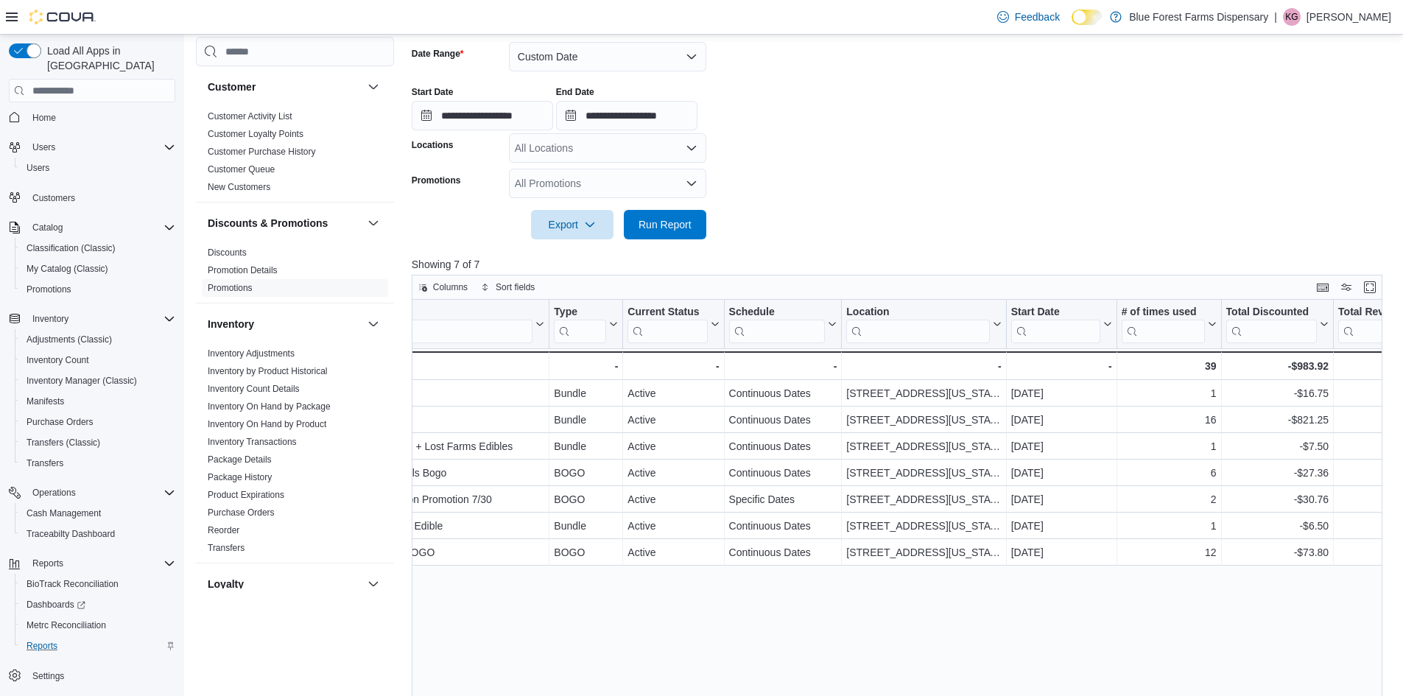
scroll to position [0, 116]
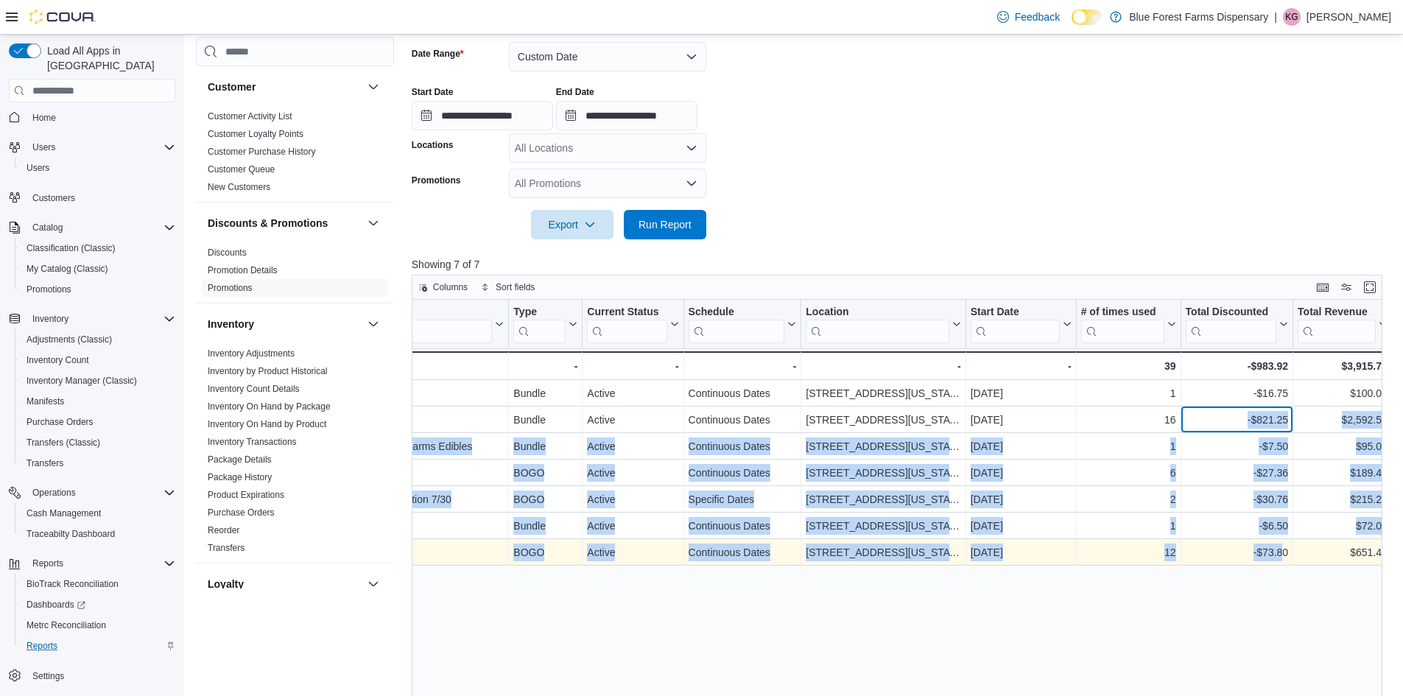
drag, startPoint x: 1221, startPoint y: 419, endPoint x: 1278, endPoint y: 540, distance: 133.8
click at [1278, 542] on div "Promotion Click to view column header actions Type Click to view column header …" at bounding box center [844, 433] width 1097 height 266
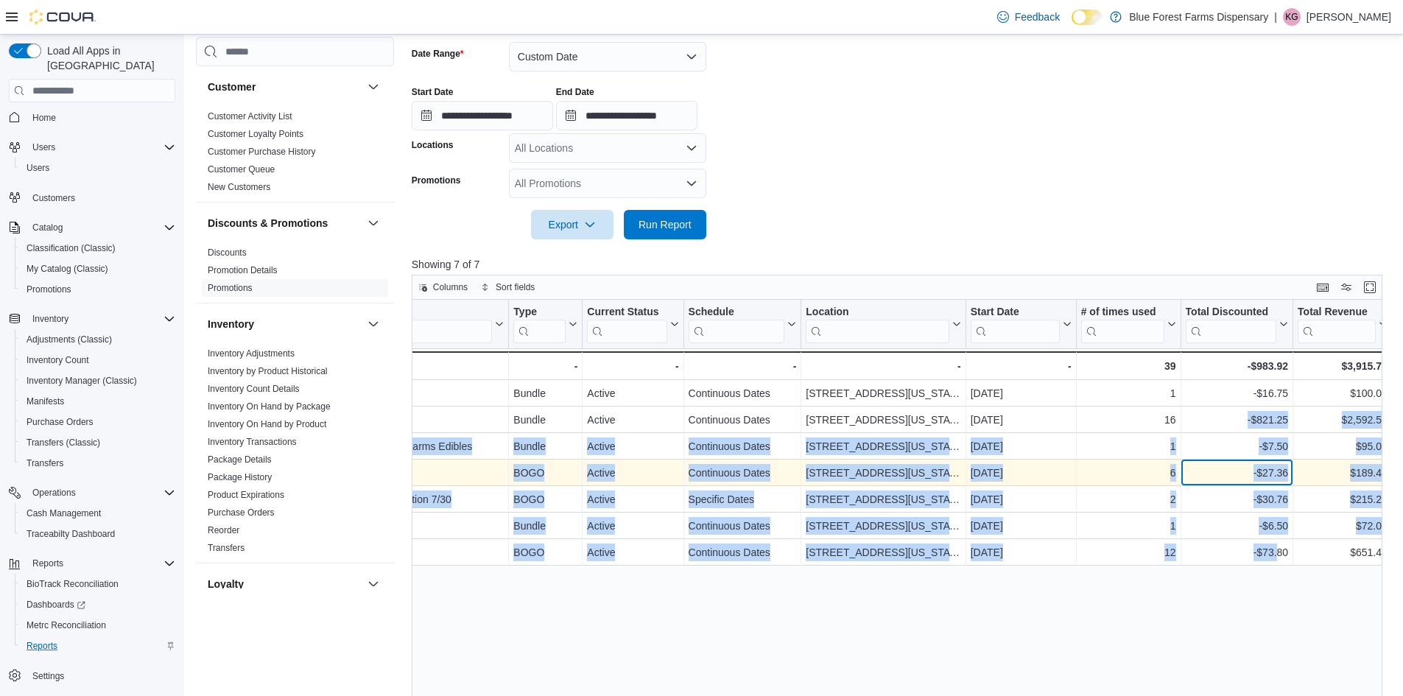
click at [1269, 471] on div "-$27.36" at bounding box center [1236, 473] width 103 height 18
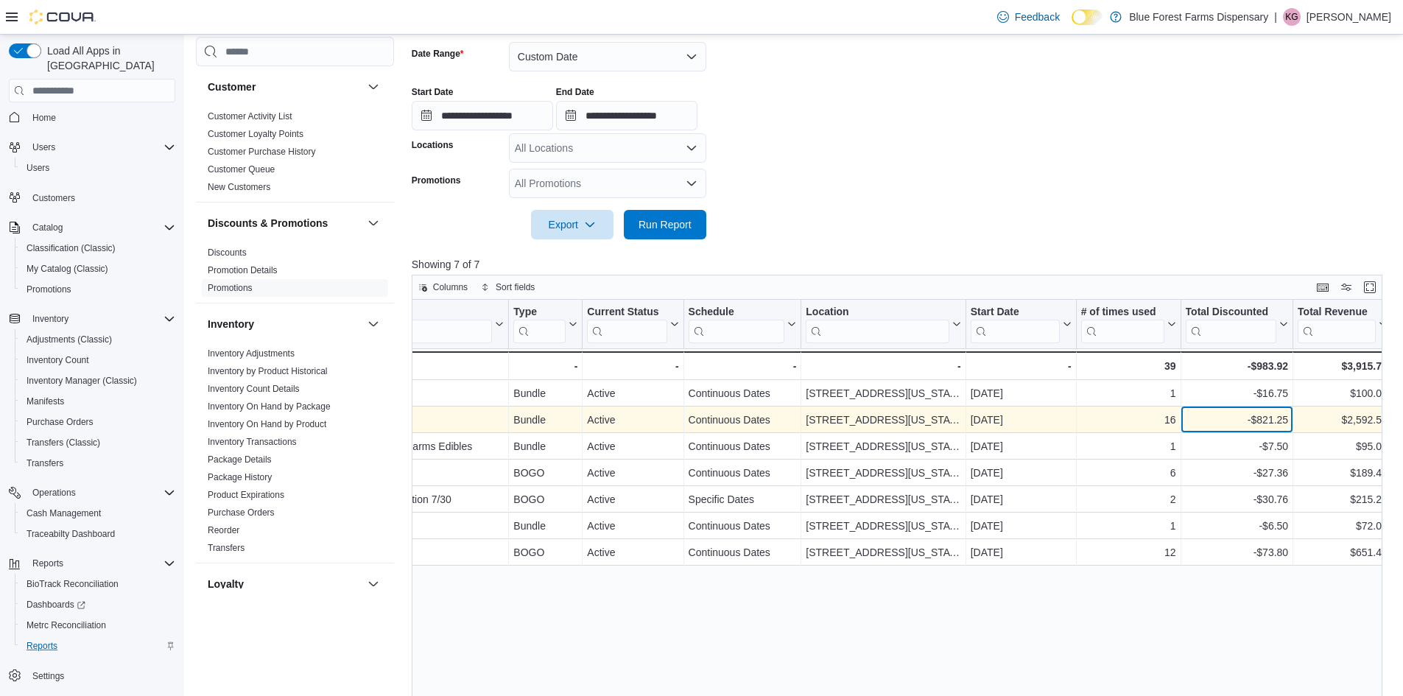
click at [1266, 421] on div "-$821.25" at bounding box center [1236, 420] width 103 height 18
click at [1302, 419] on div "$2,592.55" at bounding box center [1343, 420] width 90 height 18
click at [1269, 418] on div "-$821.25" at bounding box center [1236, 420] width 103 height 18
click at [1263, 418] on div "-$821.25" at bounding box center [1236, 420] width 103 height 18
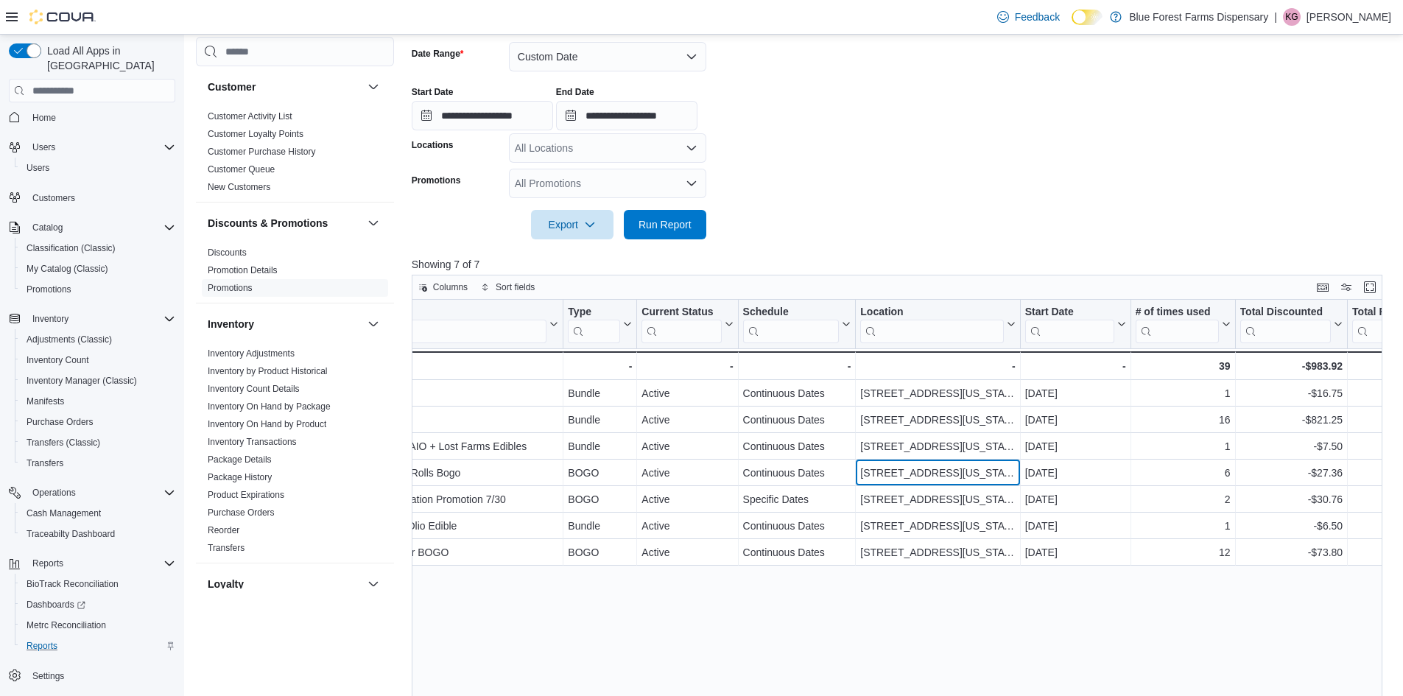
scroll to position [0, 0]
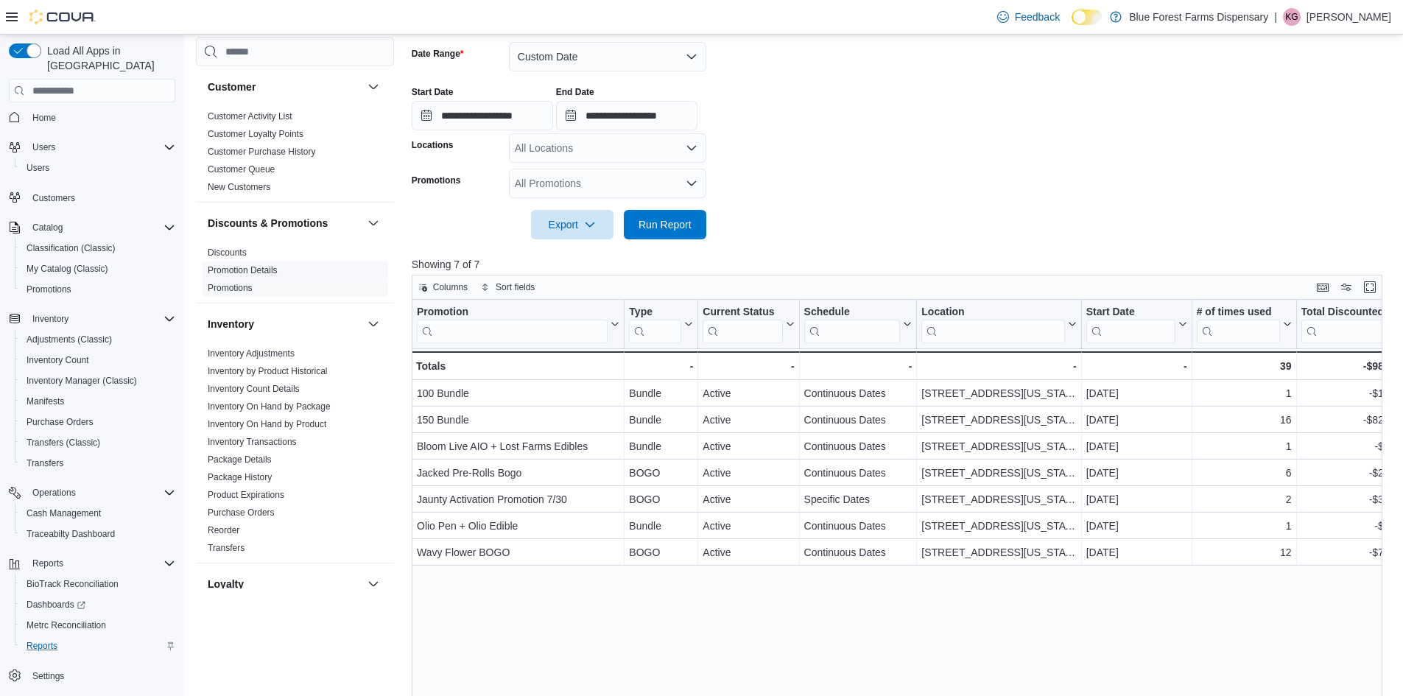
click at [258, 264] on span "Promotion Details" at bounding box center [295, 271] width 186 height 18
click at [257, 266] on link "Promotion Details" at bounding box center [243, 270] width 70 height 10
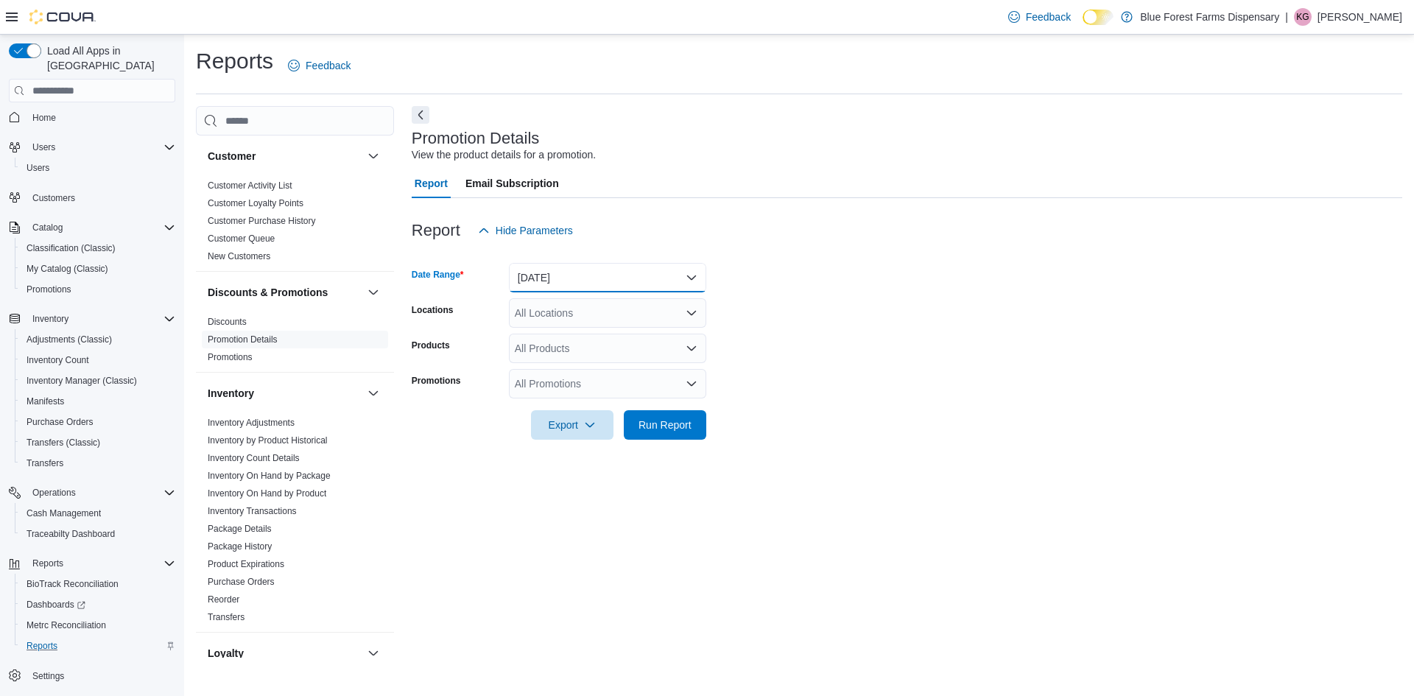
click at [588, 278] on button "[DATE]" at bounding box center [607, 277] width 197 height 29
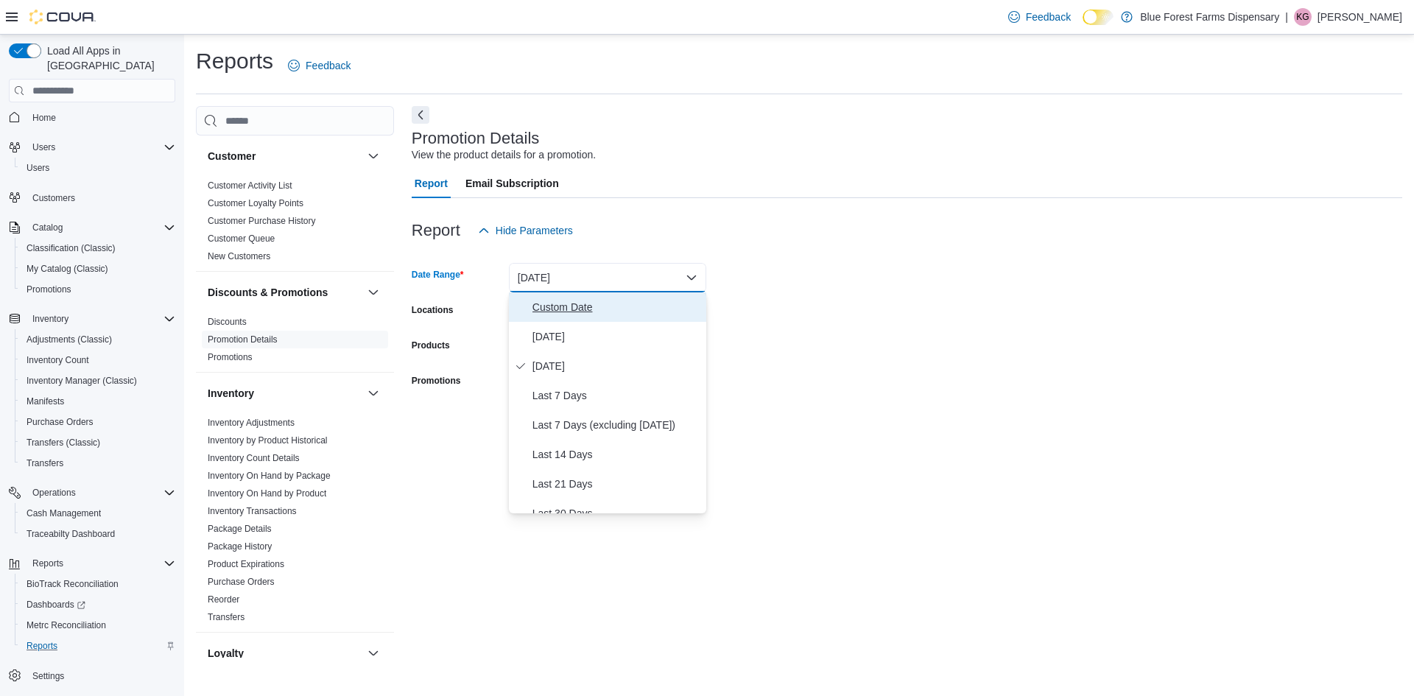
click at [552, 315] on span "Custom Date" at bounding box center [617, 307] width 168 height 18
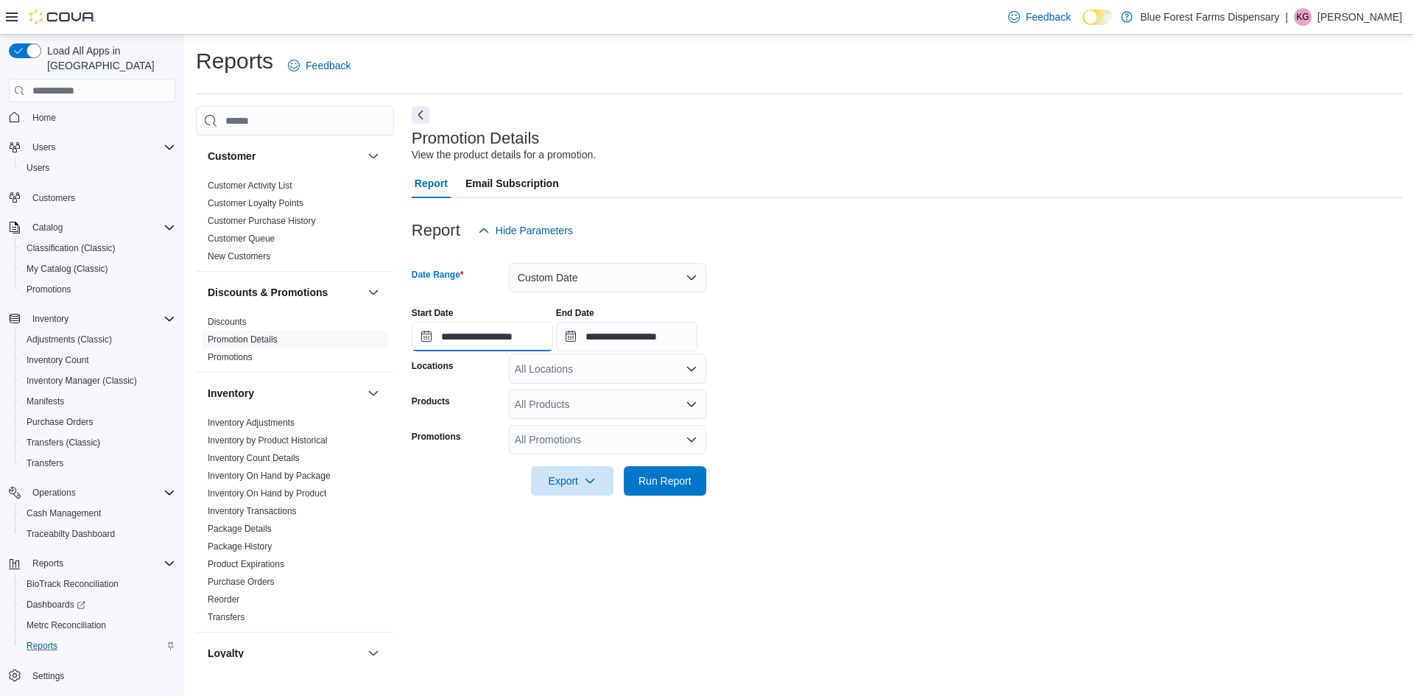
click at [464, 325] on input "**********" at bounding box center [482, 336] width 141 height 29
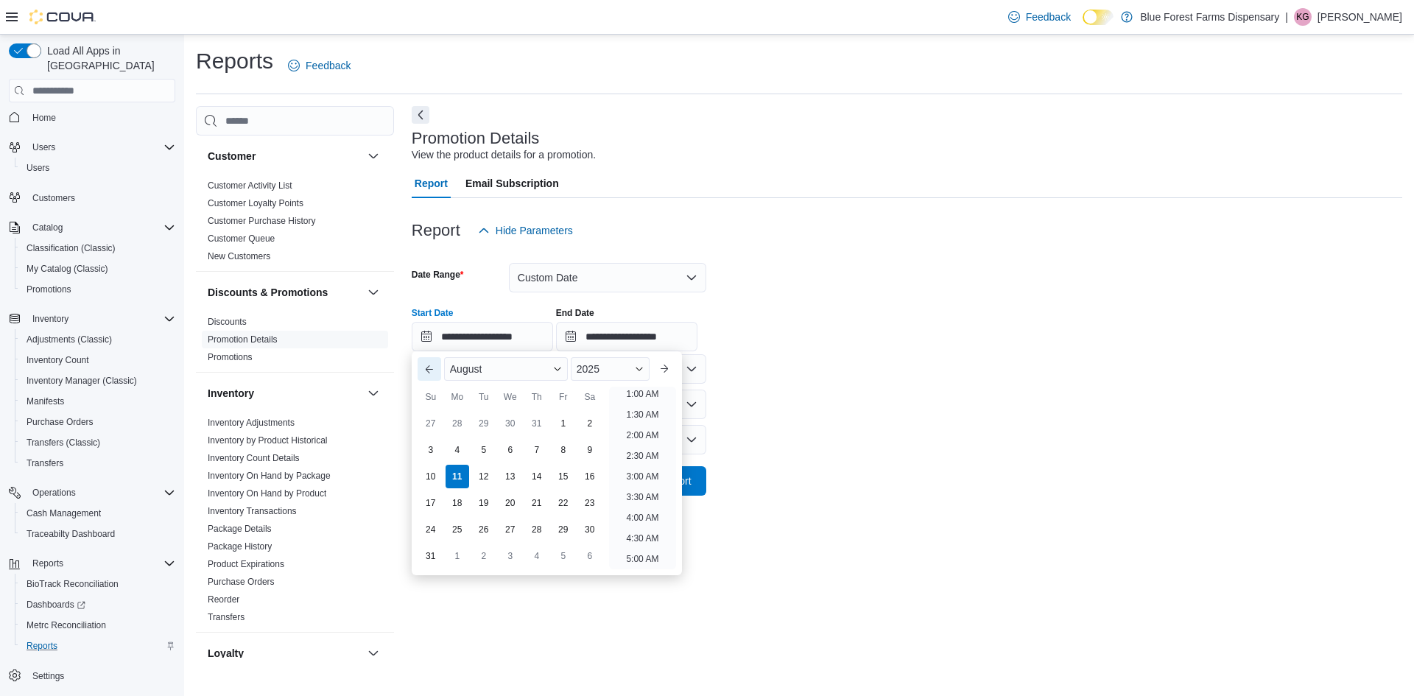
click at [425, 374] on button "Previous Month" at bounding box center [430, 369] width 24 height 24
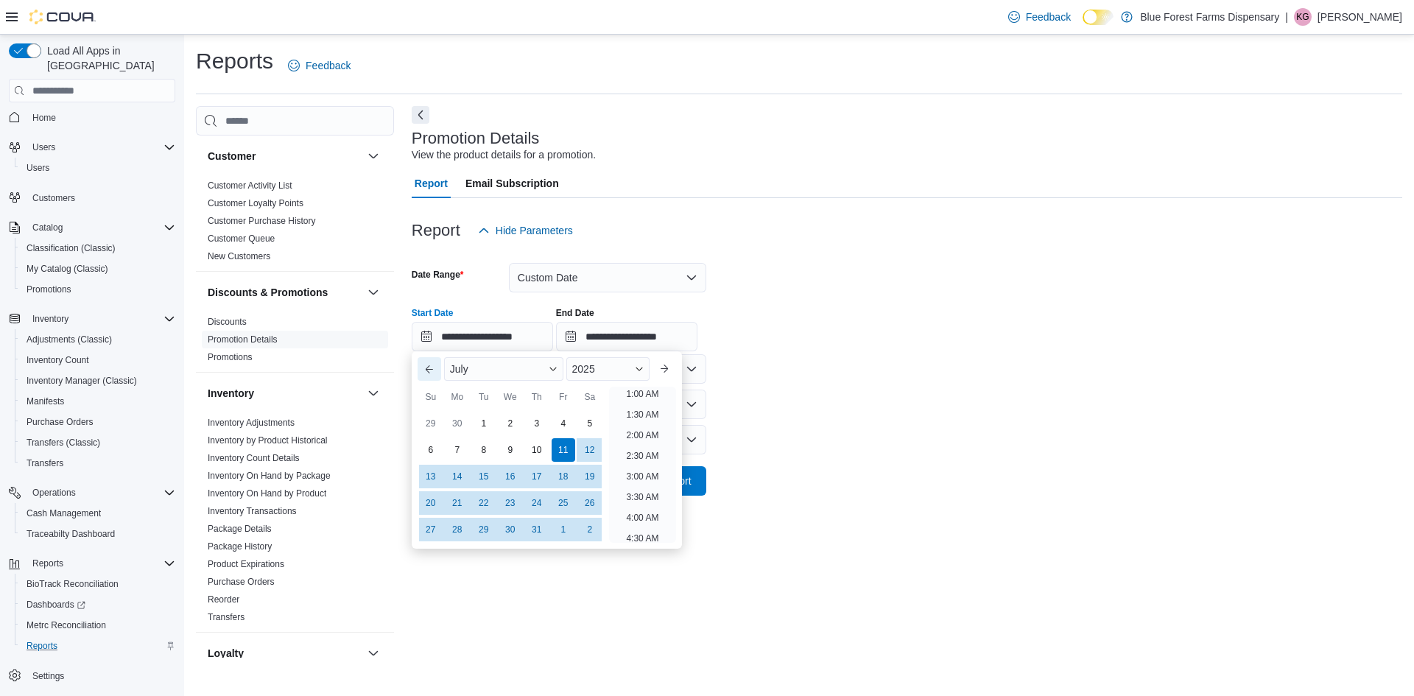
click at [425, 374] on button "Previous Month" at bounding box center [430, 369] width 24 height 24
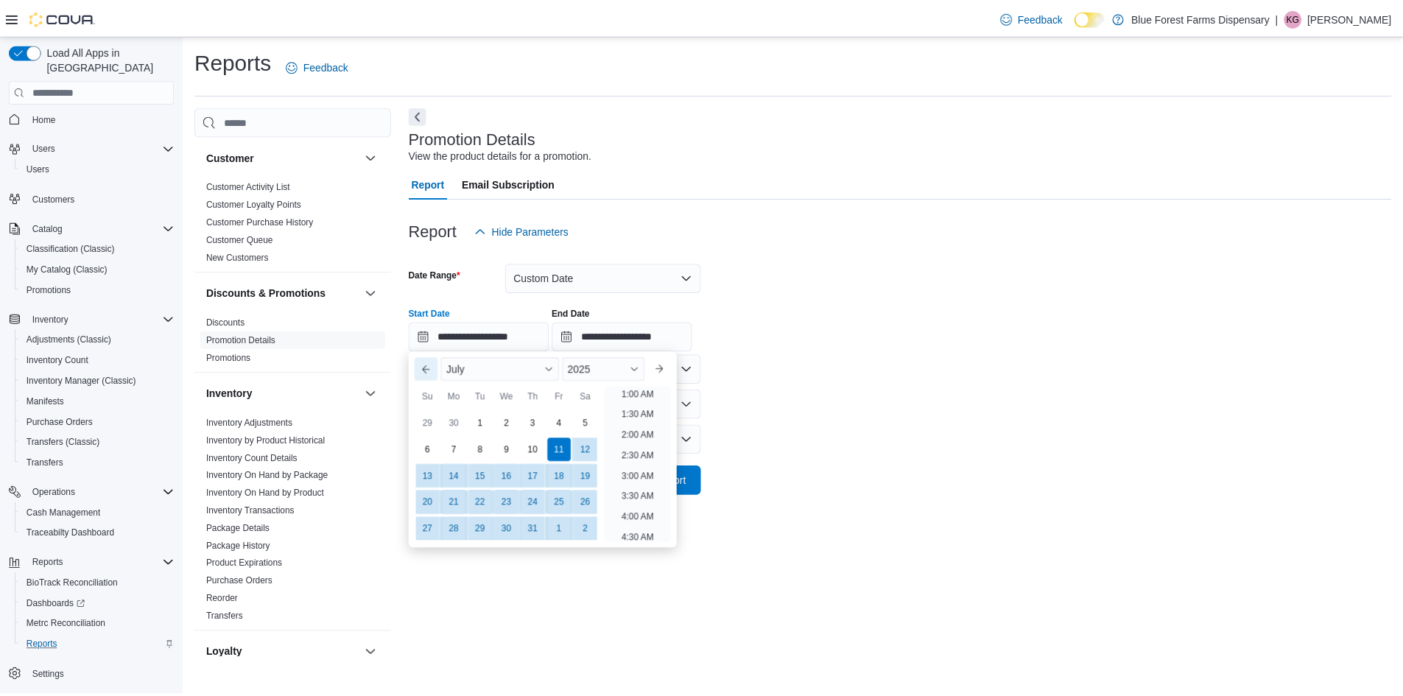
scroll to position [3, 0]
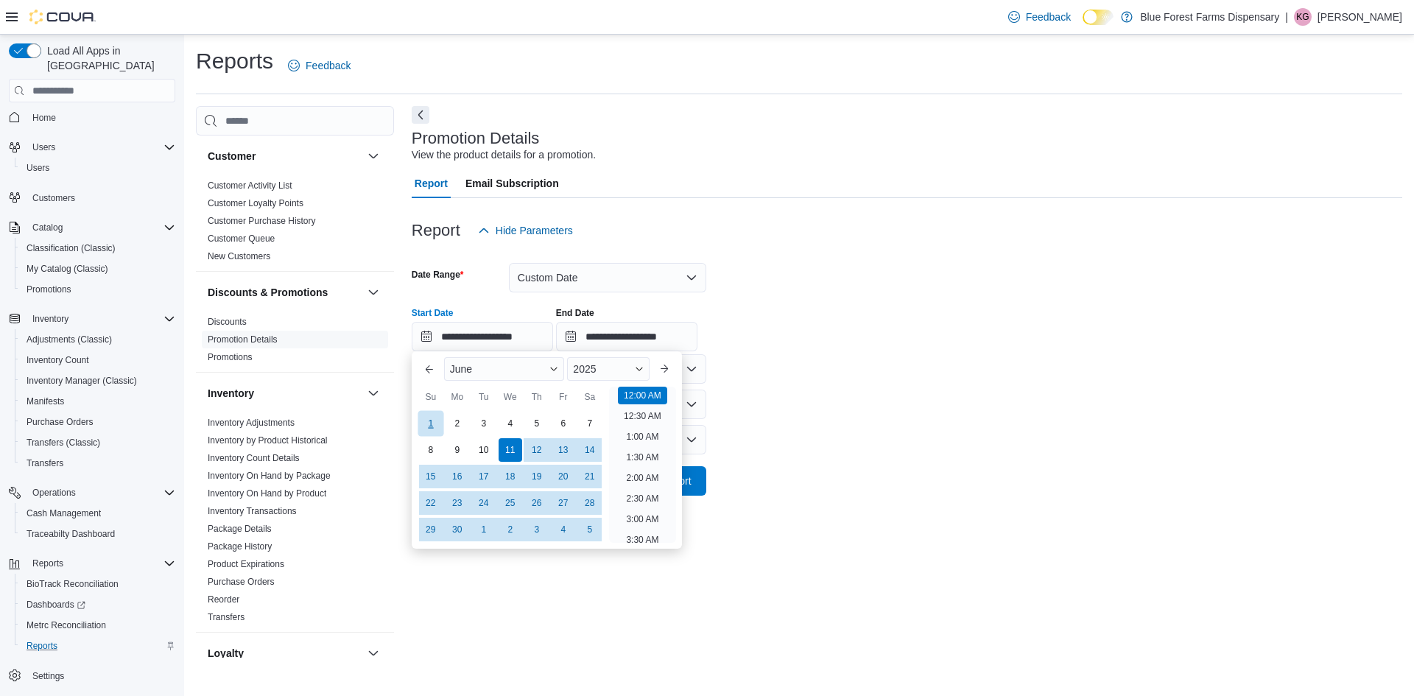
click at [434, 421] on div "1" at bounding box center [431, 424] width 26 height 26
type input "**********"
click at [819, 318] on div "**********" at bounding box center [907, 323] width 991 height 56
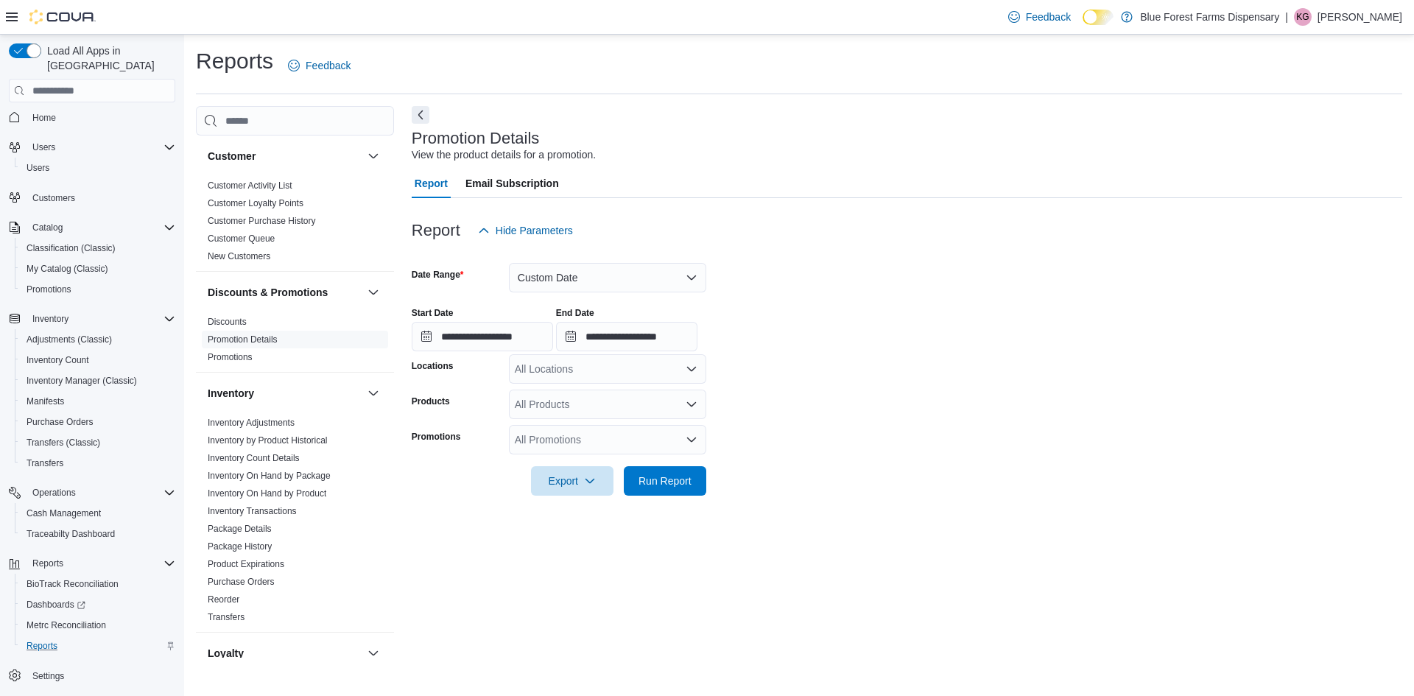
click at [539, 369] on div "All Locations" at bounding box center [607, 368] width 197 height 29
click at [410, 404] on div "Customer Customer Activity List Customer Loyalty Points Customer Purchase Histo…" at bounding box center [799, 382] width 1207 height 552
click at [512, 433] on div "All Promotions" at bounding box center [607, 439] width 197 height 29
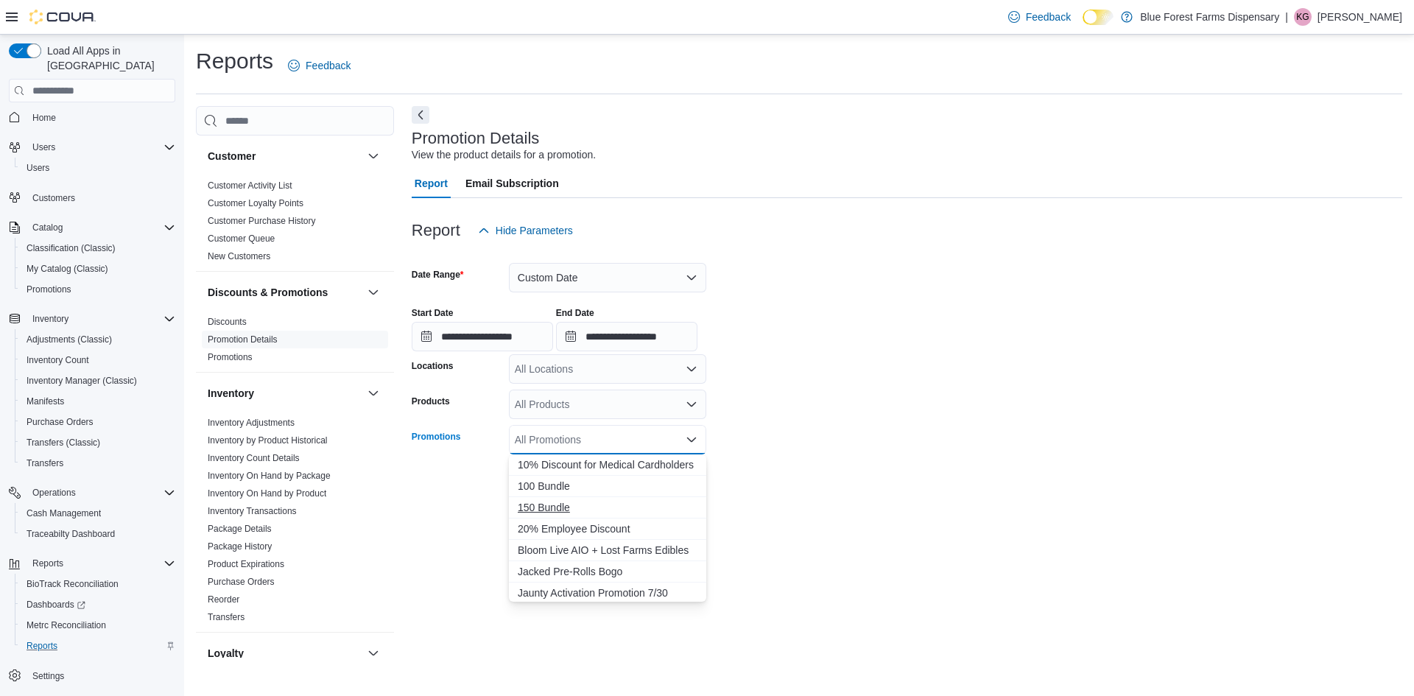
click at [529, 499] on button "150 Bundle" at bounding box center [607, 507] width 197 height 21
click at [786, 486] on form "**********" at bounding box center [907, 370] width 991 height 250
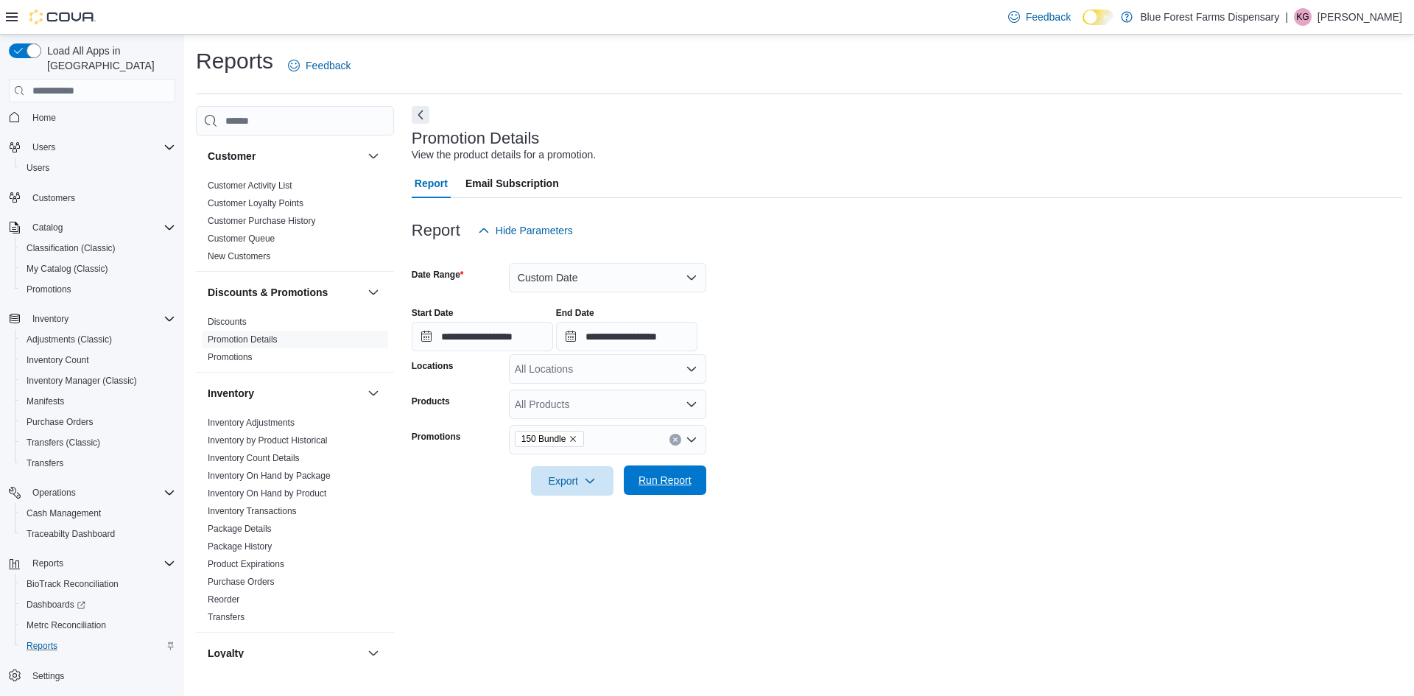
click at [670, 490] on span "Run Report" at bounding box center [665, 480] width 65 height 29
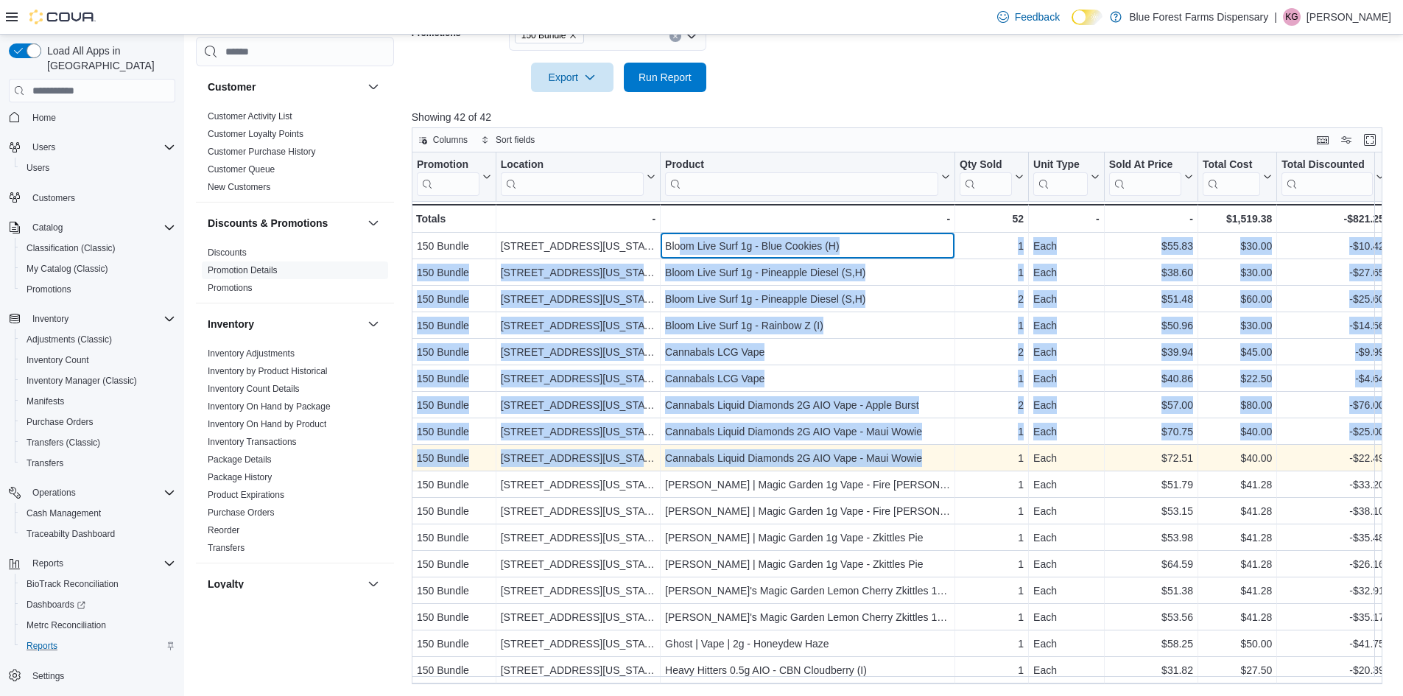
drag, startPoint x: 923, startPoint y: 415, endPoint x: 924, endPoint y: 451, distance: 36.1
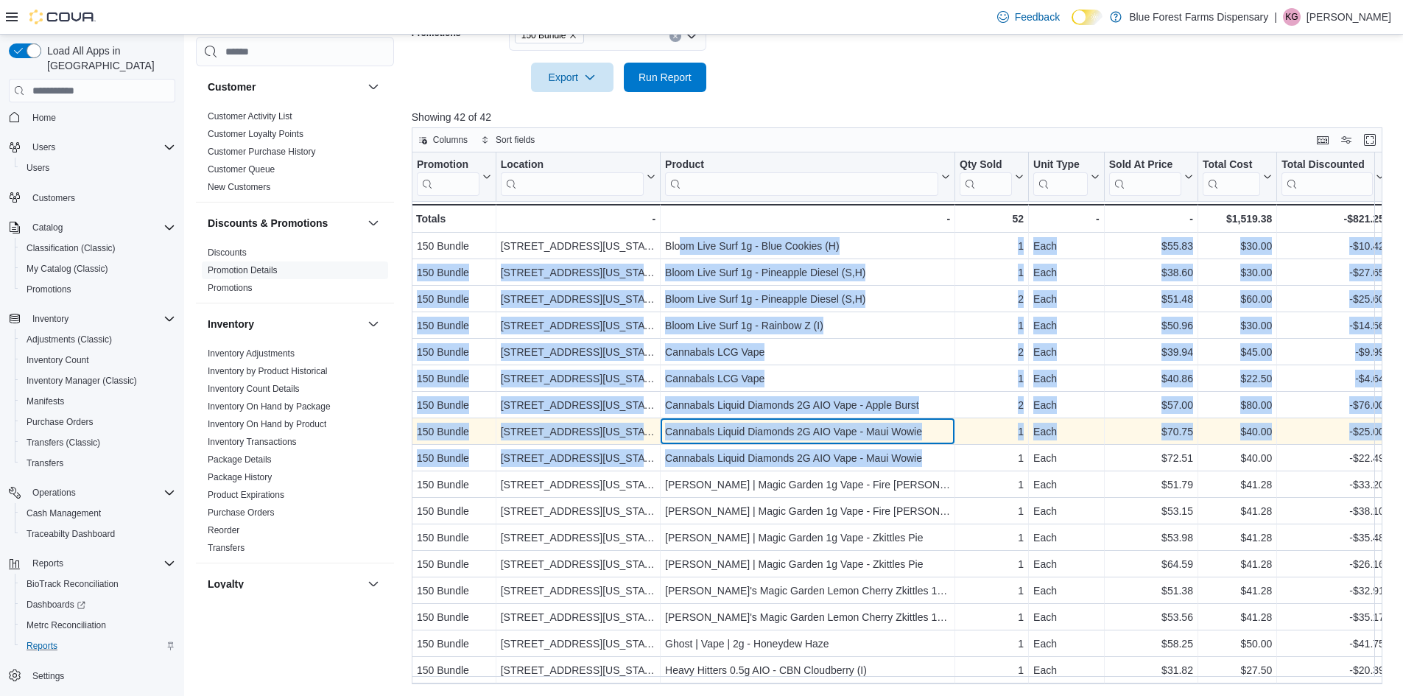
click at [922, 426] on div "Cannabals Liquid Diamonds 2G AIO Vape - Maui Wowie" at bounding box center [807, 432] width 285 height 18
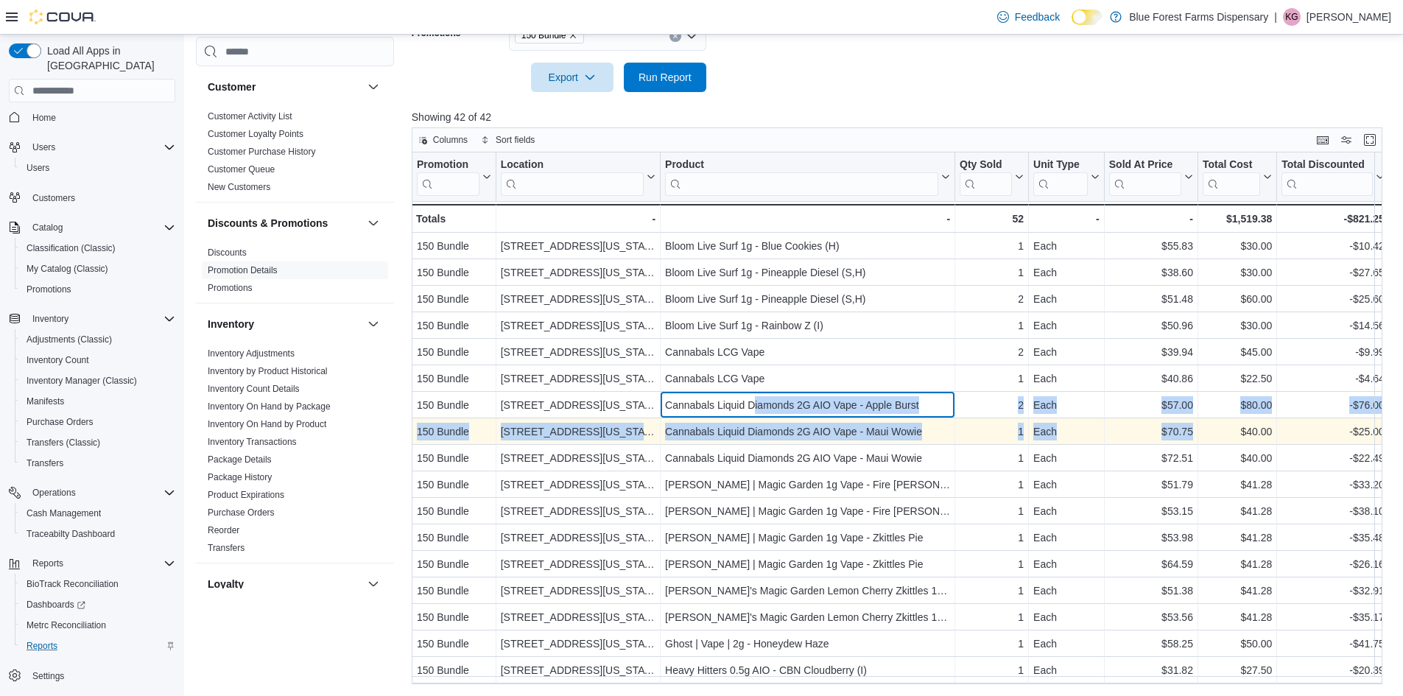
drag, startPoint x: 765, startPoint y: 399, endPoint x: 1240, endPoint y: 437, distance: 476.7
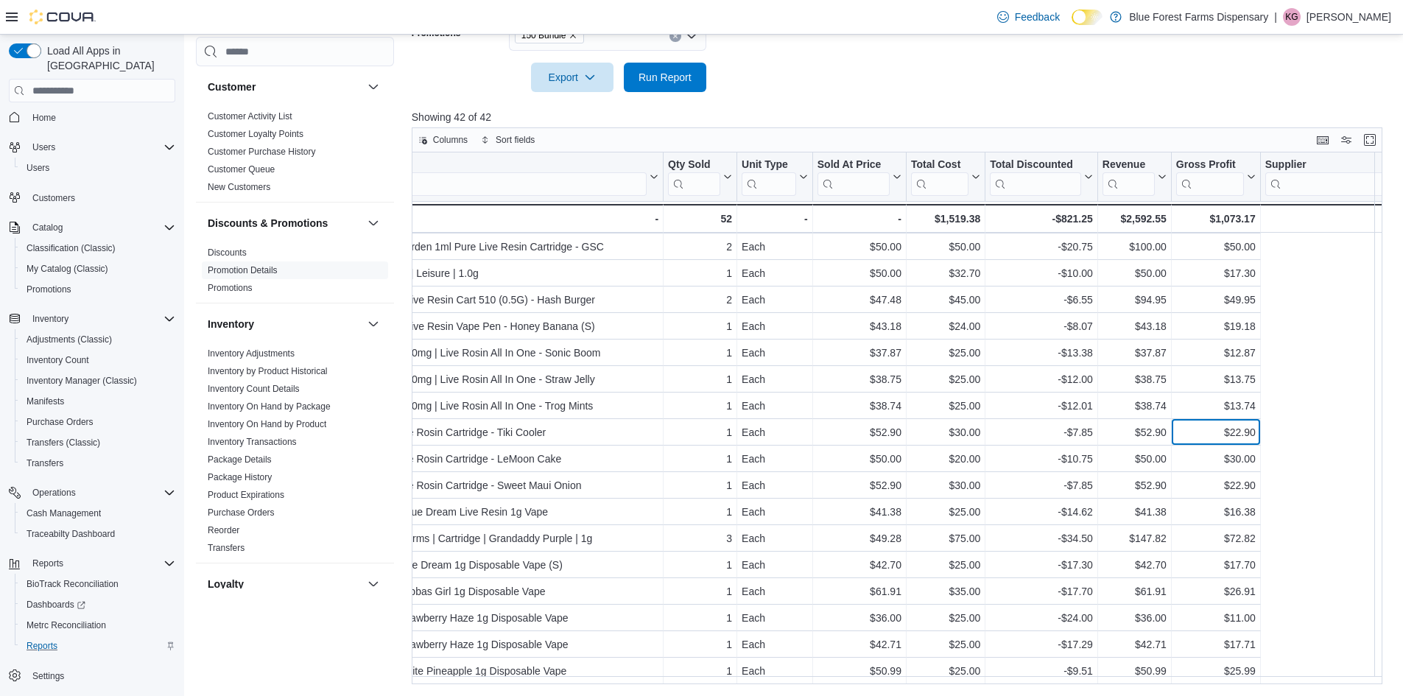
scroll to position [670, 0]
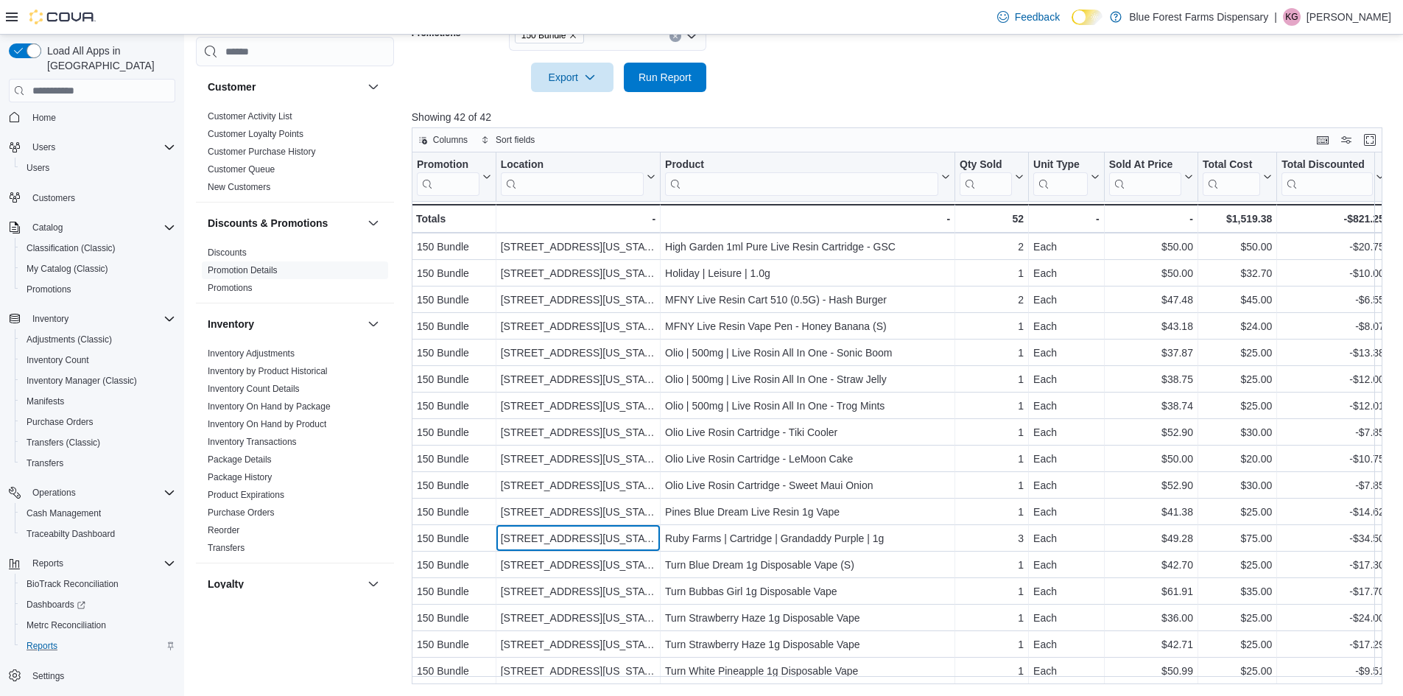
drag, startPoint x: 586, startPoint y: 524, endPoint x: 603, endPoint y: 432, distance: 93.6
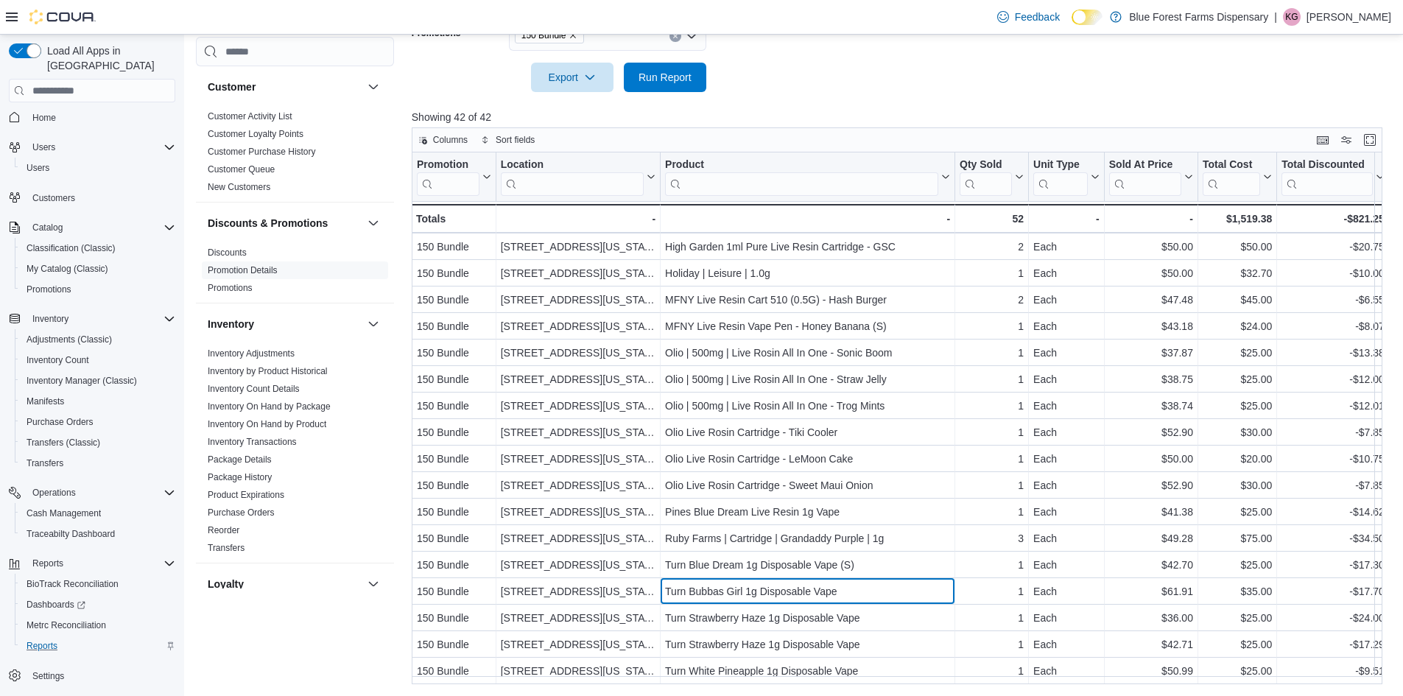
drag, startPoint x: 797, startPoint y: 589, endPoint x: 761, endPoint y: 444, distance: 149.6
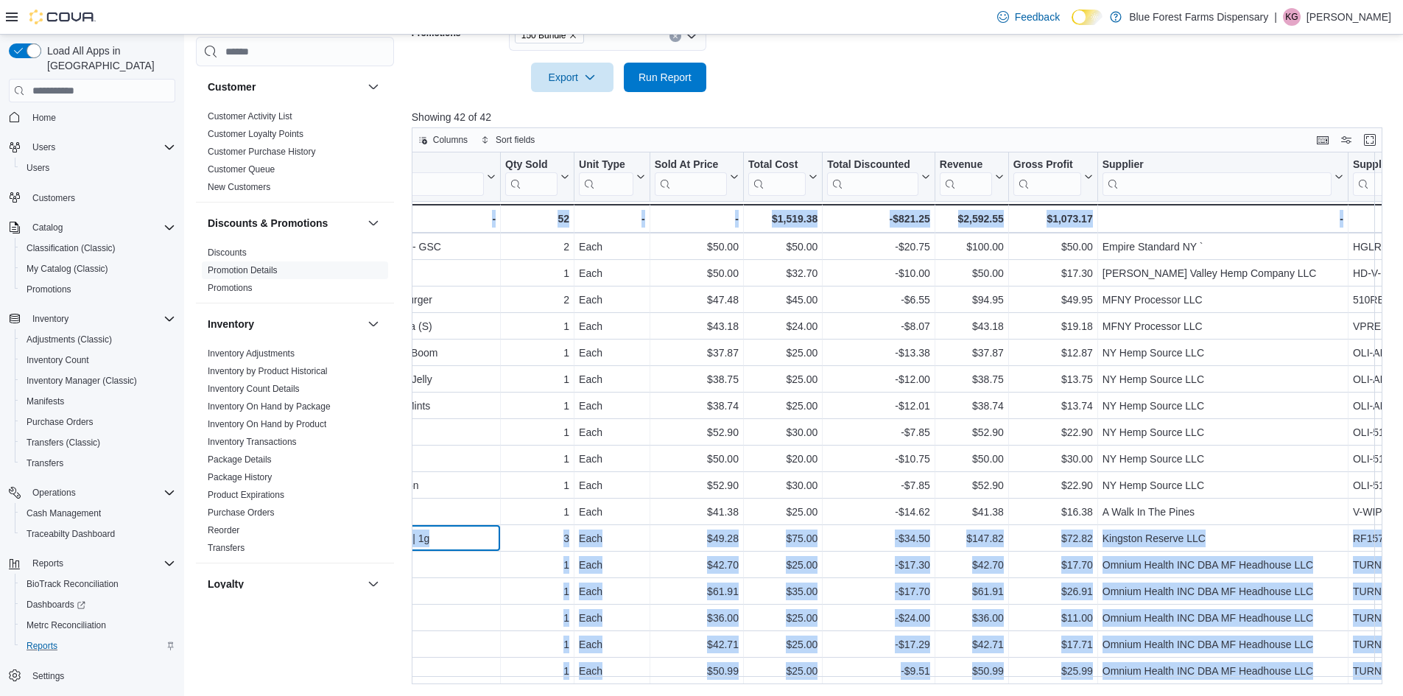
scroll to position [670, 577]
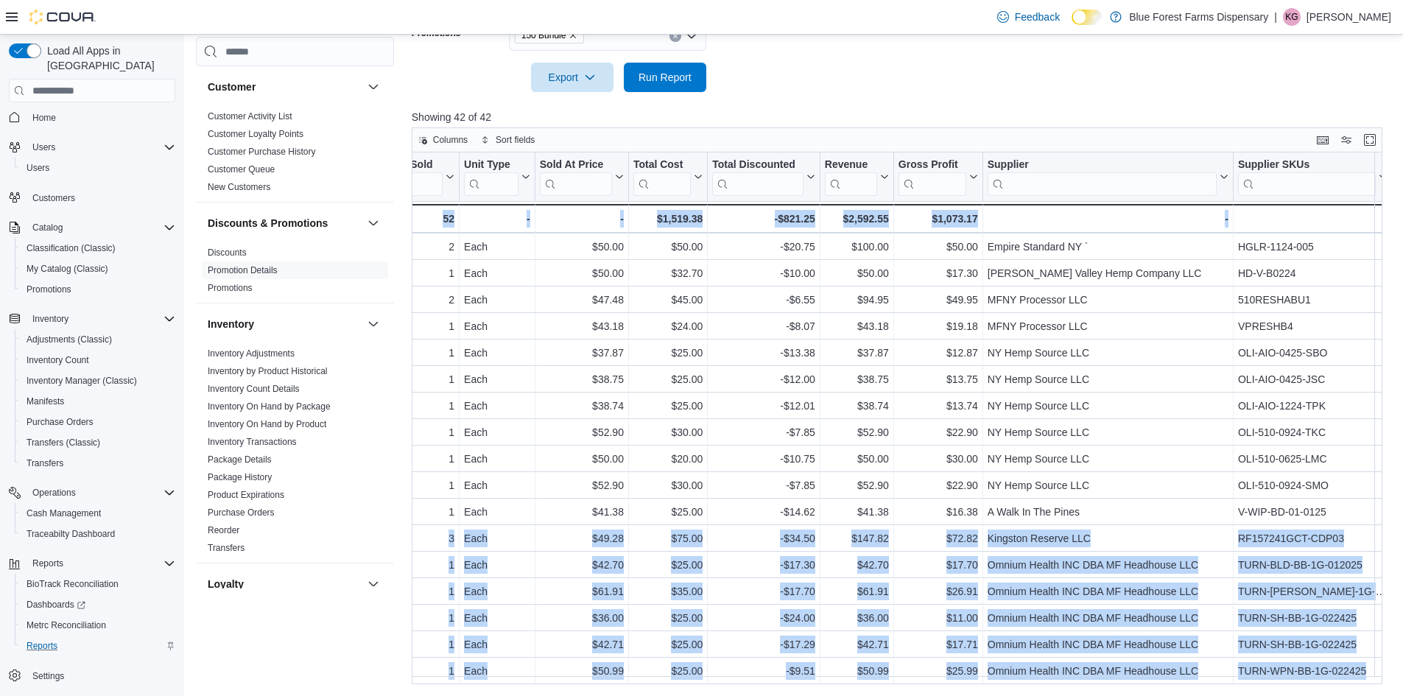
drag, startPoint x: 922, startPoint y: 530, endPoint x: 1383, endPoint y: 536, distance: 460.5
click at [1383, 536] on div "Promotion Click to view column header actions Location Click to view column hea…" at bounding box center [902, 418] width 981 height 532
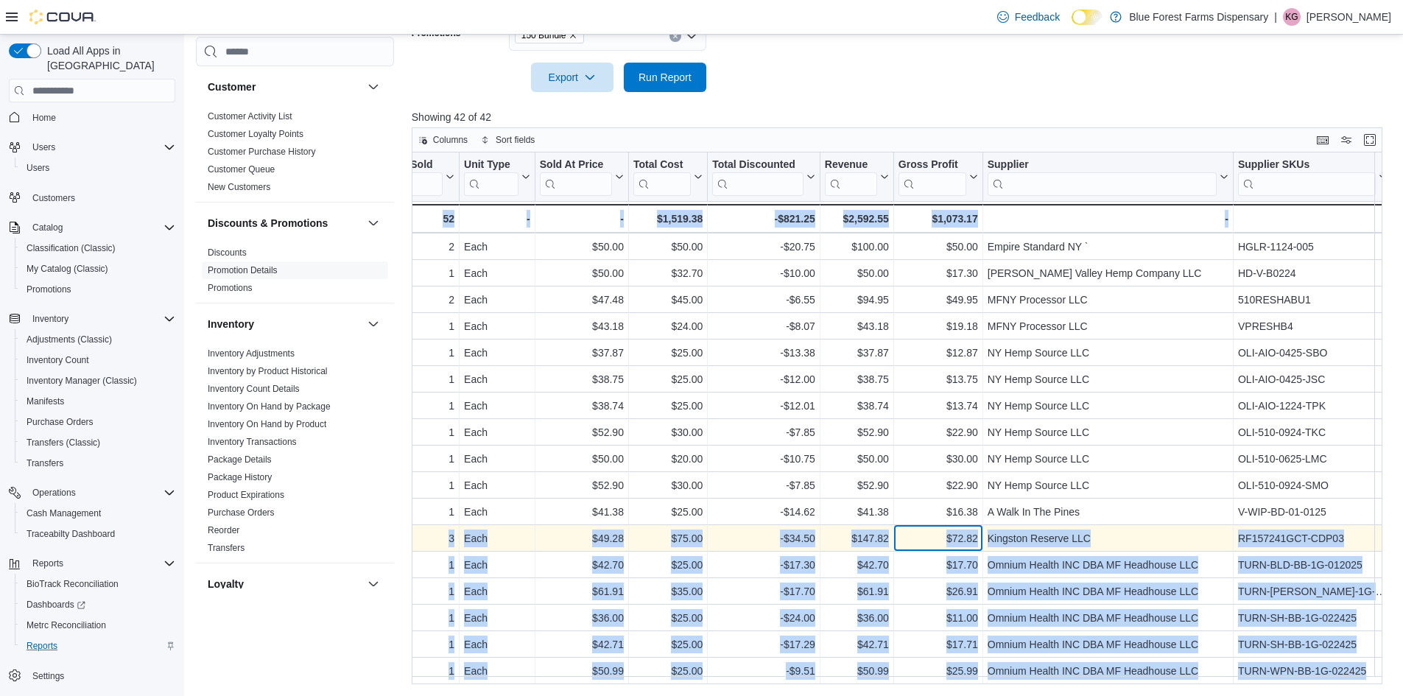
click at [941, 541] on div "$72.82 - Gross Profit, column 10, row 37" at bounding box center [938, 538] width 89 height 27
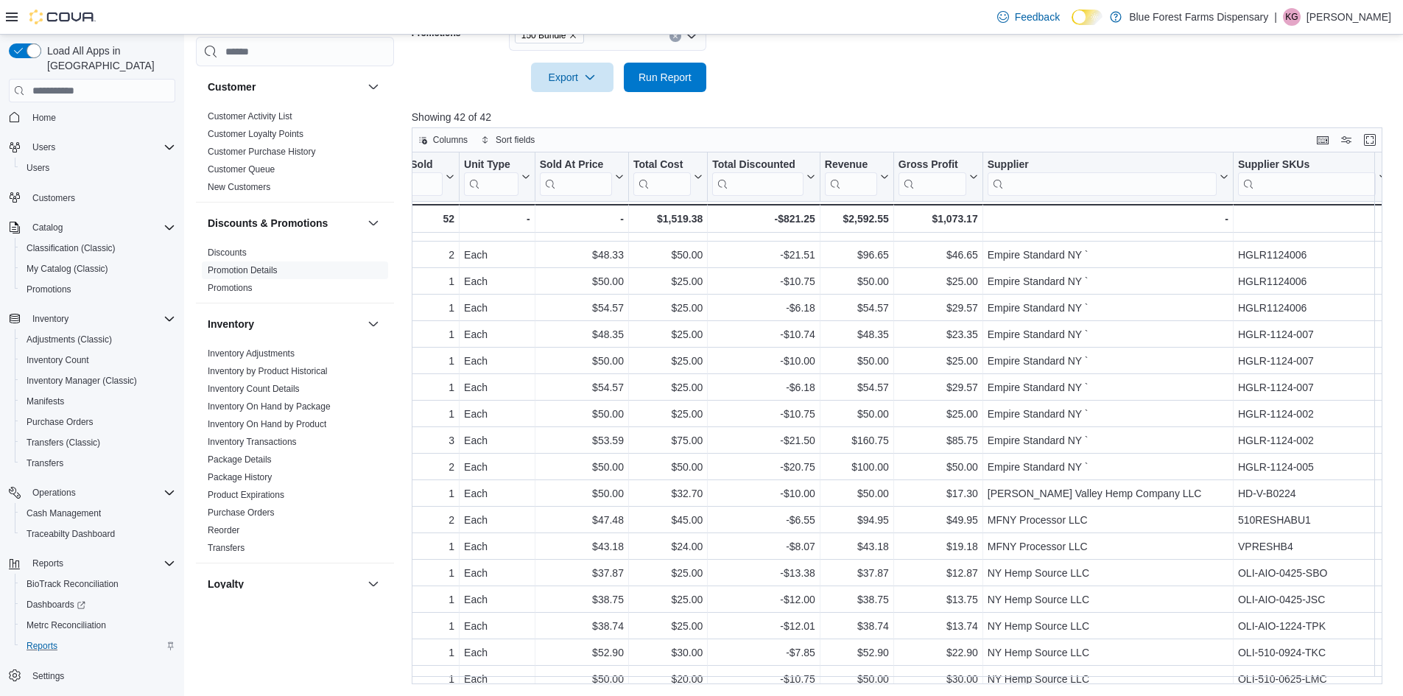
scroll to position [0, 0]
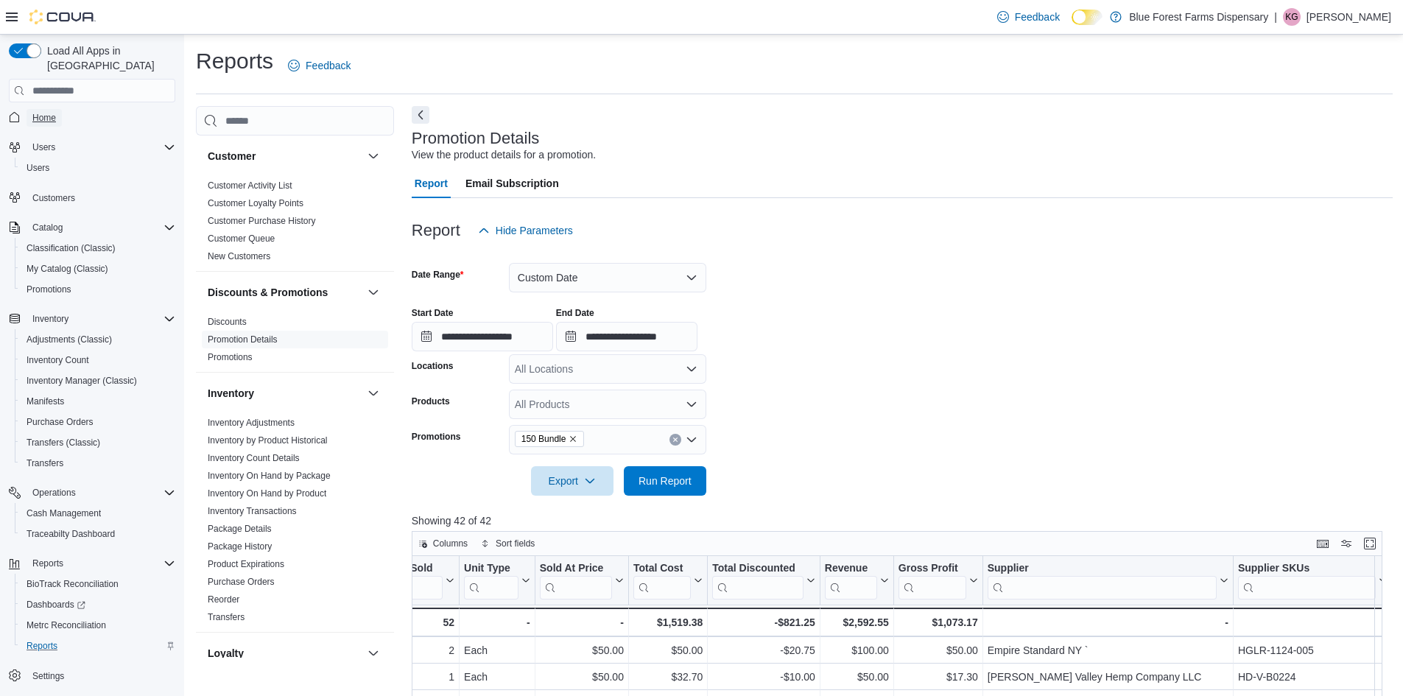
click at [54, 112] on span "Home" at bounding box center [44, 118] width 24 height 12
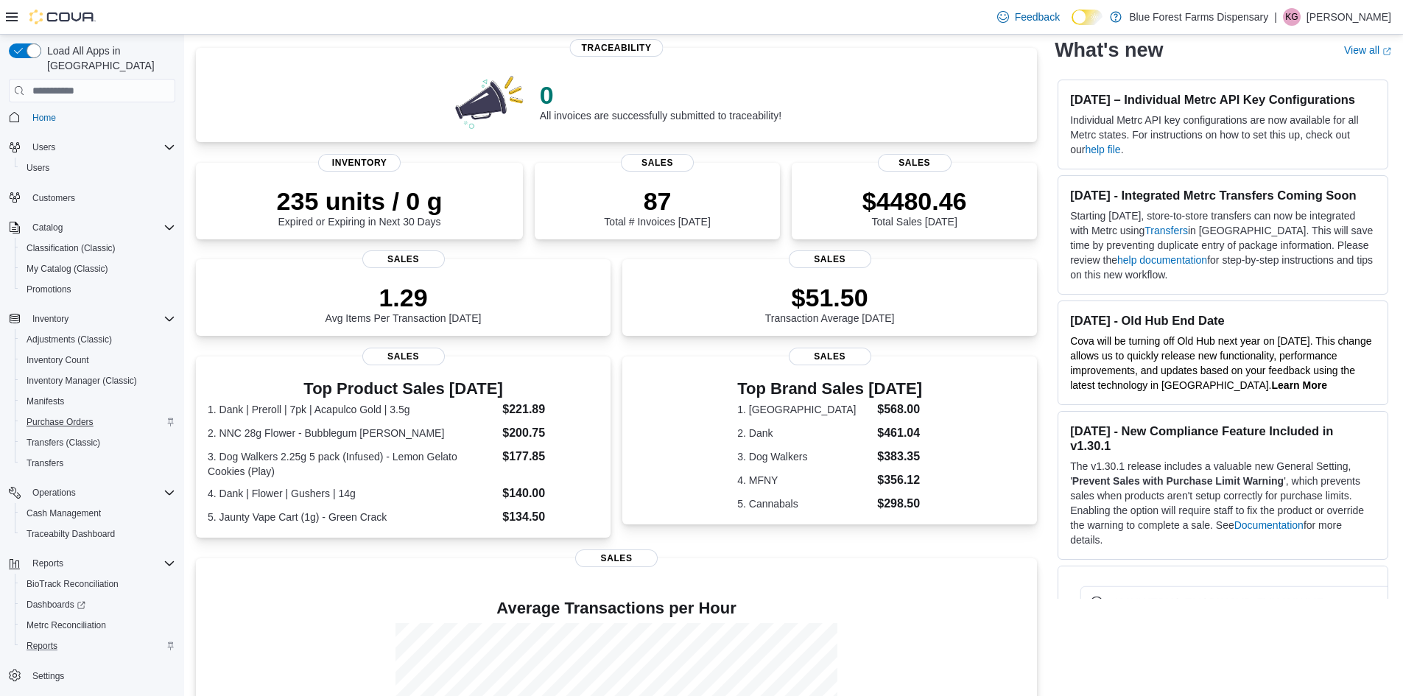
scroll to position [266, 0]
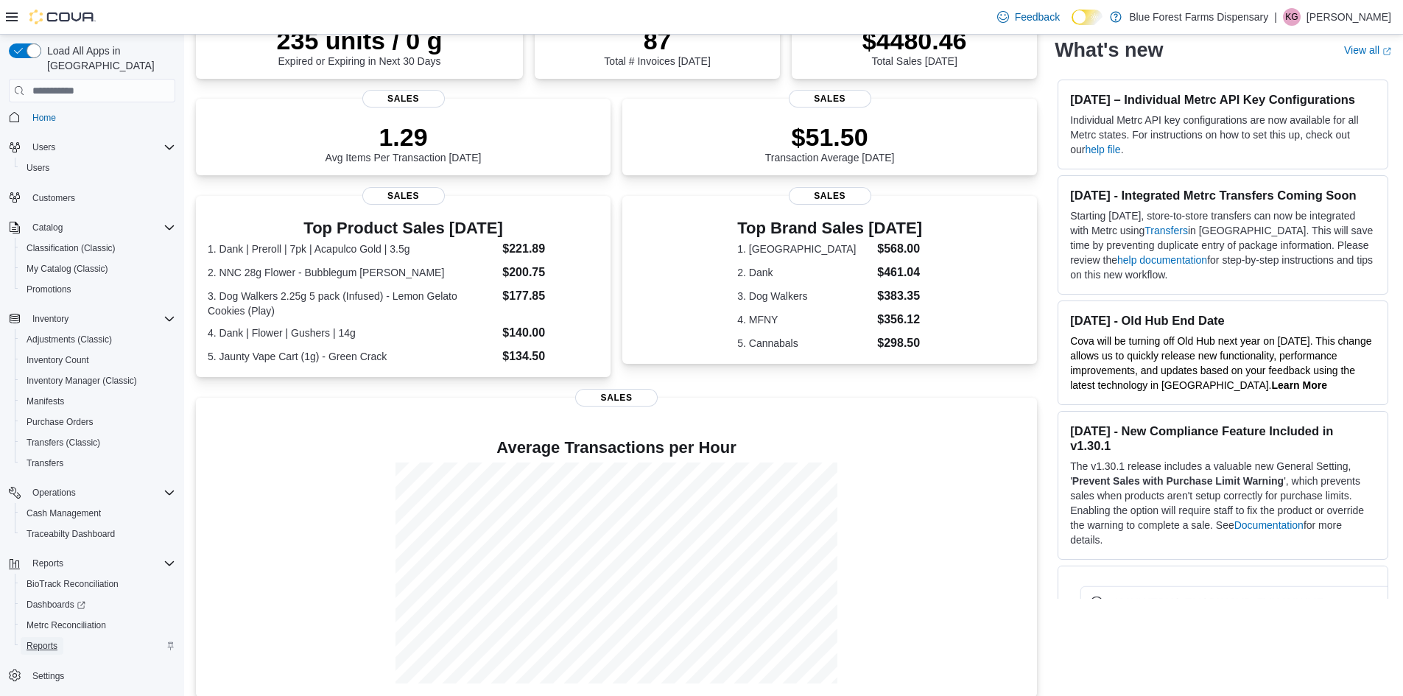
click at [52, 640] on span "Reports" at bounding box center [42, 646] width 31 height 12
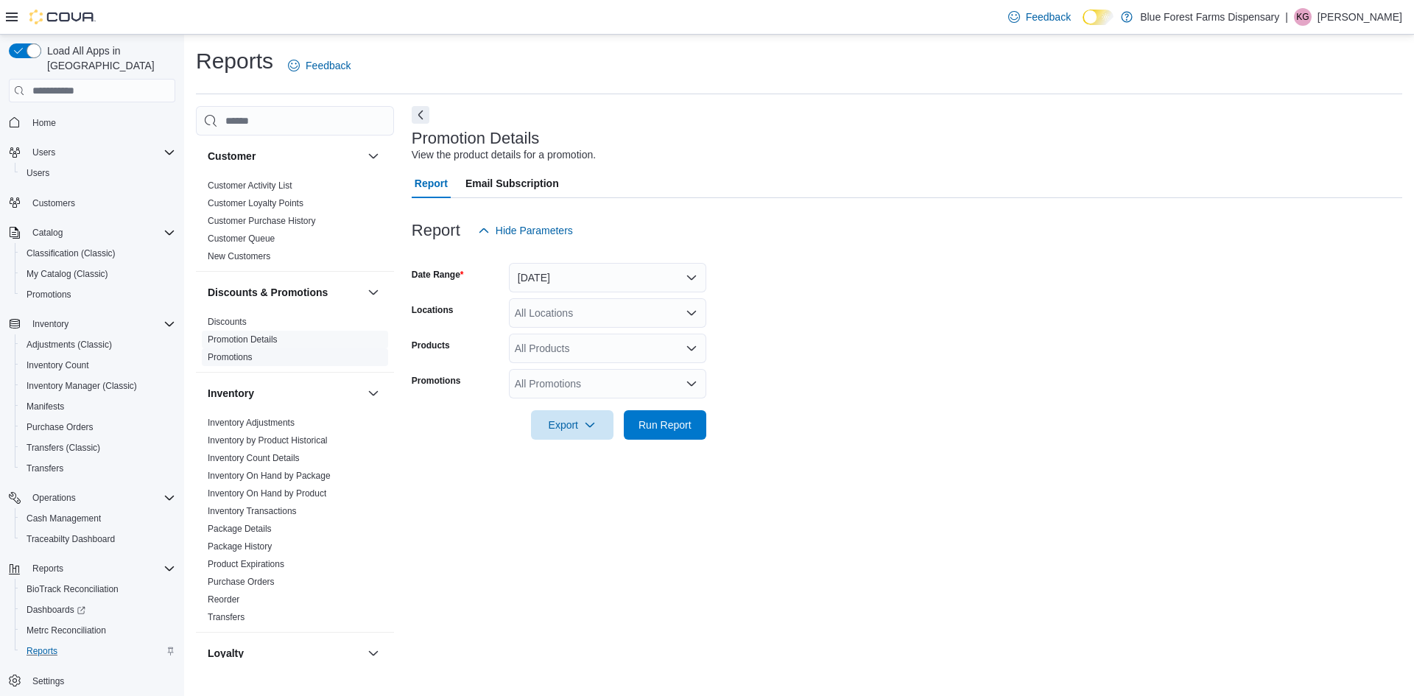
click at [231, 356] on link "Promotions" at bounding box center [230, 357] width 45 height 10
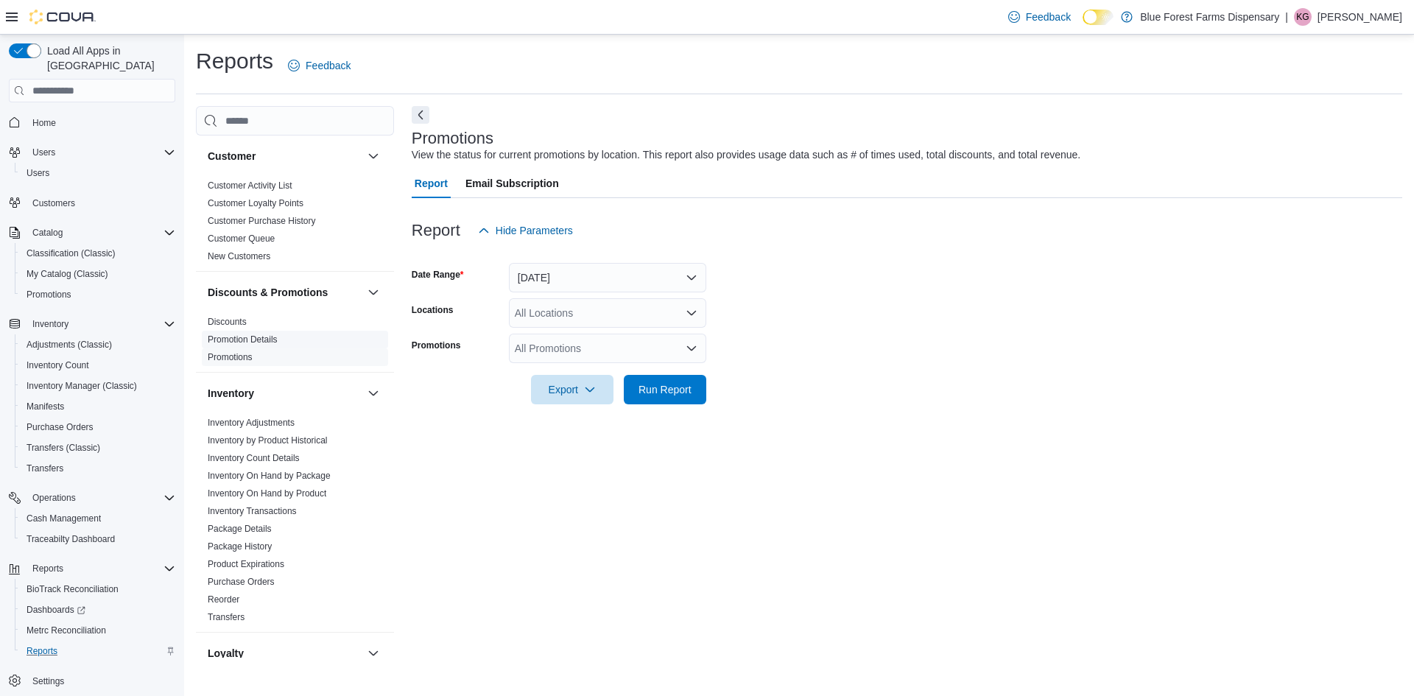
click at [306, 332] on span "Promotion Details" at bounding box center [295, 340] width 186 height 18
click at [289, 337] on span "Promotion Details" at bounding box center [295, 340] width 186 height 18
click at [260, 322] on span "Discounts" at bounding box center [295, 322] width 186 height 18
click at [241, 324] on link "Discounts" at bounding box center [227, 322] width 39 height 10
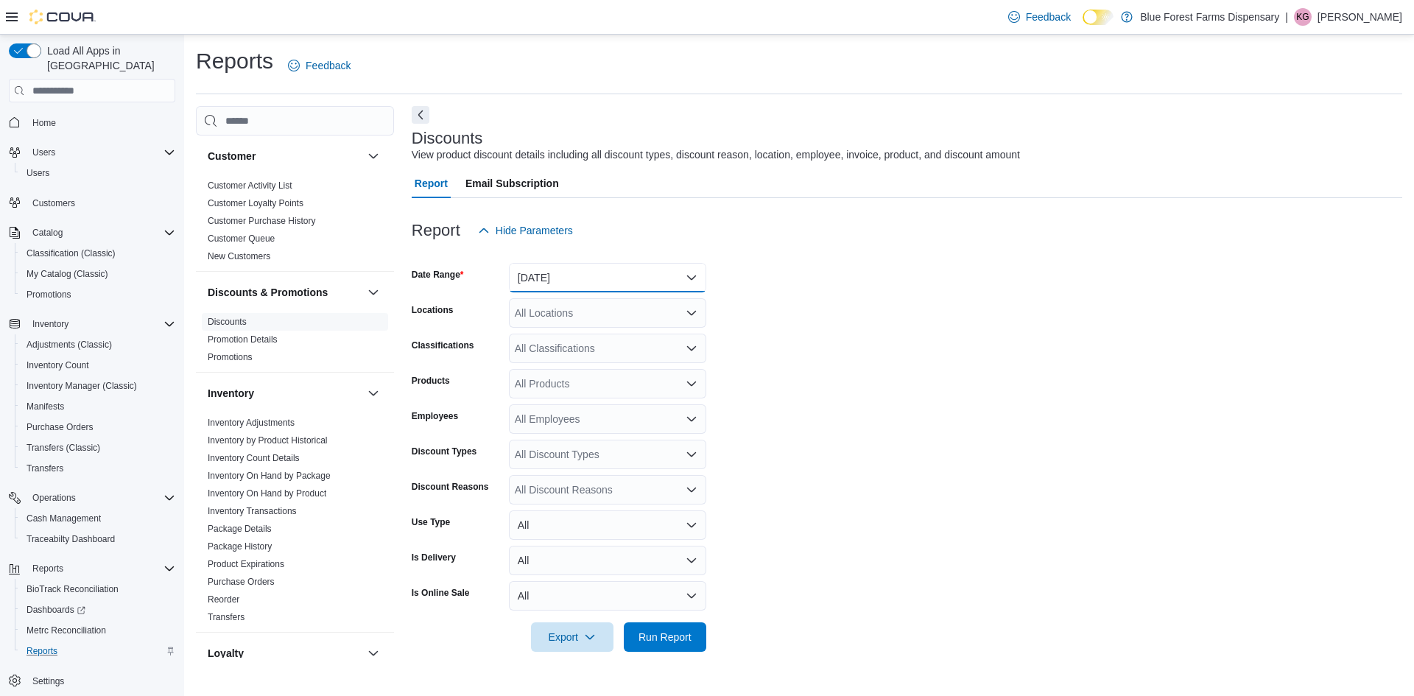
click at [523, 287] on button "[DATE]" at bounding box center [607, 277] width 197 height 29
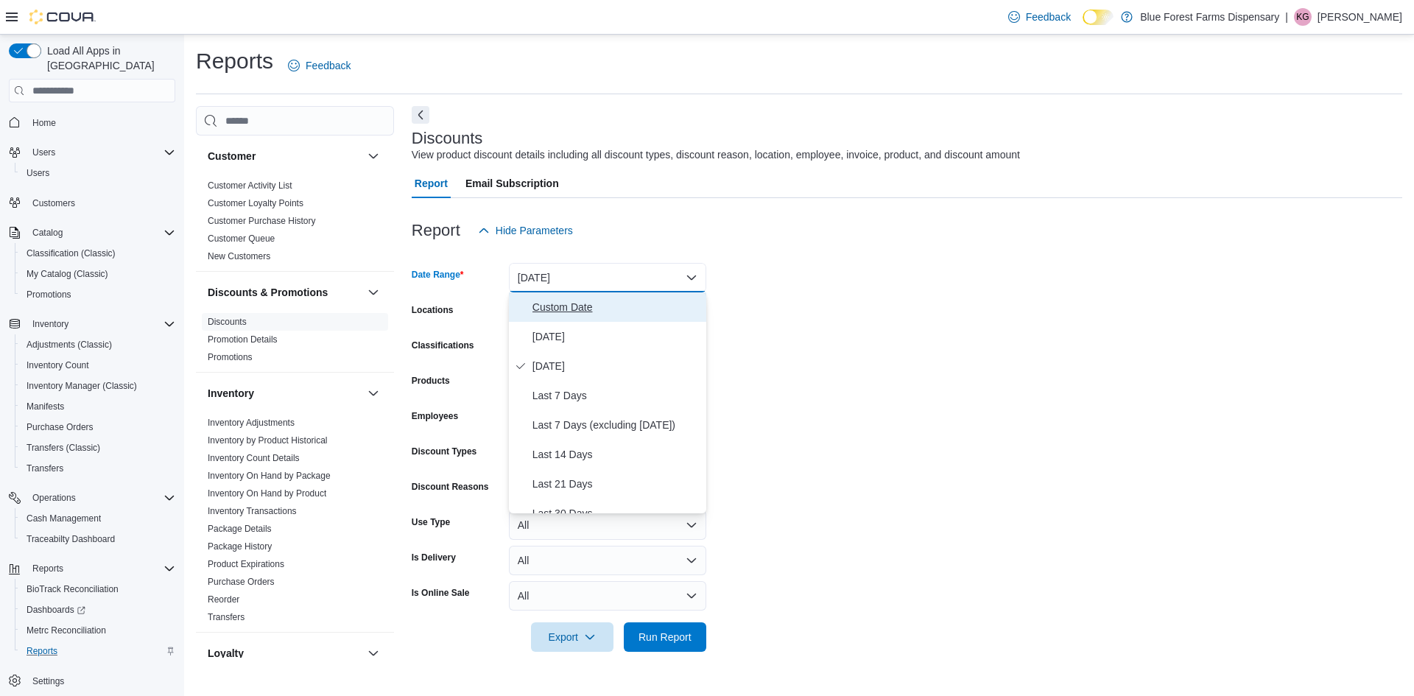
click at [554, 314] on span "Custom Date" at bounding box center [617, 307] width 168 height 18
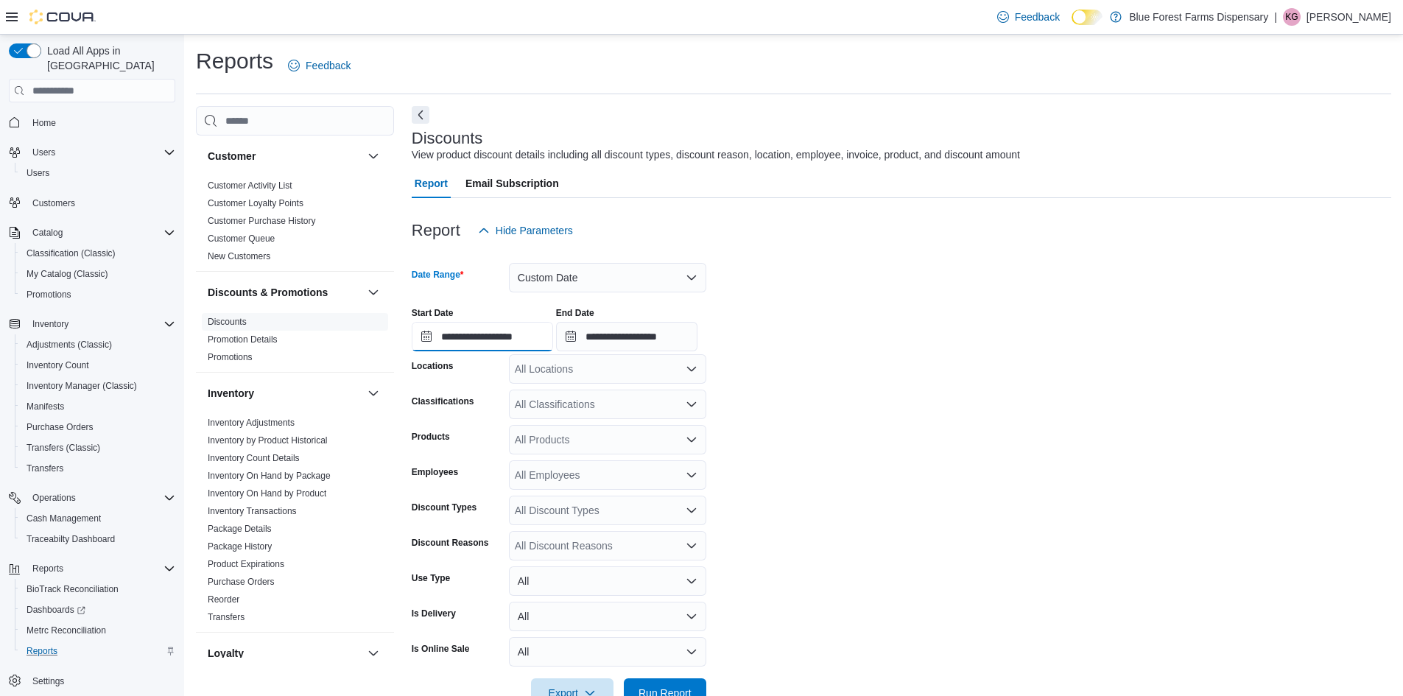
click at [434, 338] on input "**********" at bounding box center [482, 336] width 141 height 29
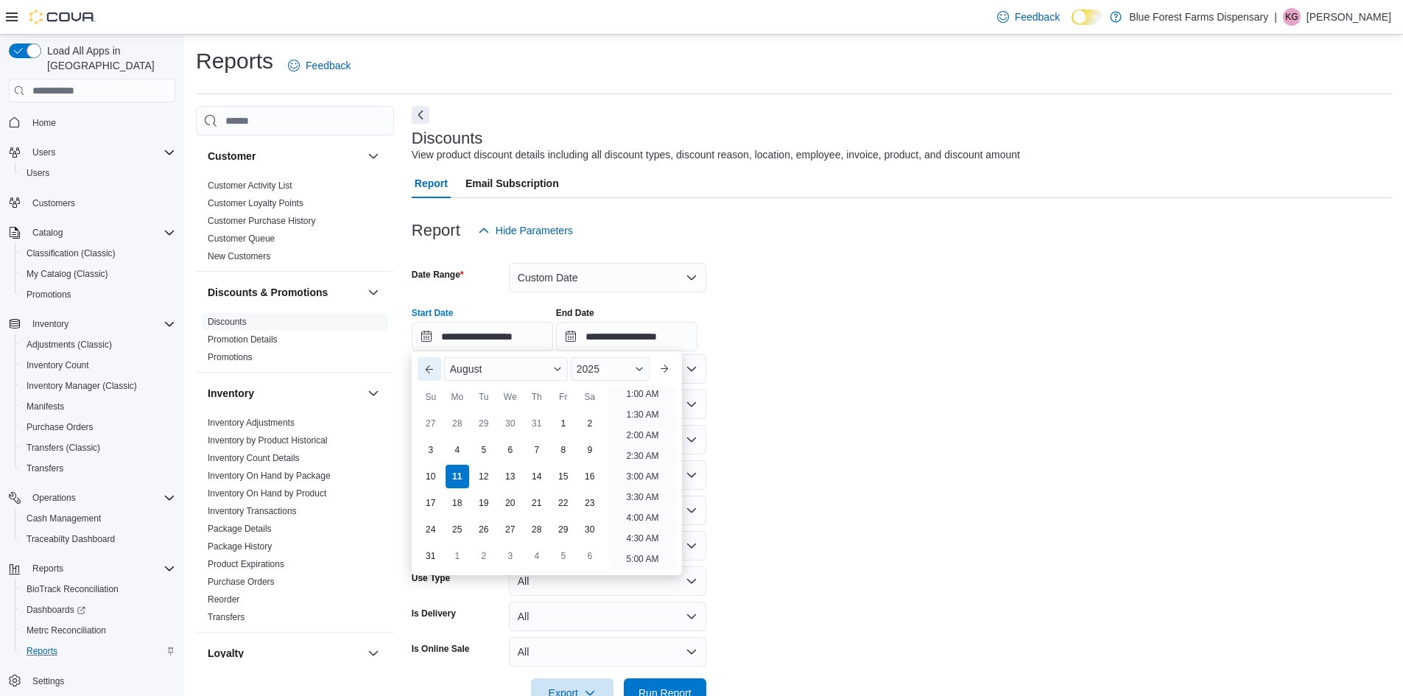
click at [420, 375] on button "Previous Month" at bounding box center [430, 369] width 24 height 24
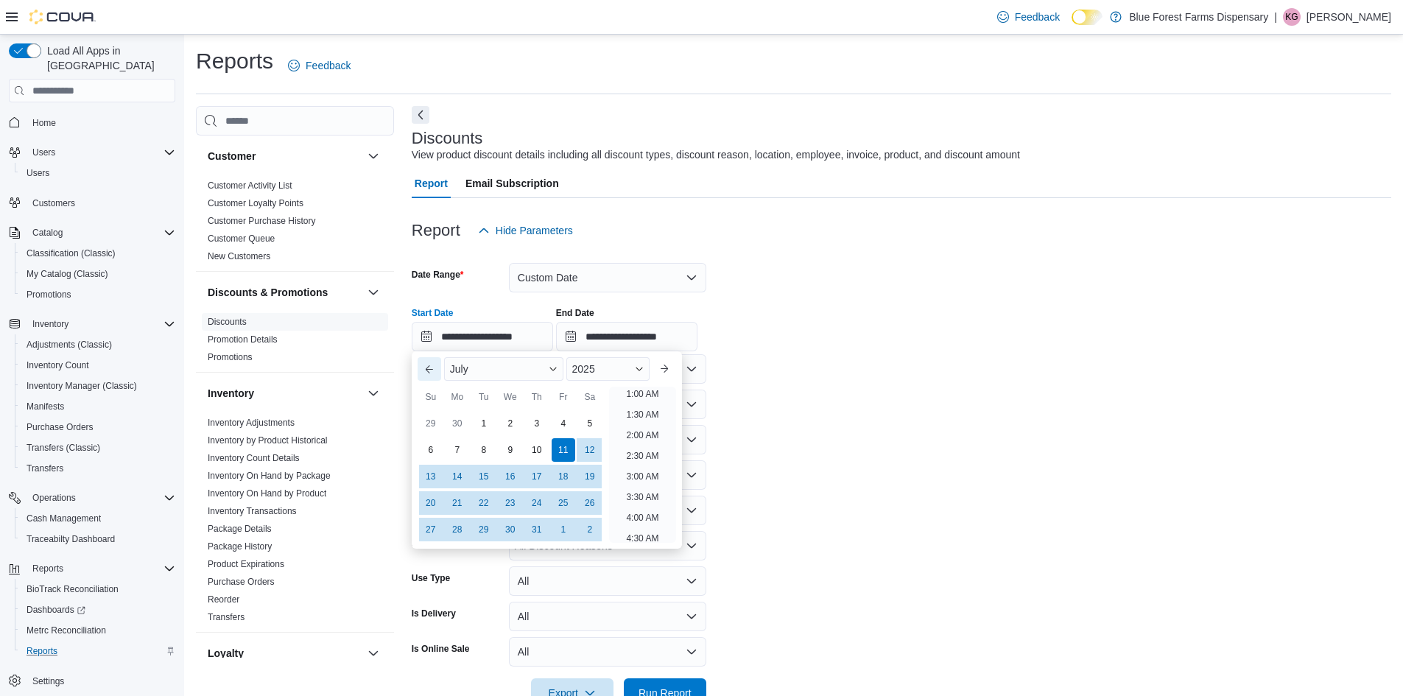
click at [420, 375] on button "Previous Month" at bounding box center [430, 369] width 24 height 24
click at [430, 420] on div "1" at bounding box center [431, 424] width 26 height 26
type input "**********"
click at [775, 370] on form "**********" at bounding box center [902, 476] width 980 height 463
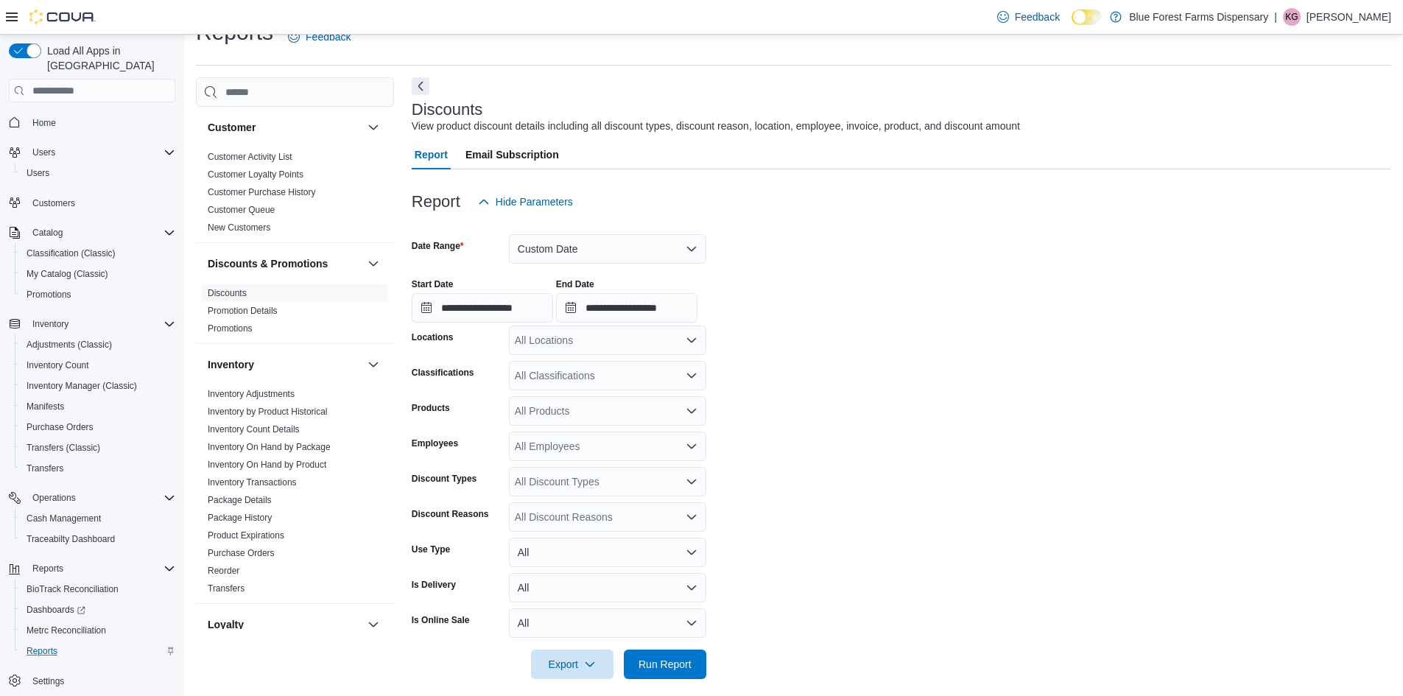
scroll to position [41, 0]
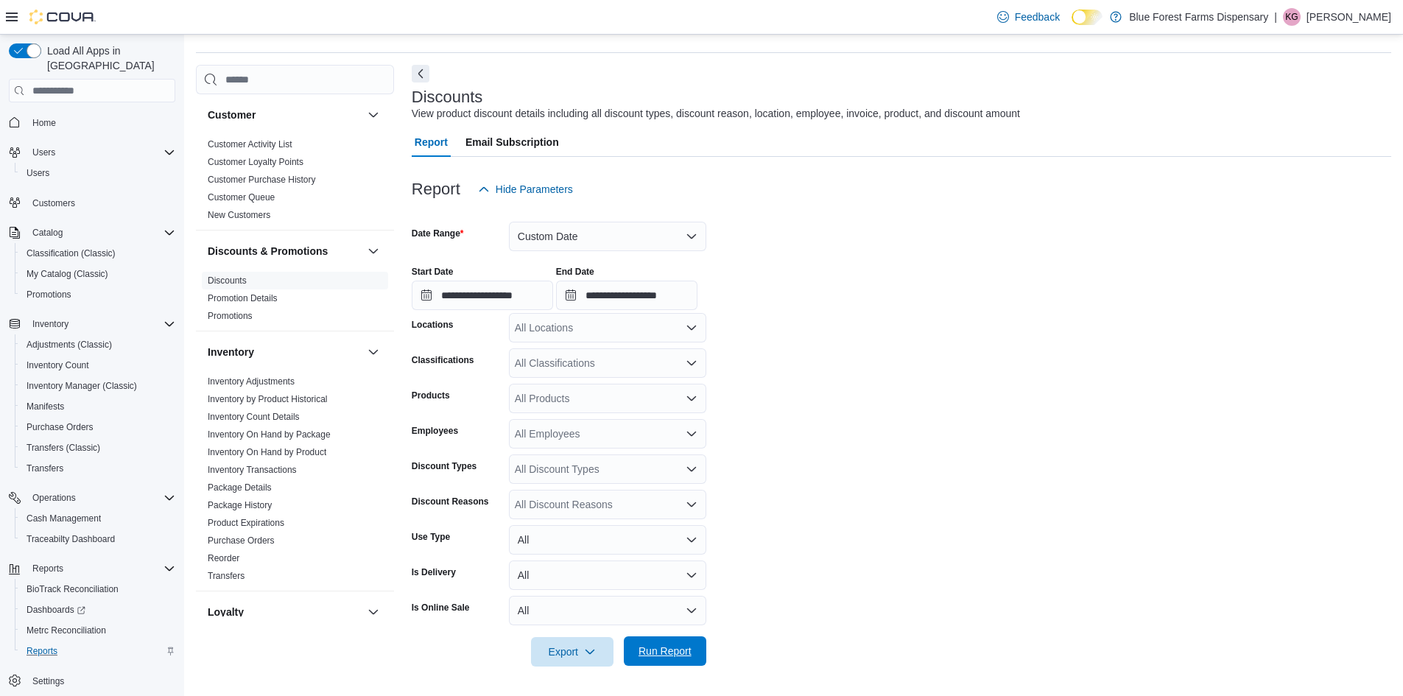
click at [639, 656] on span "Run Report" at bounding box center [665, 651] width 53 height 15
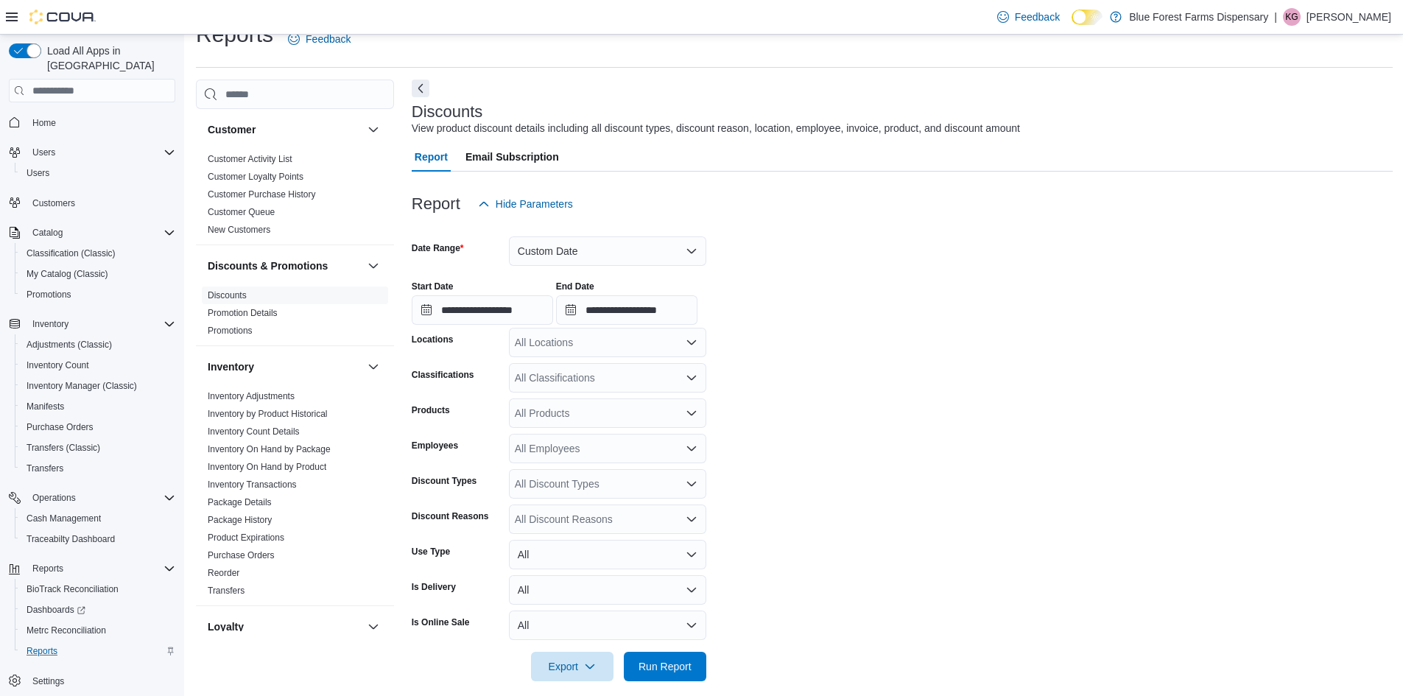
scroll to position [395, 0]
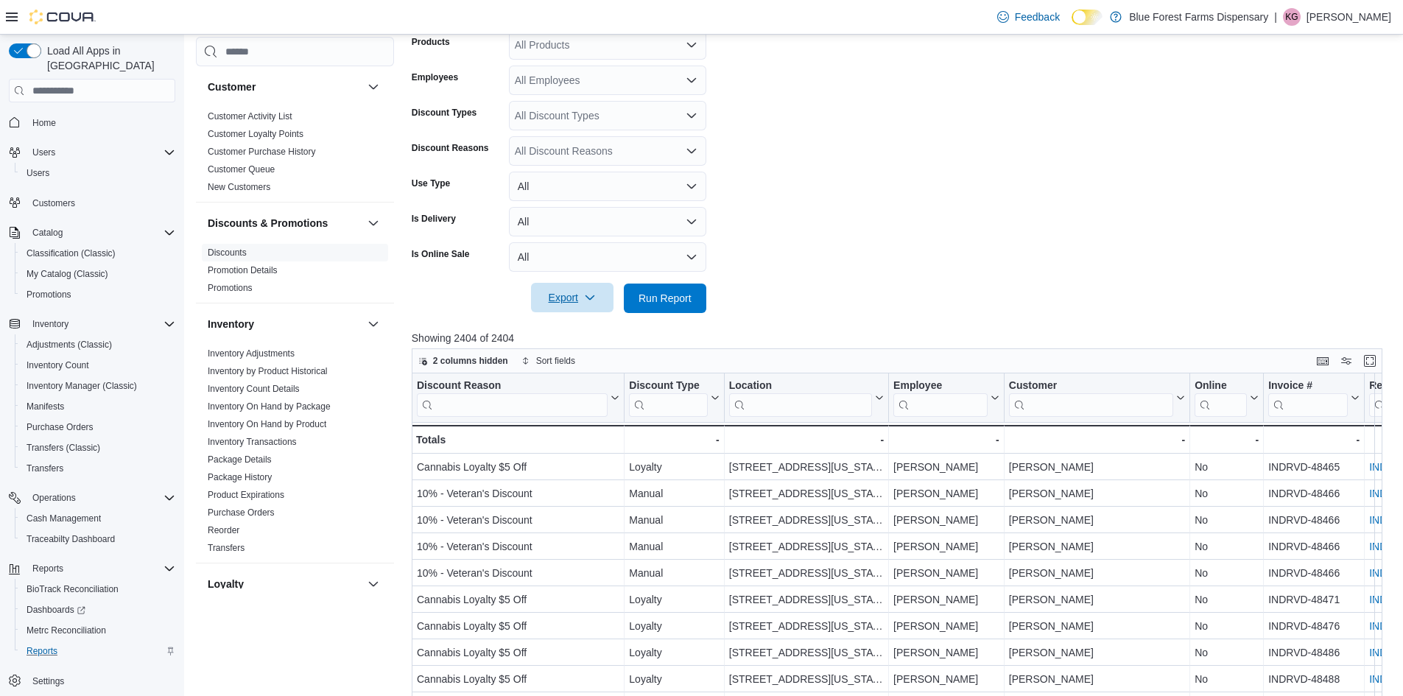
click at [556, 296] on span "Export" at bounding box center [572, 297] width 65 height 29
click at [545, 264] on button "All" at bounding box center [607, 256] width 197 height 29
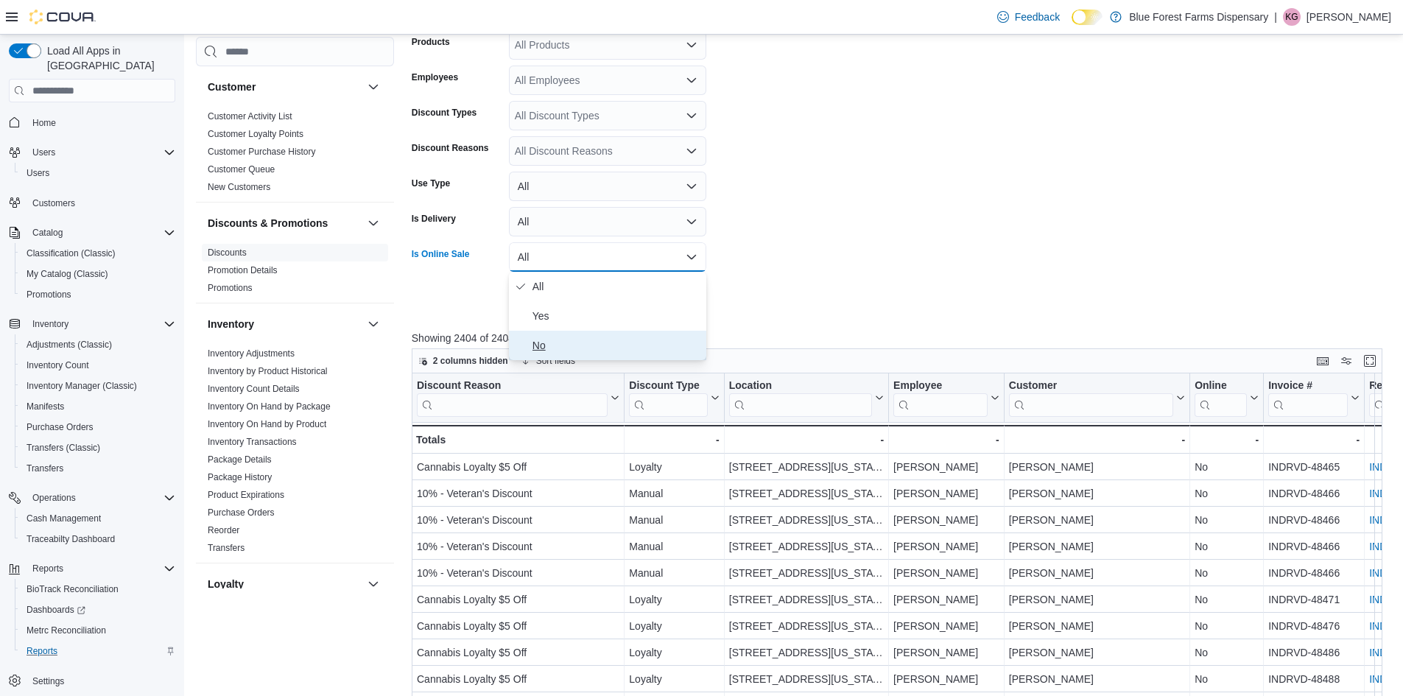
click at [545, 343] on span "No" at bounding box center [617, 346] width 168 height 18
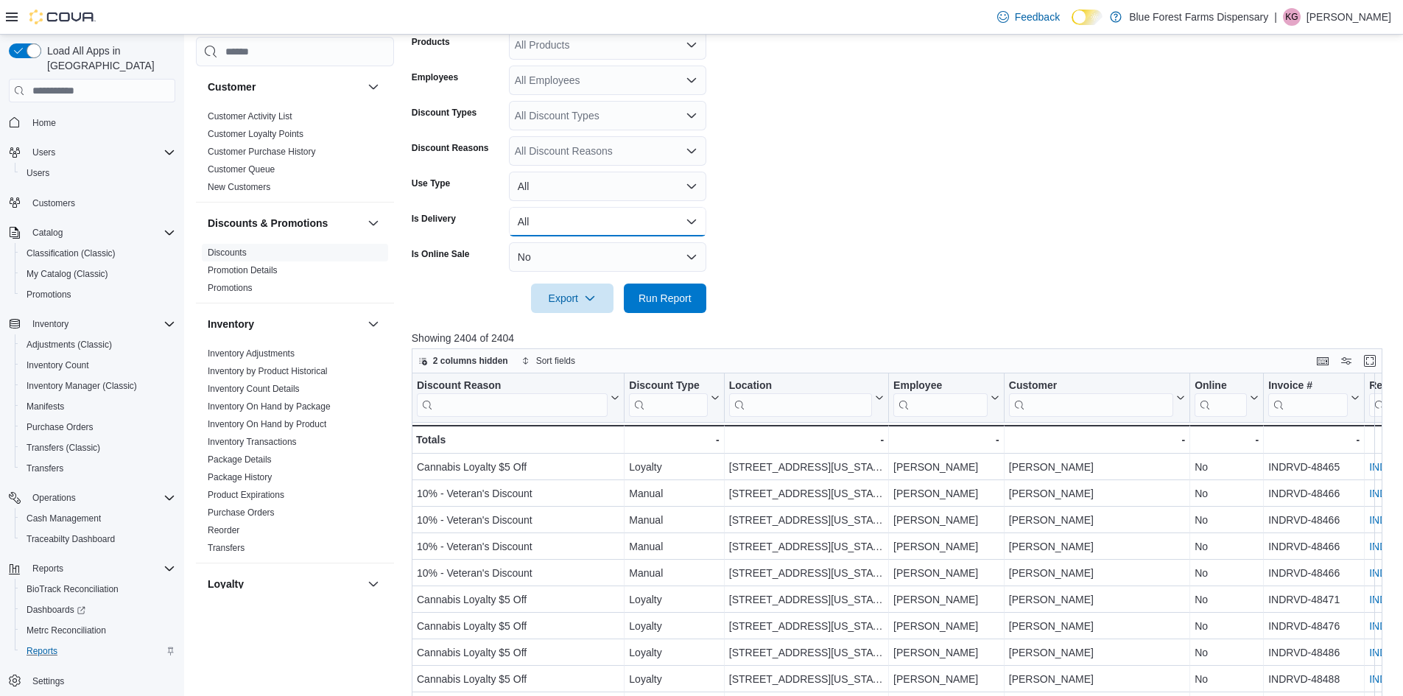
click at [553, 216] on button "All" at bounding box center [607, 221] width 197 height 29
click at [544, 278] on span "Yes" at bounding box center [617, 281] width 168 height 18
click at [541, 198] on button "All" at bounding box center [607, 186] width 197 height 29
click at [538, 225] on span "All" at bounding box center [617, 216] width 168 height 18
click at [551, 222] on button "Yes" at bounding box center [607, 221] width 197 height 29
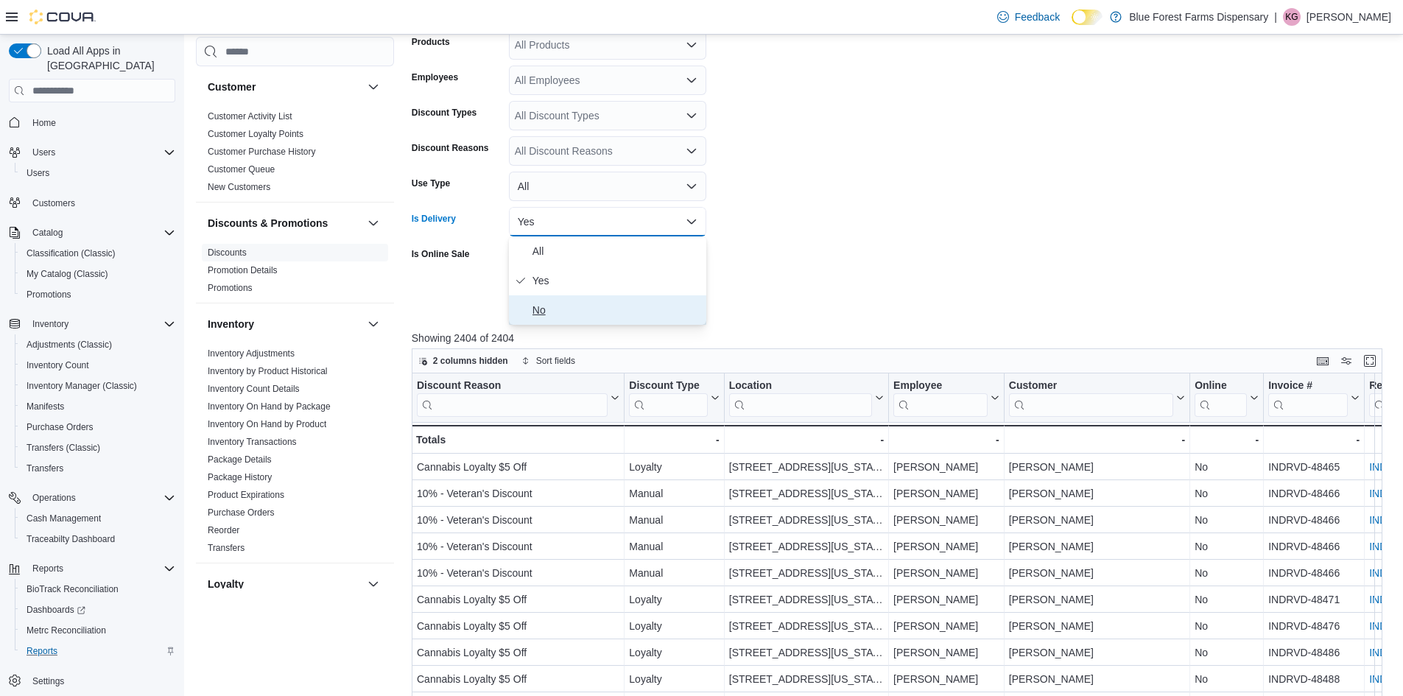
click at [536, 307] on span "No" at bounding box center [617, 310] width 168 height 18
click at [642, 293] on span "Run Report" at bounding box center [665, 297] width 53 height 15
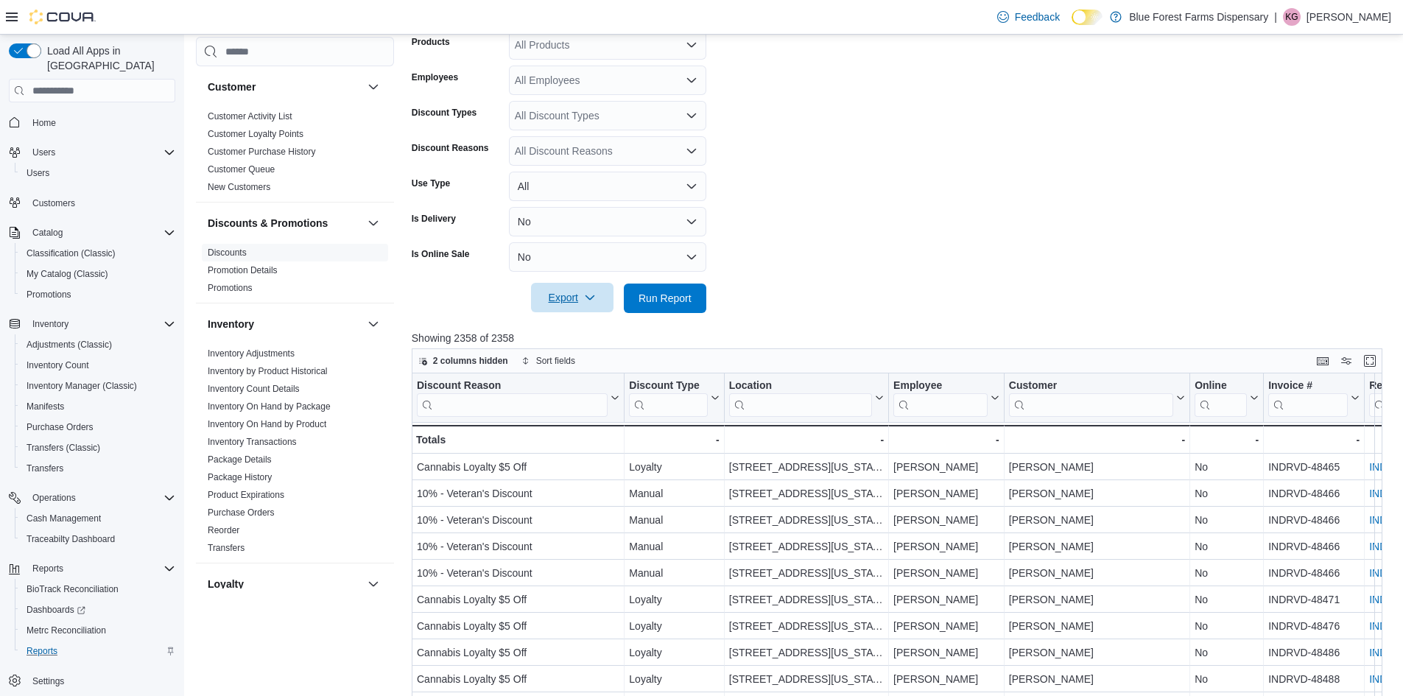
click at [579, 312] on span "Export" at bounding box center [572, 297] width 65 height 29
click at [567, 329] on span "Export to Excel" at bounding box center [574, 328] width 66 height 12
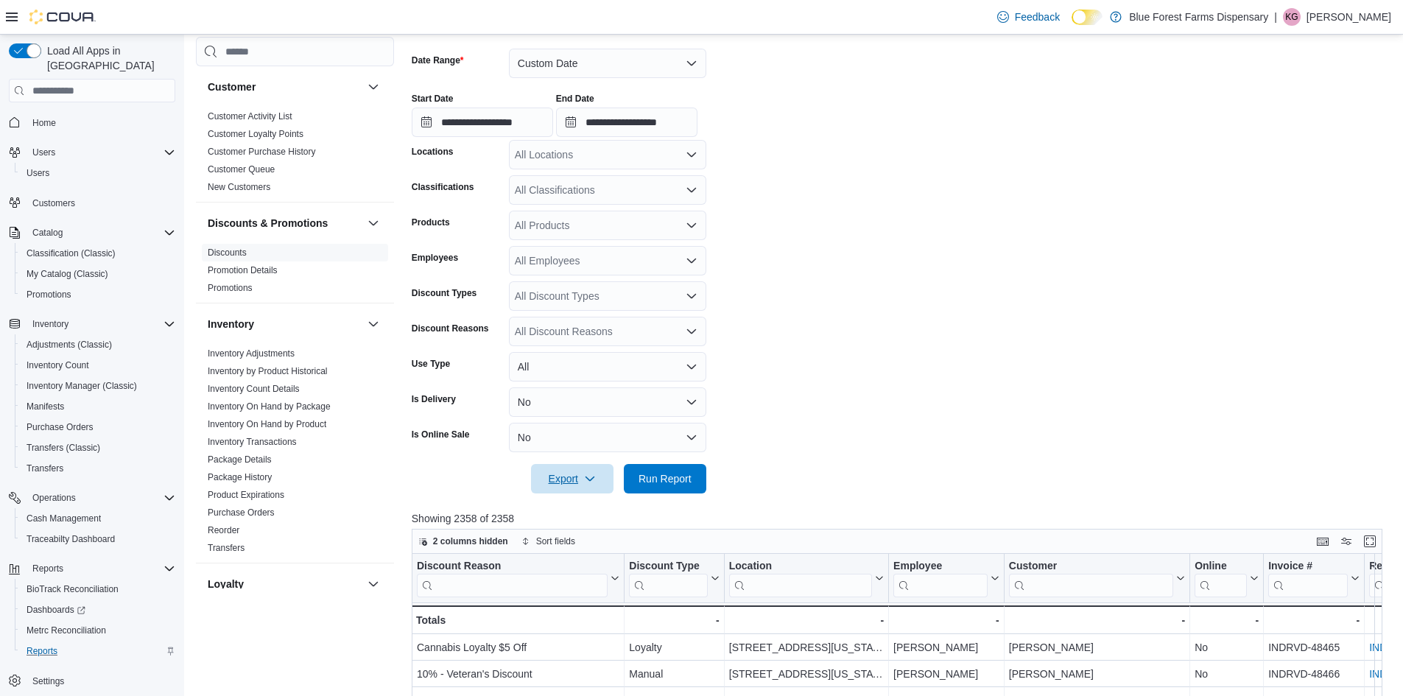
scroll to position [295, 0]
